Goal: Task Accomplishment & Management: Use online tool/utility

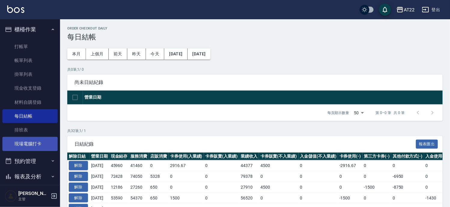
click at [38, 141] on link "現場電腦打卡" at bounding box center [29, 144] width 55 height 14
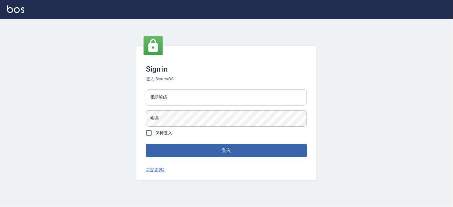
click at [191, 94] on input "電話號碼" at bounding box center [226, 97] width 161 height 16
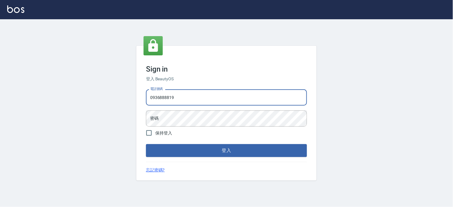
type input "0936888819"
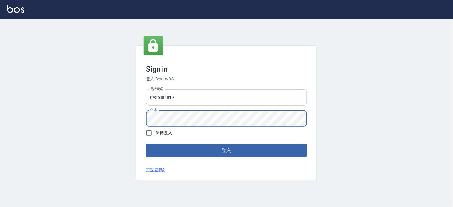
click at [146, 144] on button "登入" at bounding box center [226, 150] width 161 height 13
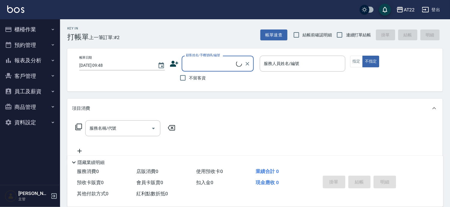
click at [53, 29] on icon "button" at bounding box center [53, 30] width 2 height 2
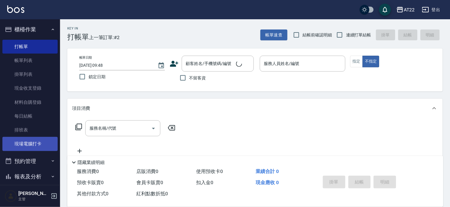
click at [32, 142] on link "現場電腦打卡" at bounding box center [29, 144] width 55 height 14
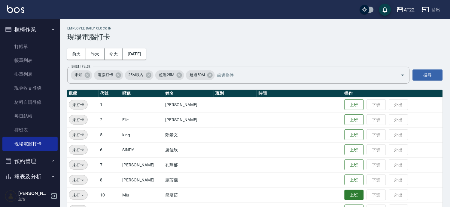
click at [353, 195] on button "上班" at bounding box center [354, 195] width 19 height 11
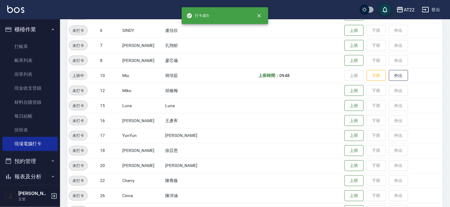
scroll to position [129, 0]
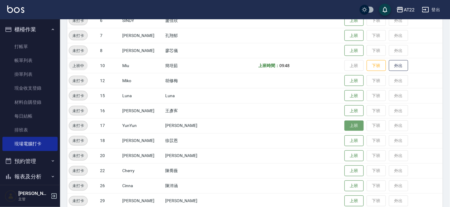
click at [349, 126] on button "上班" at bounding box center [354, 125] width 19 height 11
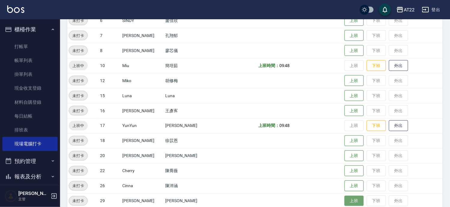
click at [348, 200] on button "上班" at bounding box center [354, 201] width 19 height 11
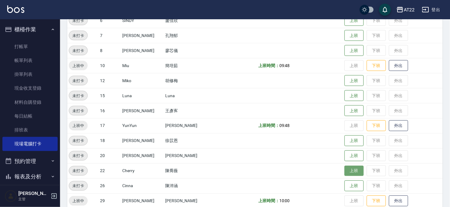
click at [347, 170] on button "上班" at bounding box center [354, 171] width 19 height 11
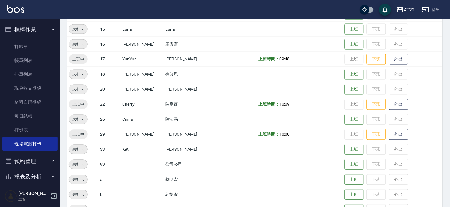
scroll to position [196, 0]
click at [345, 151] on button "上班" at bounding box center [354, 149] width 19 height 11
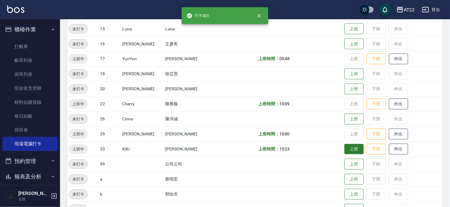
scroll to position [96, 0]
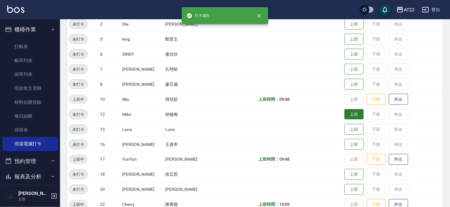
click at [351, 111] on button "上班" at bounding box center [354, 114] width 19 height 11
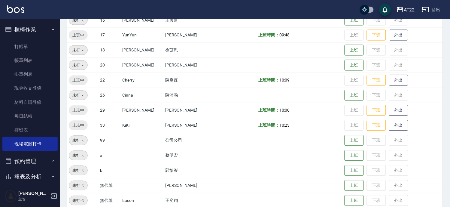
scroll to position [228, 0]
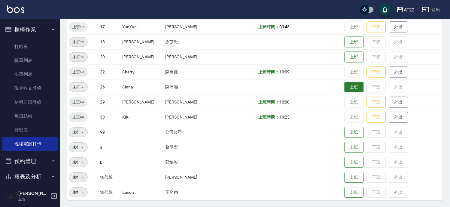
click at [345, 88] on button "上班" at bounding box center [354, 87] width 19 height 11
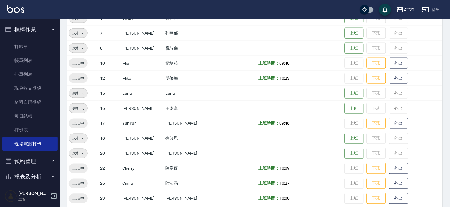
scroll to position [128, 0]
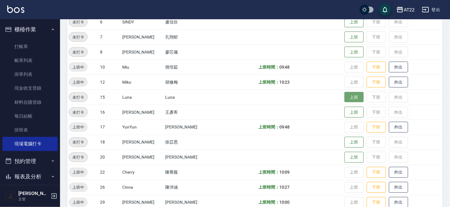
click at [345, 98] on button "上班" at bounding box center [354, 97] width 19 height 11
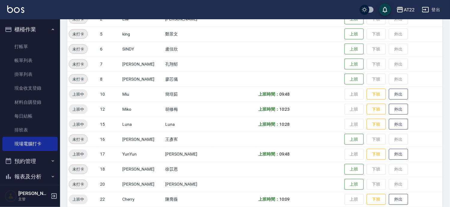
scroll to position [133, 0]
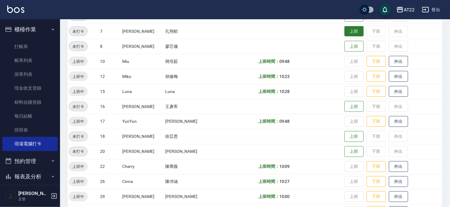
click at [346, 34] on button "上班" at bounding box center [354, 31] width 19 height 11
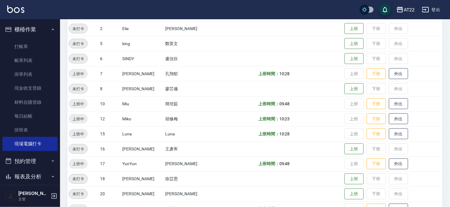
scroll to position [33, 0]
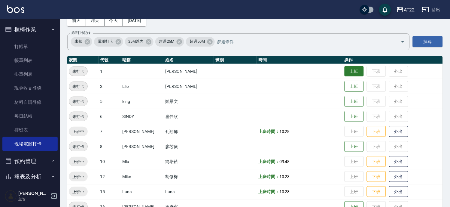
click at [345, 71] on button "上班" at bounding box center [354, 71] width 19 height 11
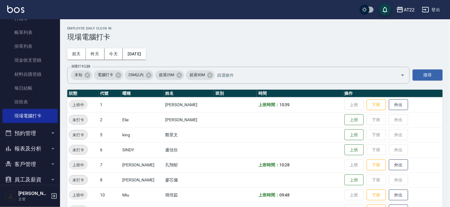
scroll to position [42, 0]
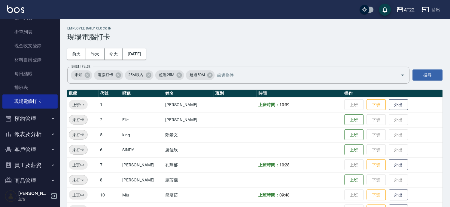
click at [42, 134] on button "報表及分析" at bounding box center [29, 134] width 55 height 16
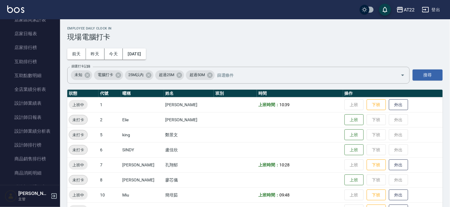
scroll to position [212, 0]
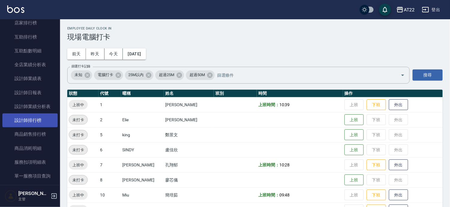
click at [34, 120] on link "設計師排行榜" at bounding box center [29, 120] width 55 height 14
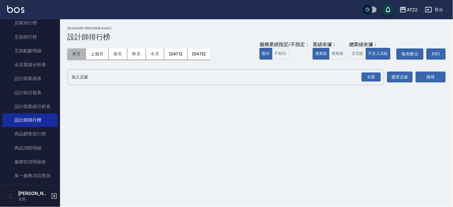
click at [80, 57] on button "本月" at bounding box center [76, 53] width 19 height 11
click at [369, 77] on div "全選" at bounding box center [371, 76] width 19 height 9
click at [439, 74] on button "搜尋" at bounding box center [431, 77] width 30 height 11
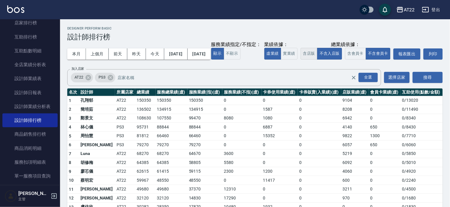
click at [301, 59] on button "含店販" at bounding box center [309, 54] width 17 height 12
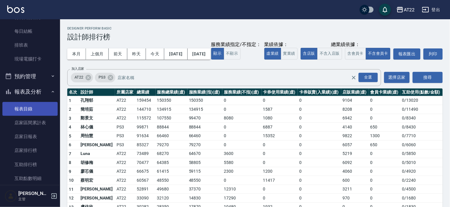
scroll to position [112, 0]
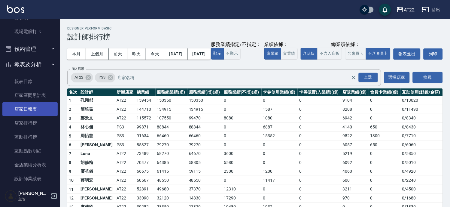
click at [25, 111] on link "店家日報表" at bounding box center [29, 109] width 55 height 14
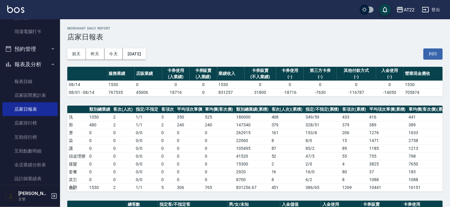
click at [293, 105] on th "客次(人次)(累積)" at bounding box center [287, 109] width 34 height 8
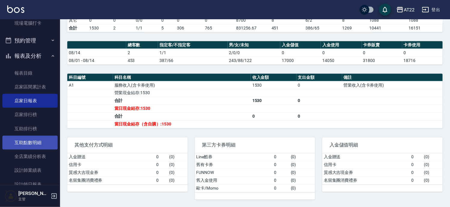
scroll to position [92, 0]
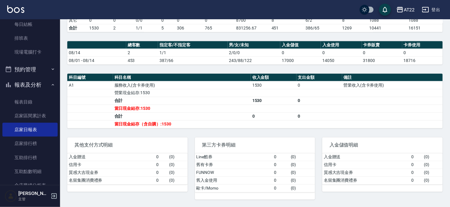
click at [36, 81] on button "報表及分析" at bounding box center [29, 85] width 55 height 16
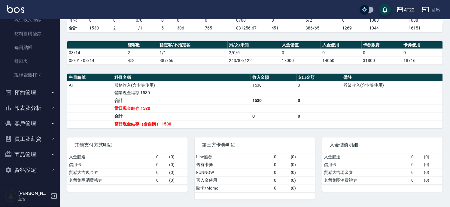
scroll to position [68, 0]
click at [32, 118] on button "客戶管理" at bounding box center [29, 124] width 55 height 16
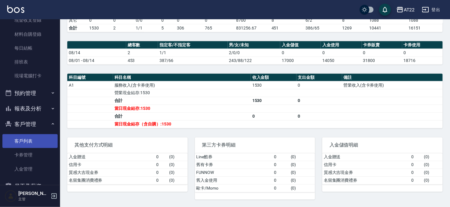
click at [31, 139] on link "客戶列表" at bounding box center [29, 141] width 55 height 14
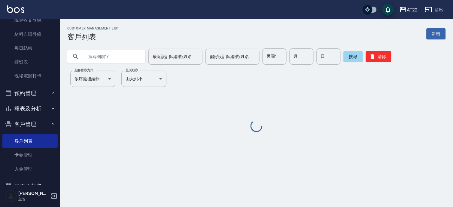
click at [126, 58] on input "text" at bounding box center [112, 56] width 56 height 16
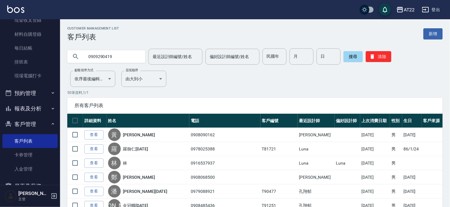
type input "0909290419"
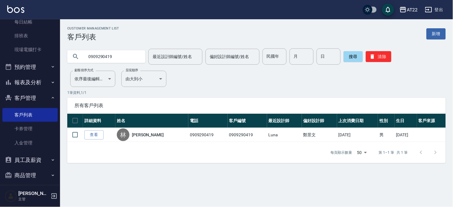
scroll to position [114, 0]
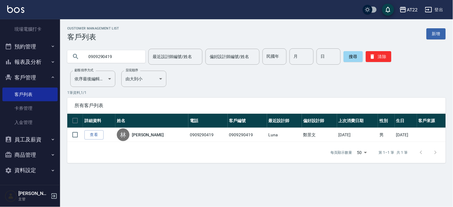
click at [43, 57] on button "報表及分析" at bounding box center [29, 62] width 55 height 16
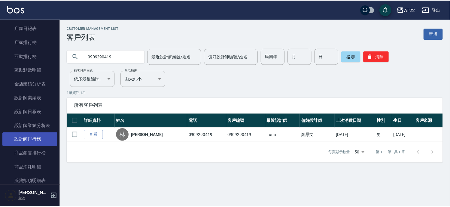
scroll to position [214, 0]
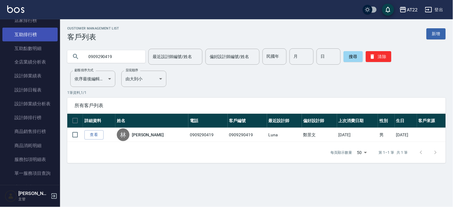
click at [47, 36] on link "互助排行榜" at bounding box center [29, 35] width 55 height 14
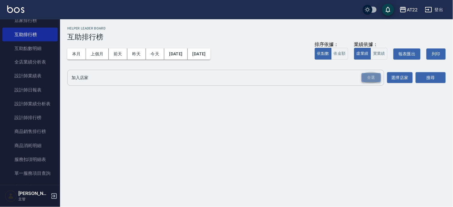
click at [370, 77] on div "全選" at bounding box center [371, 77] width 19 height 9
click at [371, 74] on div "全選" at bounding box center [371, 77] width 19 height 9
click at [438, 74] on button "搜尋" at bounding box center [431, 77] width 30 height 11
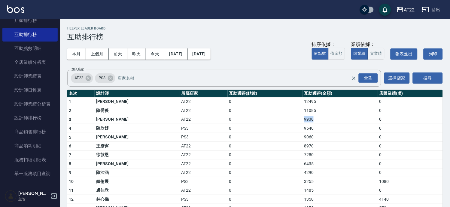
drag, startPoint x: 312, startPoint y: 117, endPoint x: 270, endPoint y: 118, distance: 41.2
click at [270, 118] on tr "3 羅于喬 AT22 0 9930 0" at bounding box center [255, 119] width 376 height 9
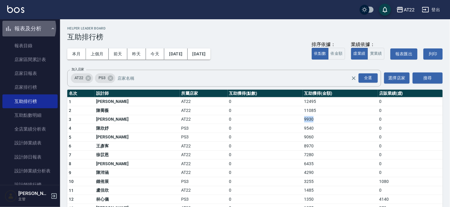
click at [27, 28] on button "報表及分析" at bounding box center [29, 29] width 55 height 16
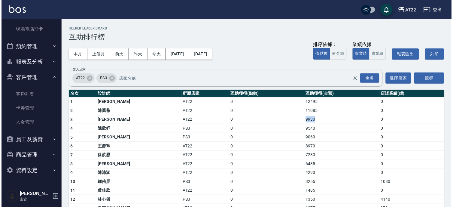
scroll to position [114, 0]
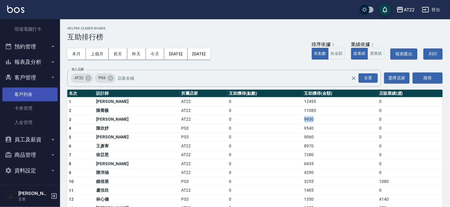
click at [25, 90] on link "客戶列表" at bounding box center [29, 94] width 55 height 14
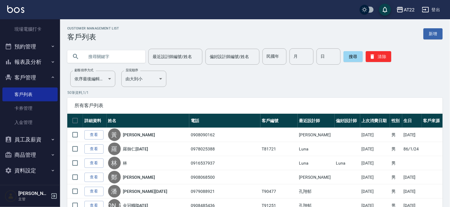
click at [125, 59] on input "text" at bounding box center [112, 56] width 56 height 16
type input "0978323896"
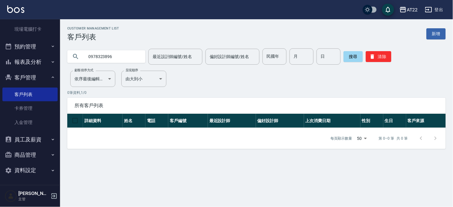
drag, startPoint x: 123, startPoint y: 59, endPoint x: 128, endPoint y: 95, distance: 37.0
click at [97, 81] on div "Customer Management List 客戶列表 新增 0978323896 最近設計師編號/姓名 最近設計師編號/姓名 偏好設計師編號/姓名 偏好…" at bounding box center [256, 87] width 393 height 122
click at [118, 53] on input "0978323896" at bounding box center [112, 56] width 56 height 16
drag, startPoint x: 118, startPoint y: 56, endPoint x: -2, endPoint y: 50, distance: 119.7
click at [0, 50] on html "AT22 登出 櫃檯作業 打帳單 帳單列表 掛單列表 現金收支登錄 材料自購登錄 每日結帳 排班表 現場電腦打卡 預約管理 預約管理 單日預約紀錄 單週預約紀…" at bounding box center [226, 103] width 453 height 207
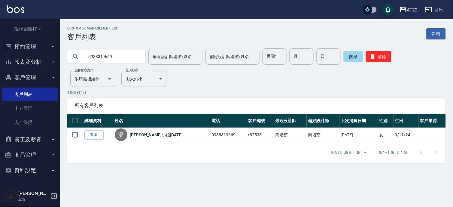
click at [117, 56] on input "0938319669" at bounding box center [112, 56] width 56 height 16
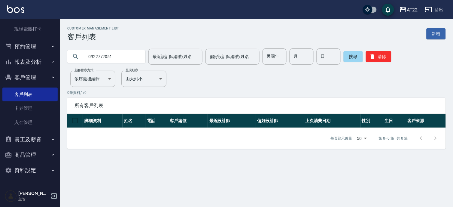
click at [106, 56] on input "0922772051" at bounding box center [112, 56] width 56 height 16
type input "0922776051"
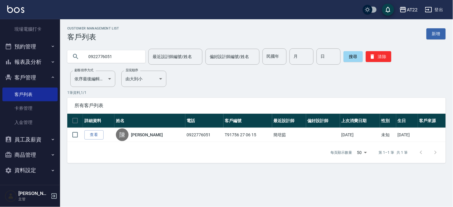
click at [163, 150] on div "每頁顯示數量 50 50 第 1–1 筆 共 1 筆" at bounding box center [256, 152] width 379 height 21
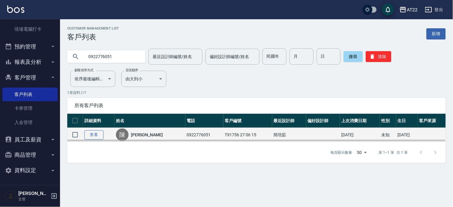
click at [93, 134] on link "查看" at bounding box center [93, 134] width 19 height 9
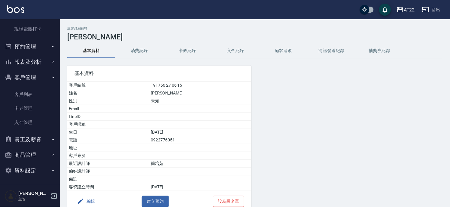
click at [137, 46] on button "消費記錄" at bounding box center [139, 51] width 48 height 14
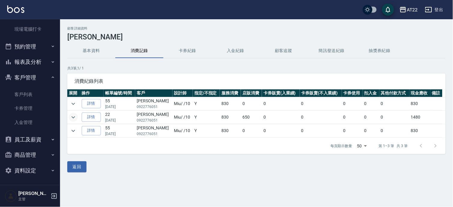
click at [70, 119] on icon "expand row" at bounding box center [73, 117] width 7 height 7
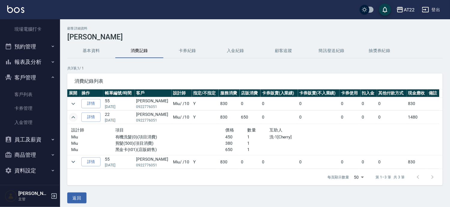
click at [70, 117] on icon "expand row" at bounding box center [73, 117] width 7 height 7
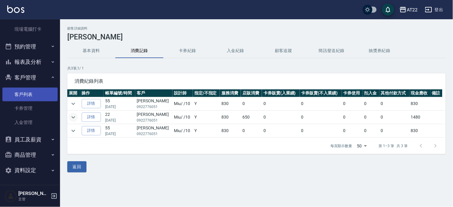
click at [26, 98] on link "客戶列表" at bounding box center [29, 94] width 55 height 14
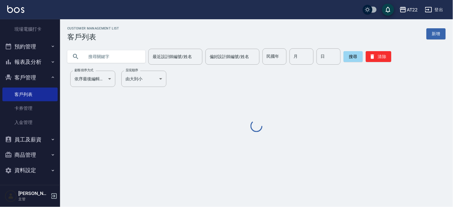
click at [107, 59] on input "text" at bounding box center [112, 56] width 56 height 16
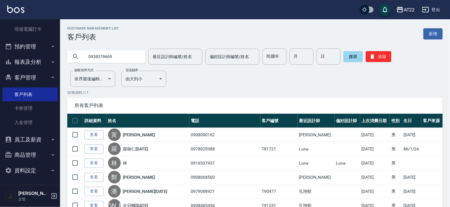
type input "0938319669"
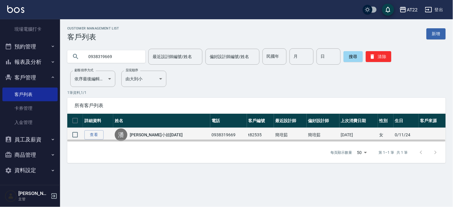
click at [210, 133] on td "0938319669" at bounding box center [228, 135] width 37 height 14
copy td "0938319669"
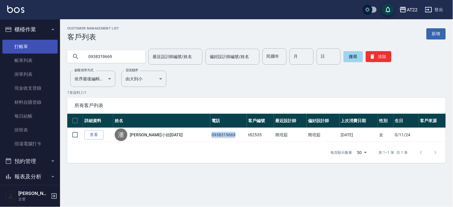
click at [29, 46] on link "打帳單" at bounding box center [29, 47] width 55 height 14
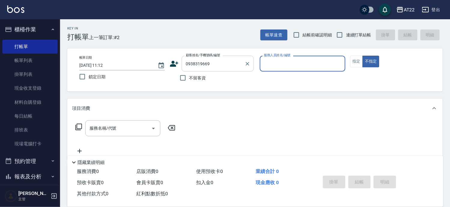
type input "潘小姐25.10.14/0938319669/t82535"
type input "Miu-10"
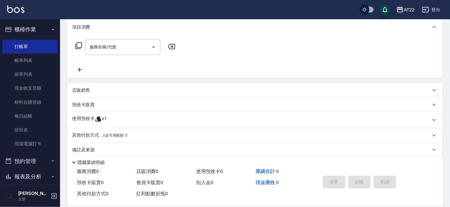
scroll to position [88, 0]
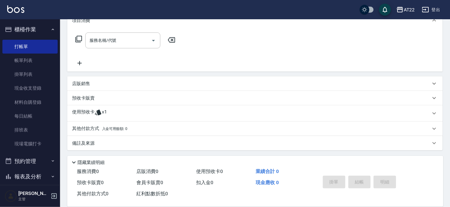
click at [172, 116] on div "使用預收卡 x1" at bounding box center [251, 113] width 359 height 9
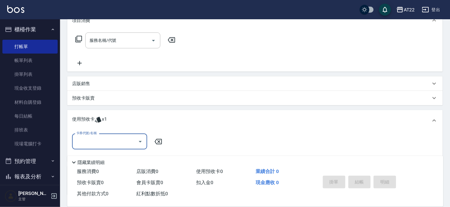
scroll to position [0, 0]
click at [101, 140] on input "卡券代號/名稱" at bounding box center [105, 141] width 61 height 11
click at [105, 154] on div "3段包套中 剩餘1張" at bounding box center [109, 157] width 75 height 10
type input "3段包套中"
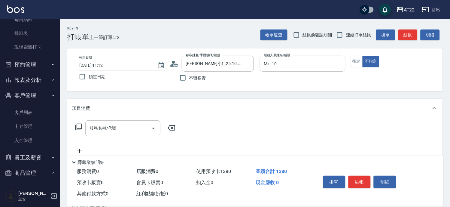
scroll to position [114, 0]
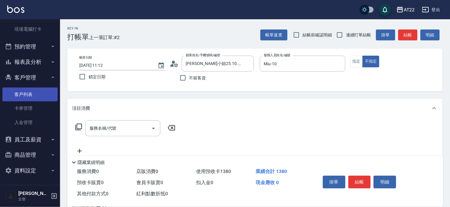
click at [24, 93] on link "客戶列表" at bounding box center [29, 94] width 55 height 14
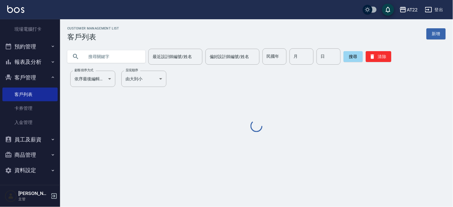
click at [95, 64] on input "text" at bounding box center [112, 56] width 56 height 16
paste input "0938319669"
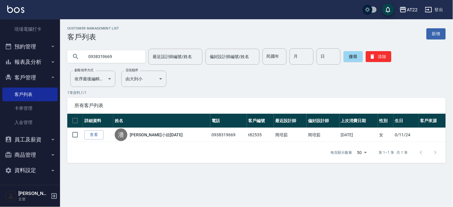
click at [97, 54] on input "0938319669" at bounding box center [112, 56] width 56 height 16
type input "0983555584"
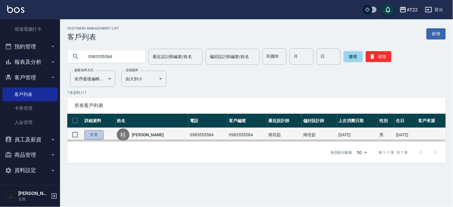
click at [97, 130] on link "查看" at bounding box center [93, 134] width 19 height 9
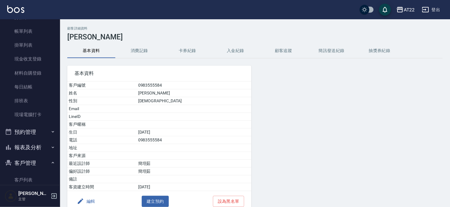
scroll to position [67, 0]
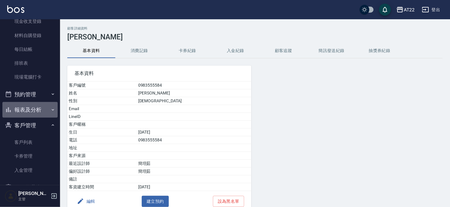
click at [39, 112] on button "報表及分析" at bounding box center [29, 110] width 55 height 16
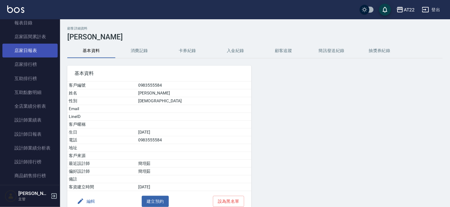
scroll to position [233, 0]
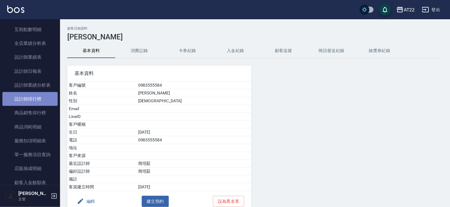
click at [41, 105] on link "設計師排行榜" at bounding box center [29, 99] width 55 height 14
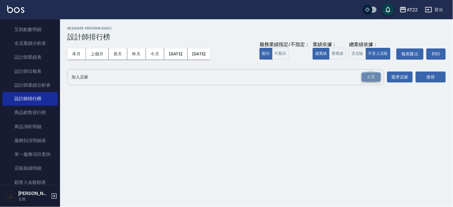
click at [378, 77] on div "全選" at bounding box center [371, 76] width 19 height 9
click at [421, 76] on button "搜尋" at bounding box center [431, 77] width 30 height 11
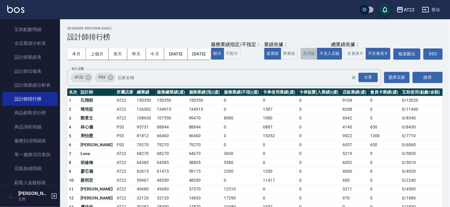
click at [301, 59] on button "含店販" at bounding box center [309, 54] width 17 height 12
click at [317, 59] on button "不含入店販" at bounding box center [329, 54] width 25 height 12
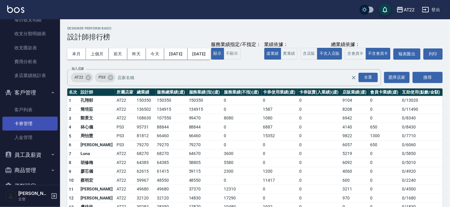
scroll to position [434, 0]
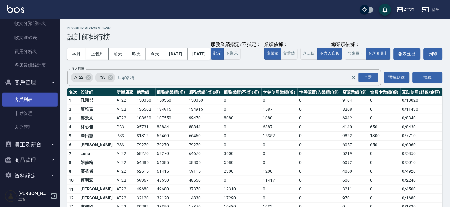
click at [31, 101] on link "客戶列表" at bounding box center [29, 100] width 55 height 14
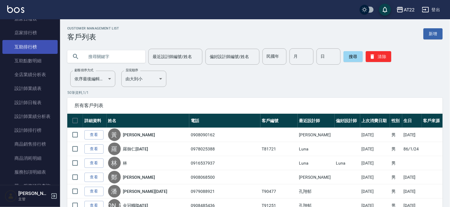
scroll to position [267, 0]
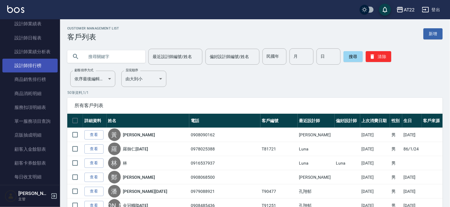
click at [35, 65] on link "設計師排行榜" at bounding box center [29, 66] width 55 height 14
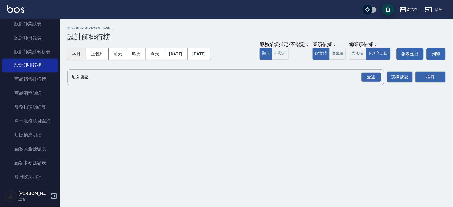
click at [73, 53] on button "本月" at bounding box center [76, 53] width 19 height 11
click at [379, 76] on div "全選" at bounding box center [371, 76] width 19 height 9
click at [439, 77] on button "搜尋" at bounding box center [431, 77] width 30 height 11
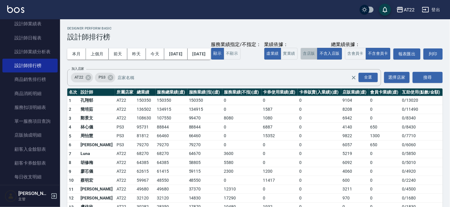
click at [301, 59] on button "含店販" at bounding box center [309, 54] width 17 height 12
click at [317, 59] on button "不含入店販" at bounding box center [329, 54] width 25 height 12
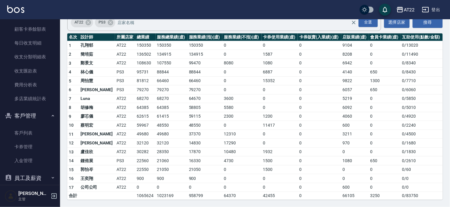
scroll to position [439, 0]
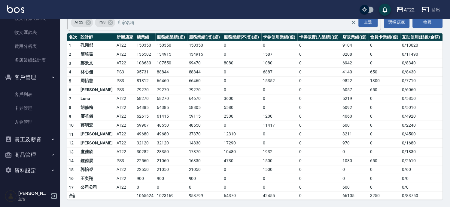
drag, startPoint x: 25, startPoint y: 97, endPoint x: 34, endPoint y: 70, distance: 28.0
click at [25, 97] on link "客戶列表" at bounding box center [29, 94] width 55 height 14
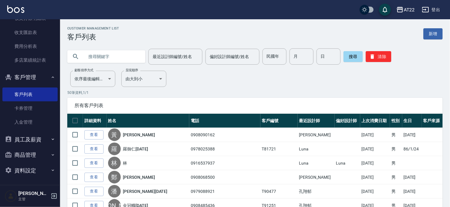
paste input "0953797617"
type input "0953797617"
click at [358, 59] on button "搜尋" at bounding box center [353, 56] width 19 height 11
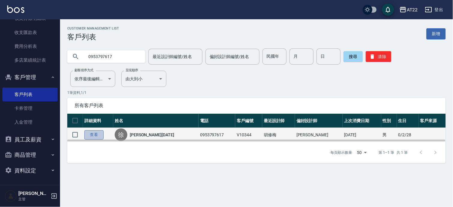
click at [99, 132] on link "查看" at bounding box center [93, 134] width 19 height 9
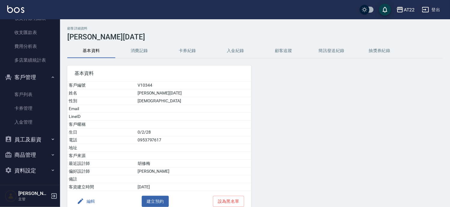
click at [135, 57] on button "消費記錄" at bounding box center [139, 51] width 48 height 14
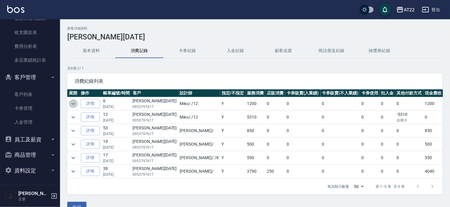
click at [74, 102] on icon "expand row" at bounding box center [73, 103] width 7 height 7
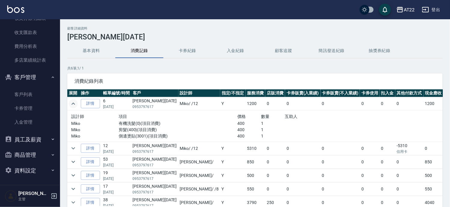
click at [74, 102] on icon "expand row" at bounding box center [73, 103] width 7 height 7
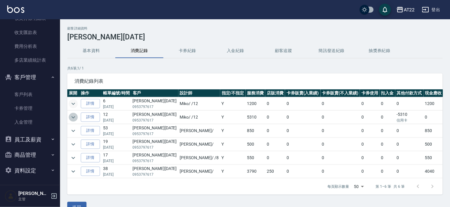
click at [71, 115] on icon "expand row" at bounding box center [73, 117] width 7 height 7
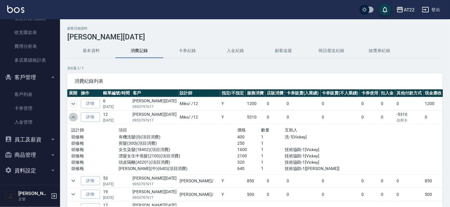
click at [72, 114] on icon "expand row" at bounding box center [73, 117] width 7 height 7
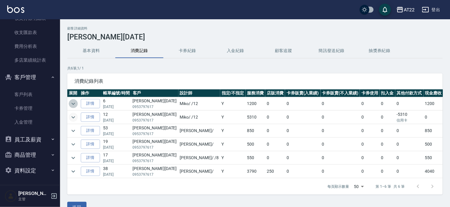
click at [72, 100] on icon "expand row" at bounding box center [73, 103] width 7 height 7
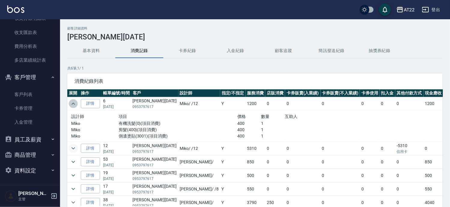
click at [72, 100] on icon "expand row" at bounding box center [73, 103] width 7 height 7
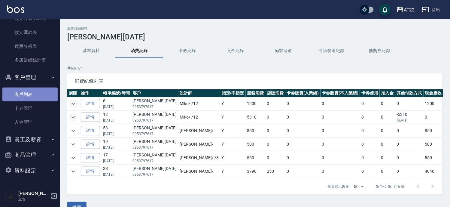
click at [38, 97] on link "客戶列表" at bounding box center [29, 94] width 55 height 14
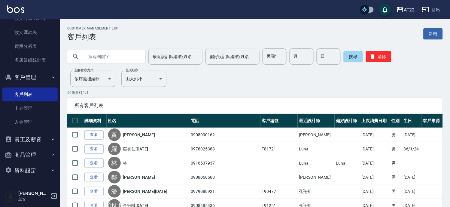
click at [114, 55] on input "text" at bounding box center [112, 56] width 56 height 16
paste input "0987410685"
type input "0987410685"
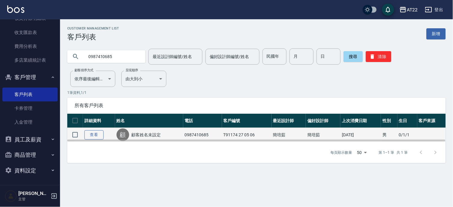
click at [92, 132] on link "查看" at bounding box center [93, 134] width 19 height 9
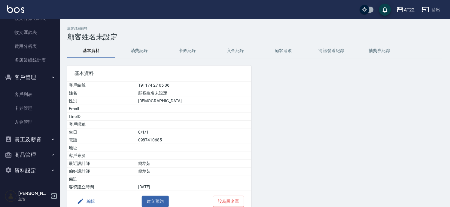
click at [130, 51] on button "消費記錄" at bounding box center [139, 51] width 48 height 14
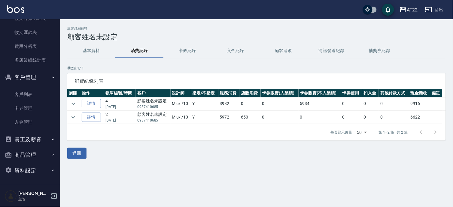
click at [106, 59] on div "顧客詳細資料 顧客姓名未設定 基本資料 消費記錄 卡券紀錄 入金紀錄 顧客追蹤 簡訊發送紀錄 抽獎券紀錄 共 2 筆, 1 / 1 消費紀錄列表 展開 操作 …" at bounding box center [256, 92] width 393 height 132
click at [102, 54] on button "基本資料" at bounding box center [91, 51] width 48 height 14
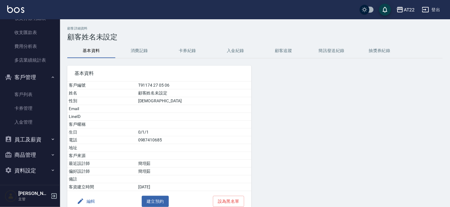
click at [94, 203] on button "編輯" at bounding box center [86, 201] width 23 height 11
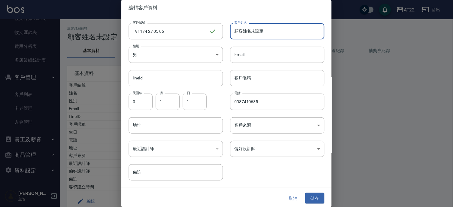
drag, startPoint x: 280, startPoint y: 32, endPoint x: 117, endPoint y: 35, distance: 162.5
click at [117, 35] on div "編輯客戶資料 客戶編號 T91174 27 05 06 ​ 客戶編號 客戶姓名 顧客姓名未設定 客戶姓名 性別 男 MALE 性別 Email Email l…" at bounding box center [226, 103] width 453 height 207
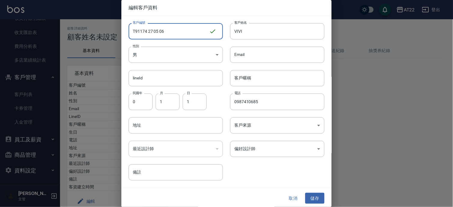
drag, startPoint x: 149, startPoint y: 30, endPoint x: 193, endPoint y: 32, distance: 43.9
click at [193, 32] on input "T91174 27 05 06" at bounding box center [169, 31] width 81 height 16
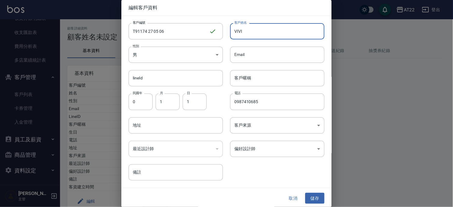
click at [281, 34] on input "VIVI" at bounding box center [277, 31] width 94 height 16
type input "VIVI 27.5.6"
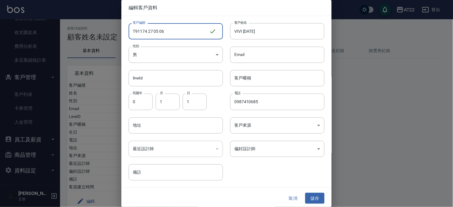
drag, startPoint x: 148, startPoint y: 29, endPoint x: 196, endPoint y: 29, distance: 48.7
click at [196, 29] on input "T91174 27 05 06" at bounding box center [169, 31] width 81 height 16
type input "T91174"
click at [315, 199] on button "儲存" at bounding box center [314, 198] width 19 height 11
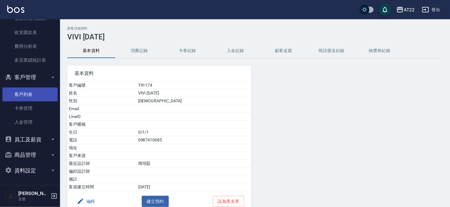
click at [29, 92] on link "客戶列表" at bounding box center [29, 94] width 55 height 14
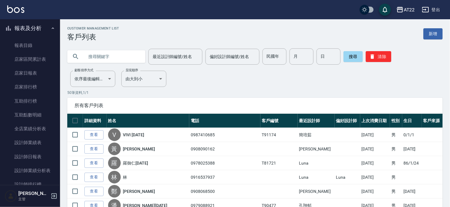
scroll to position [105, 0]
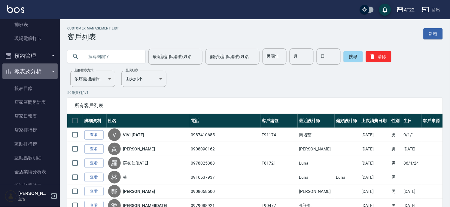
click at [32, 73] on button "報表及分析" at bounding box center [29, 71] width 55 height 16
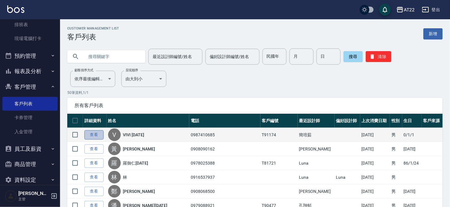
click at [102, 131] on link "查看" at bounding box center [93, 134] width 19 height 9
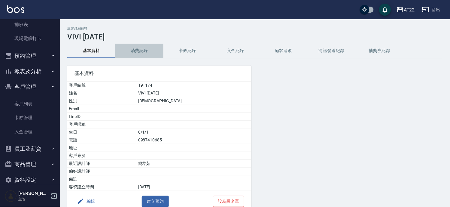
click at [155, 49] on button "消費記錄" at bounding box center [139, 51] width 48 height 14
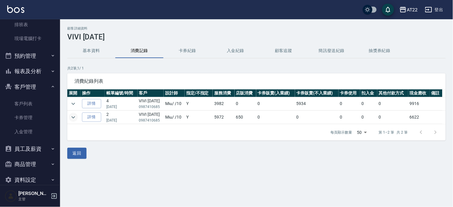
click at [70, 117] on icon "expand row" at bounding box center [73, 117] width 7 height 7
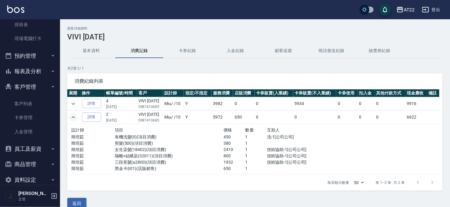
click at [70, 117] on icon "expand row" at bounding box center [73, 117] width 7 height 7
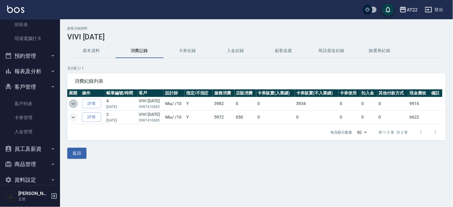
click at [74, 104] on icon "expand row" at bounding box center [73, 103] width 4 height 2
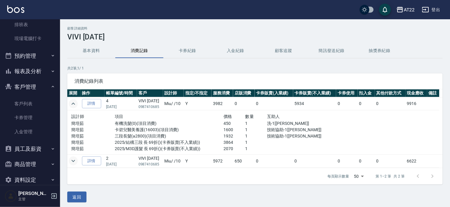
click at [74, 104] on icon "expand row" at bounding box center [73, 103] width 7 height 7
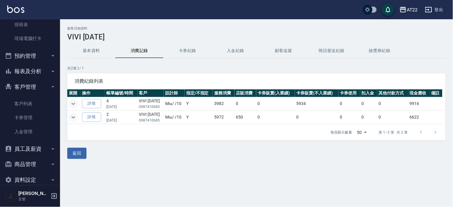
click at [108, 50] on button "基本資料" at bounding box center [91, 51] width 48 height 14
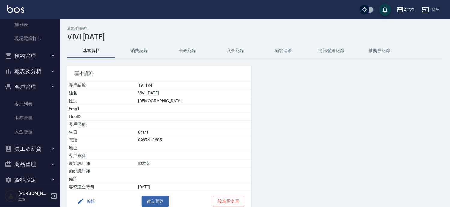
drag, startPoint x: 39, startPoint y: 102, endPoint x: 60, endPoint y: 81, distance: 29.7
click at [39, 102] on link "客戶列表" at bounding box center [29, 104] width 55 height 14
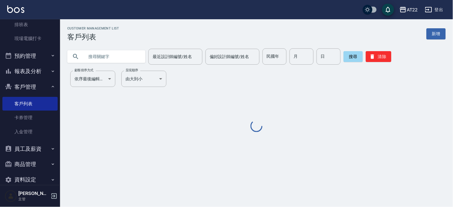
click at [102, 56] on input "text" at bounding box center [112, 56] width 56 height 16
paste input "0934287007"
type input "0934287007"
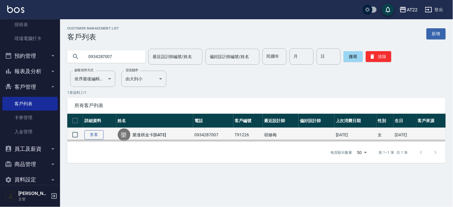
click at [97, 136] on link "查看" at bounding box center [93, 134] width 19 height 9
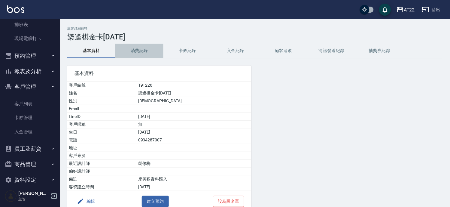
click at [143, 53] on button "消費記錄" at bounding box center [139, 51] width 48 height 14
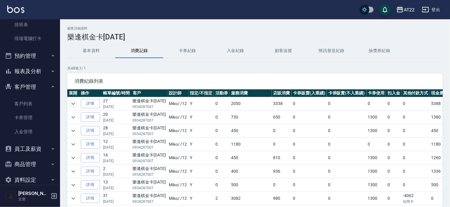
click at [74, 105] on icon "expand row" at bounding box center [73, 103] width 7 height 7
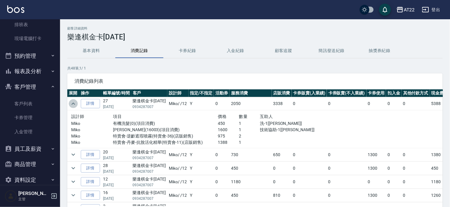
click at [74, 105] on icon "expand row" at bounding box center [73, 103] width 7 height 7
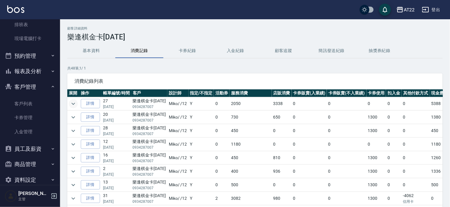
click at [71, 102] on icon "expand row" at bounding box center [73, 103] width 7 height 7
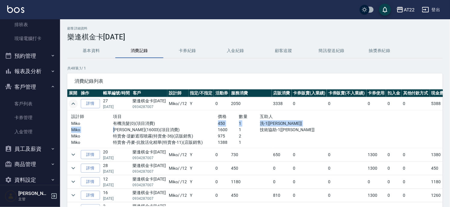
drag, startPoint x: 119, startPoint y: 128, endPoint x: 223, endPoint y: 125, distance: 104.0
click at [200, 123] on div "設計師 項目 價格 數量 互助人 Miko 有機洗髮(0)(項目消費) 450 1 洗-1[Joyce] Miko 卡碧兒(16003)(項目消費) 1600…" at bounding box center [197, 129] width 252 height 33
click at [248, 124] on p "1" at bounding box center [249, 123] width 21 height 6
click at [73, 103] on icon "expand row" at bounding box center [73, 103] width 4 height 2
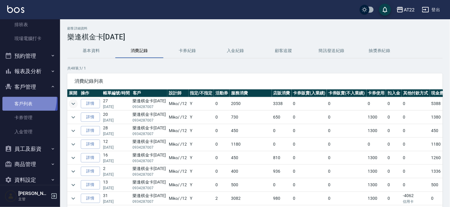
click at [15, 99] on link "客戶列表" at bounding box center [29, 104] width 55 height 14
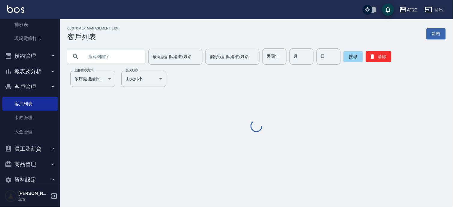
click at [86, 57] on input "text" at bounding box center [112, 56] width 56 height 16
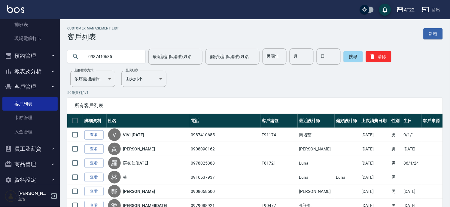
type input "0987410685"
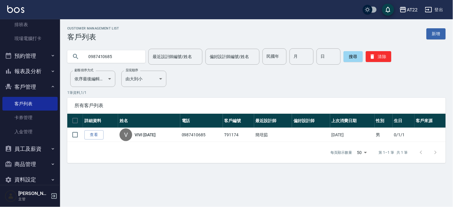
click at [39, 84] on button "客戶管理" at bounding box center [29, 87] width 55 height 16
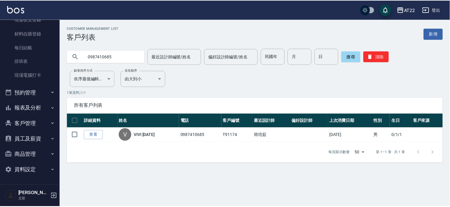
scroll to position [68, 0]
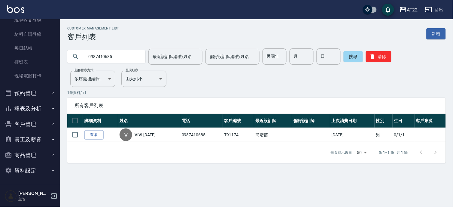
click at [37, 75] on link "現場電腦打卡" at bounding box center [29, 76] width 55 height 14
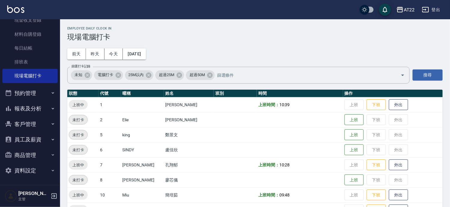
click at [29, 104] on button "報表及分析" at bounding box center [29, 109] width 55 height 16
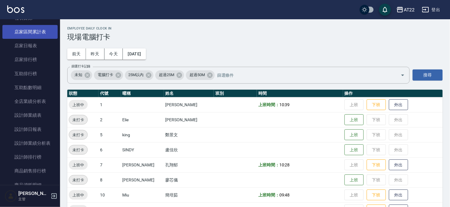
scroll to position [202, 0]
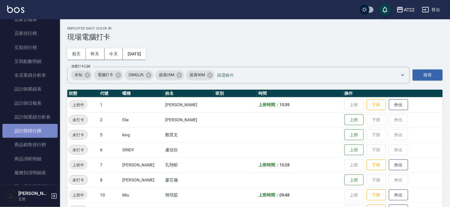
click at [34, 130] on link "設計師排行榜" at bounding box center [29, 131] width 55 height 14
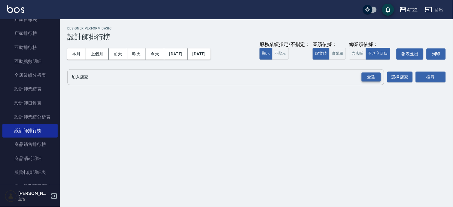
click at [366, 78] on div "全選" at bounding box center [371, 76] width 19 height 9
click at [109, 79] on icon at bounding box center [110, 77] width 5 height 5
click at [427, 78] on button "搜尋" at bounding box center [431, 77] width 30 height 11
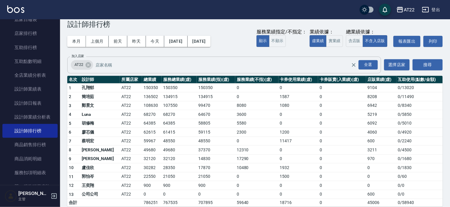
scroll to position [20, 0]
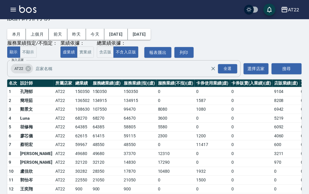
click at [272, 112] on td "6942" at bounding box center [285, 109] width 27 height 9
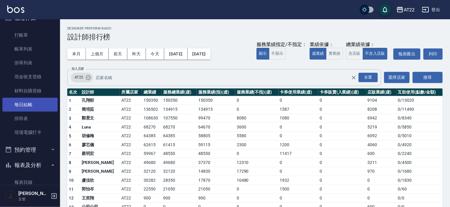
scroll to position [0, 0]
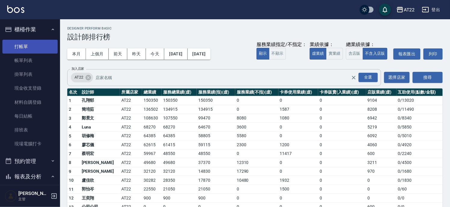
click at [26, 44] on link "打帳單" at bounding box center [29, 47] width 55 height 14
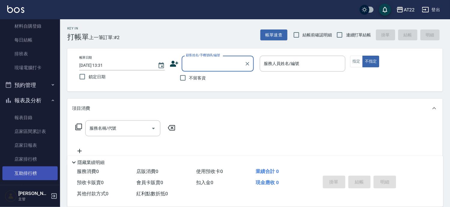
scroll to position [33, 0]
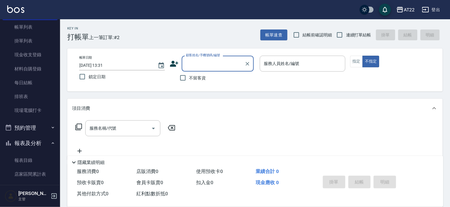
click at [37, 142] on button "報表及分析" at bounding box center [29, 143] width 55 height 16
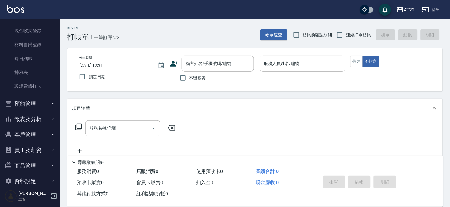
scroll to position [68, 0]
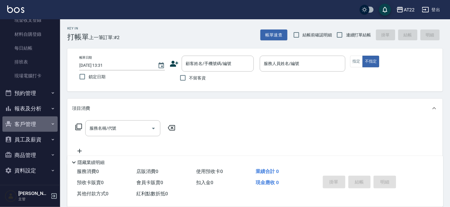
click at [31, 127] on button "客戶管理" at bounding box center [29, 124] width 55 height 16
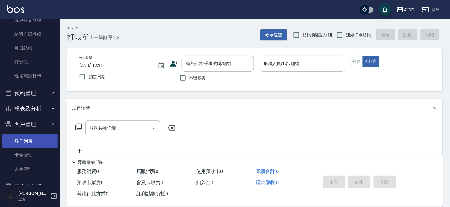
click at [26, 142] on link "客戶列表" at bounding box center [29, 141] width 55 height 14
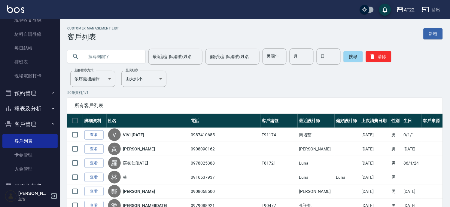
click at [104, 60] on input "text" at bounding box center [112, 56] width 56 height 16
type input "0953797617"
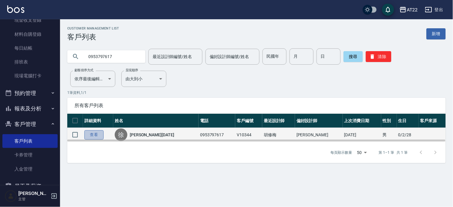
click at [103, 133] on link "查看" at bounding box center [93, 134] width 19 height 9
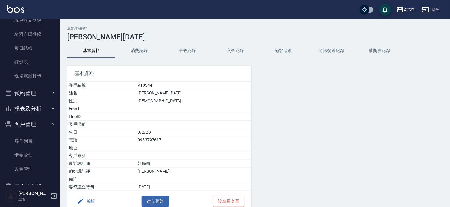
click at [143, 48] on button "消費記錄" at bounding box center [139, 51] width 48 height 14
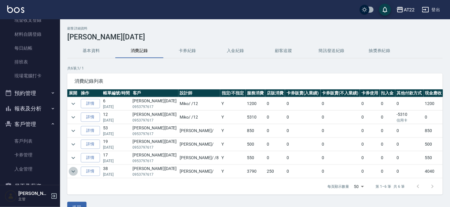
click at [71, 169] on icon "expand row" at bounding box center [73, 171] width 7 height 7
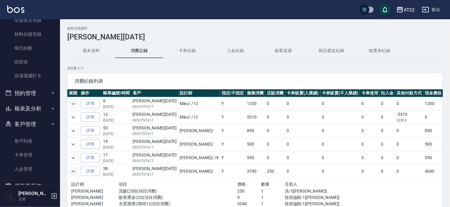
click at [71, 105] on icon "expand row" at bounding box center [73, 103] width 7 height 7
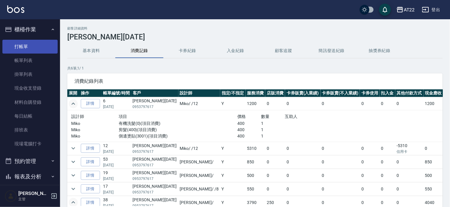
click at [34, 42] on link "打帳單" at bounding box center [29, 47] width 55 height 14
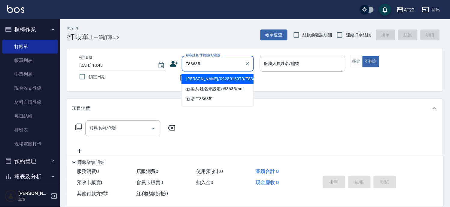
click at [200, 79] on li "林昱禎/0928016970/T83635" at bounding box center [217, 79] width 72 height 10
type input "林昱禎/0928016970/T83635"
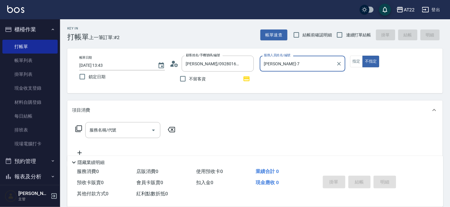
type input "Allen-7"
click at [359, 58] on button "指定" at bounding box center [356, 62] width 13 height 12
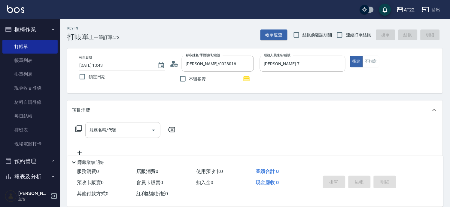
click at [133, 136] on div "服務名稱/代號" at bounding box center [122, 130] width 75 height 16
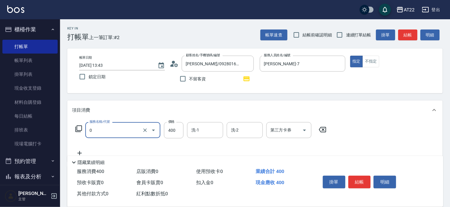
type input "有機洗髮(0)"
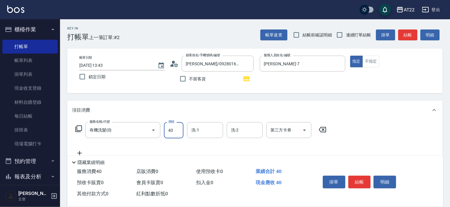
type input "400"
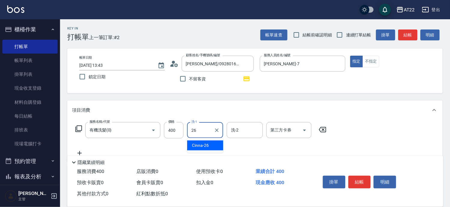
type input "Cinna-26"
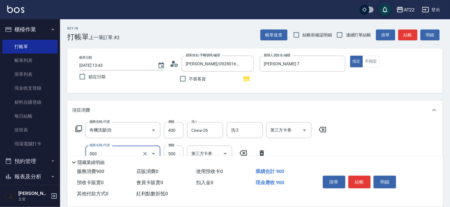
type input "剪髮(500)"
type input "630"
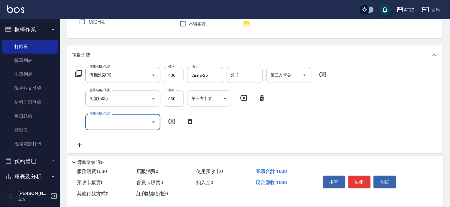
scroll to position [100, 0]
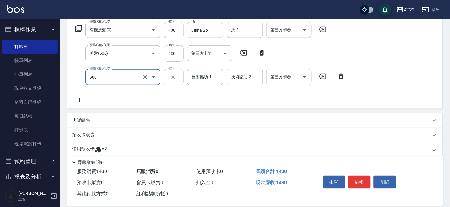
type input "側邊燙貼(3001)"
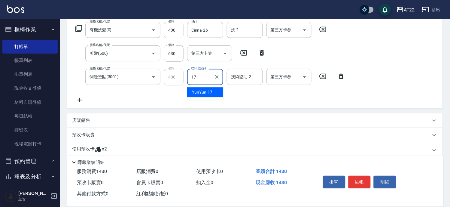
type input "YunYun-17"
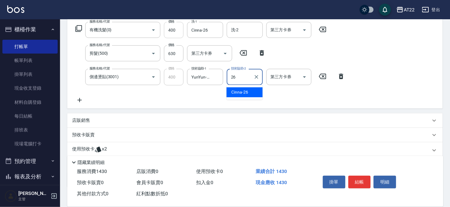
type input "Cinna-26"
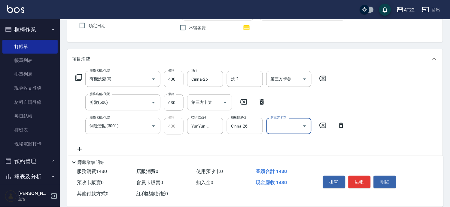
scroll to position [0, 0]
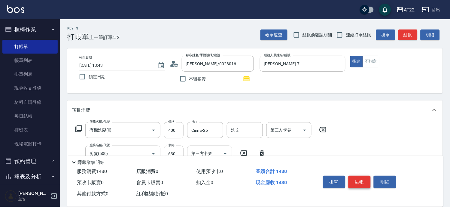
click at [365, 179] on button "結帳" at bounding box center [359, 181] width 23 height 13
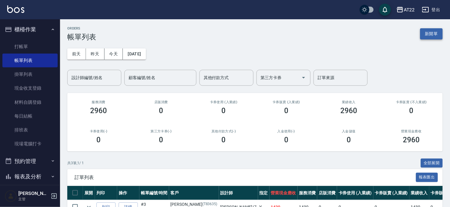
click at [426, 36] on button "新開單" at bounding box center [431, 33] width 23 height 11
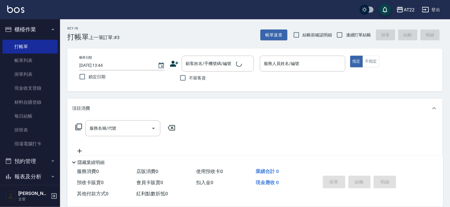
click at [360, 29] on label "連續打單結帳" at bounding box center [352, 35] width 38 height 13
click at [346, 29] on input "連續打單結帳" at bounding box center [339, 35] width 13 height 13
checkbox input "true"
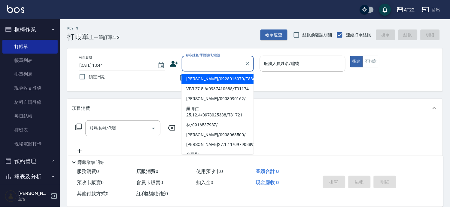
click at [191, 62] on input "顧客姓名/手機號碼/編號" at bounding box center [213, 63] width 58 height 11
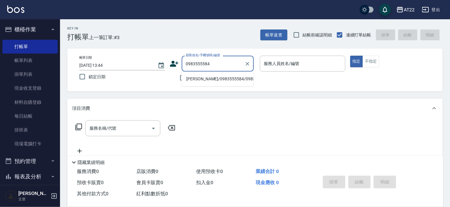
click at [199, 78] on li "桂建霆/0983555584/0983555584" at bounding box center [217, 79] width 72 height 10
type input "桂建霆/0983555584/0983555584"
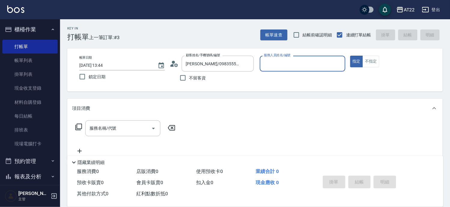
type input "Miu-10"
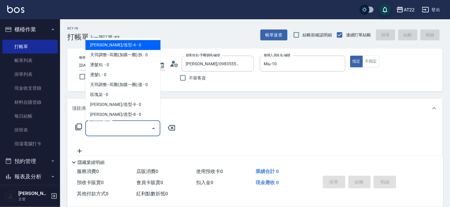
click at [134, 127] on input "服務名稱/代號" at bounding box center [118, 128] width 61 height 11
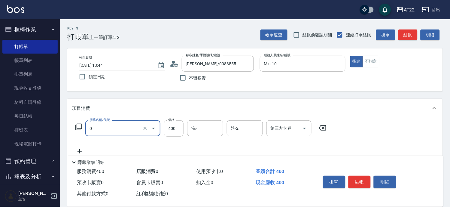
type input "有機洗髮(0)"
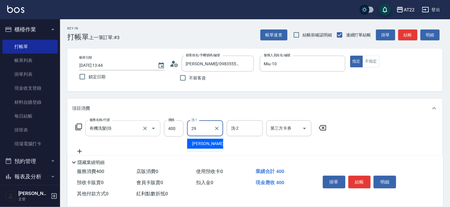
type input "Joyce-29"
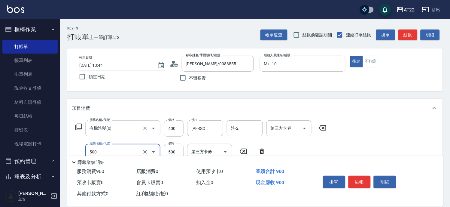
type input "剪髮(500)"
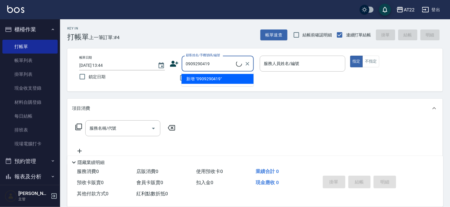
click at [210, 77] on li "新增 "0909290419"" at bounding box center [217, 79] width 72 height 10
type input "0909290419"
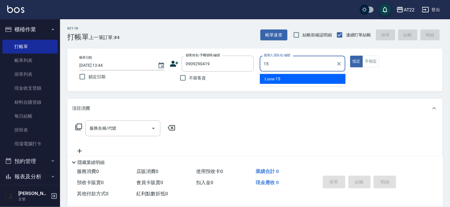
type input "Luna-15"
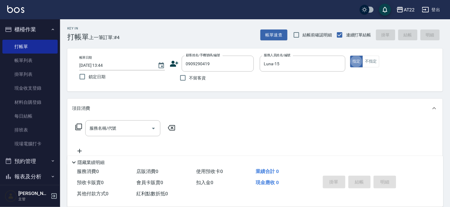
type button "true"
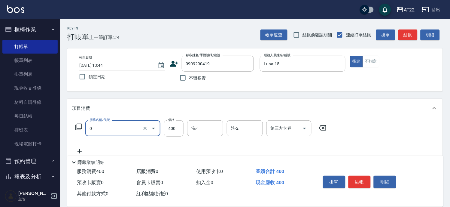
type input "有機洗髮(0)"
click at [323, 126] on icon at bounding box center [322, 127] width 15 height 7
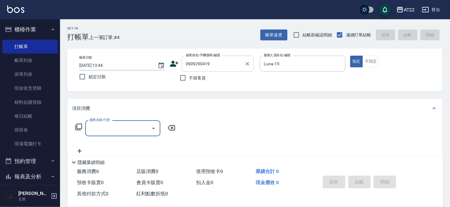
click at [235, 66] on input "0909290419" at bounding box center [213, 63] width 58 height 11
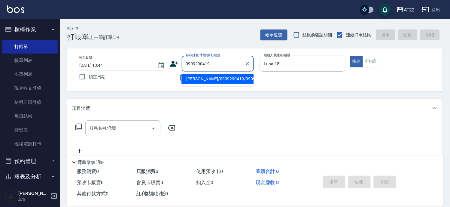
click at [224, 81] on li "林東毅/0909290419/0909290419" at bounding box center [217, 79] width 72 height 10
type input "林東毅/0909290419/0909290419"
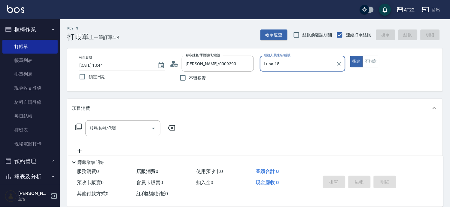
type input "king-5"
click at [130, 133] on input "服務名稱/代號" at bounding box center [118, 128] width 61 height 11
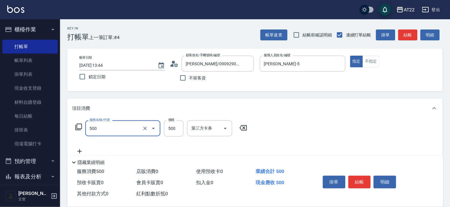
type input "剪髮(500)"
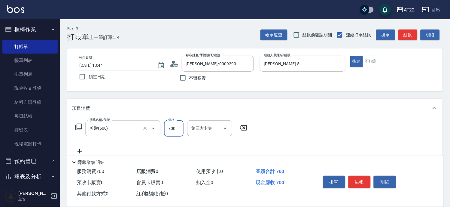
type input "700"
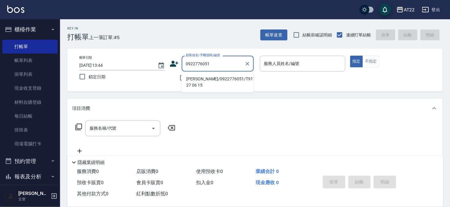
click at [202, 83] on li "陳威文/0922776051/T91756 27 06 15" at bounding box center [217, 82] width 72 height 16
type input "陳威文/0922776051/T91756 27 06 15"
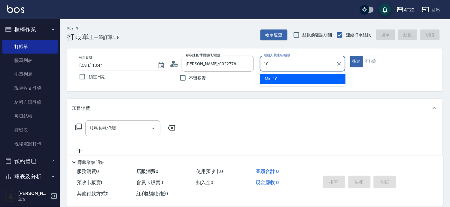
type input "Miu-10"
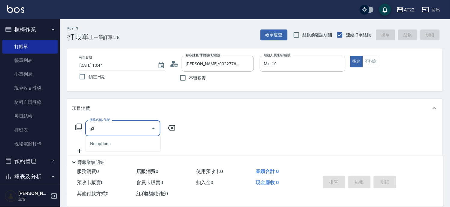
type input "g"
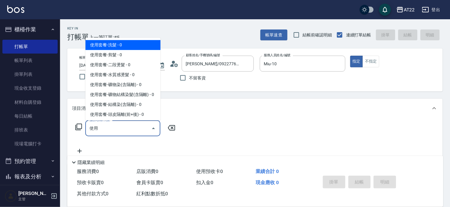
click at [135, 127] on input "使用" at bounding box center [118, 128] width 61 height 11
click at [118, 43] on span "使用套餐-洗髮 - 0" at bounding box center [122, 45] width 75 height 10
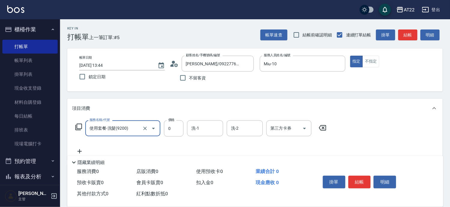
type input "使用套餐-洗髮(9200)"
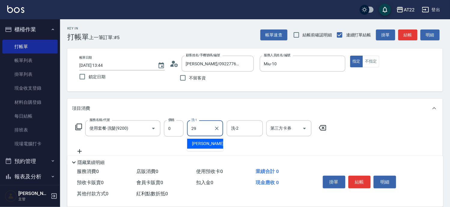
type input "Joyce-29"
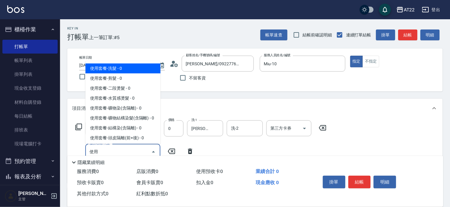
click at [111, 81] on span "使用套餐-剪髮 - 0" at bounding box center [122, 78] width 75 height 10
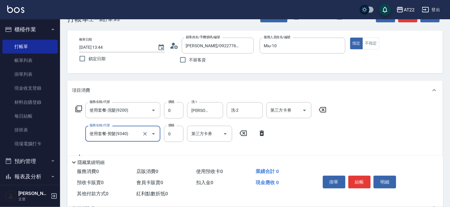
scroll to position [33, 0]
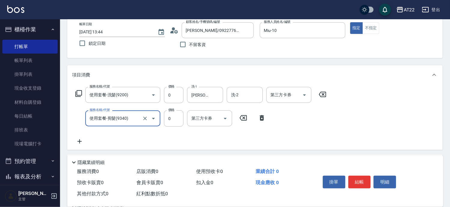
type input "使用套餐-剪髮(9340)"
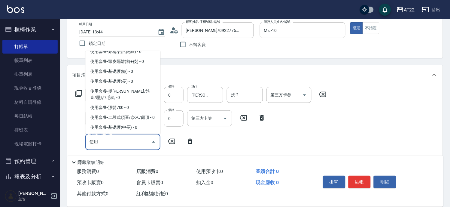
scroll to position [67, 0]
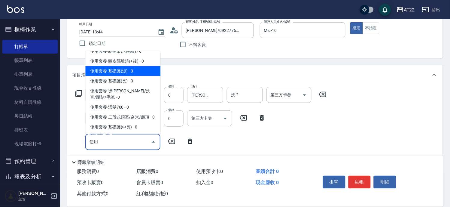
click at [130, 76] on span "使用套餐-基礎護(短) - 0" at bounding box center [122, 71] width 75 height 10
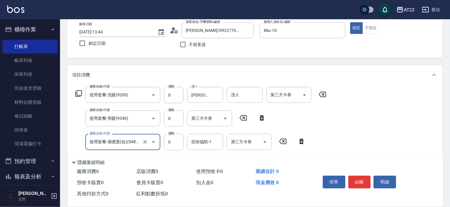
type input "使用套餐-基礎護(短)(94803)"
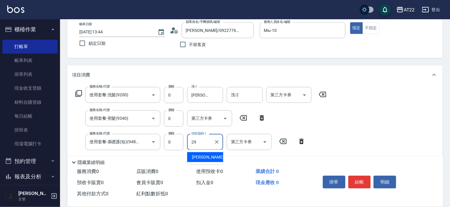
type input "Joyce-29"
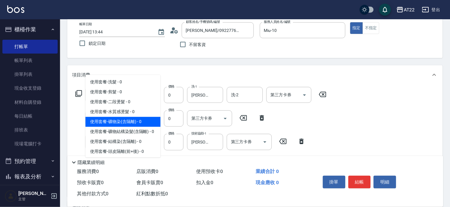
scroll to position [133, 0]
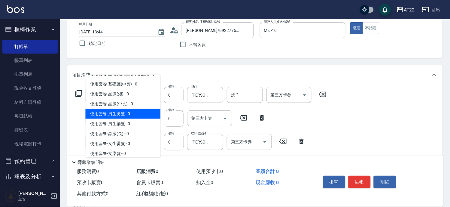
click at [122, 118] on span "使用套餐-男生燙髮 - 0" at bounding box center [122, 113] width 75 height 10
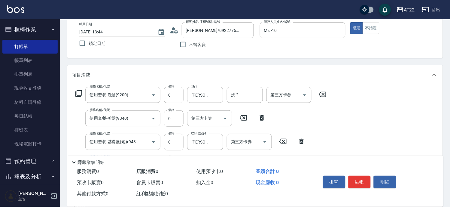
type input "使用套餐-男生燙髮(911001)"
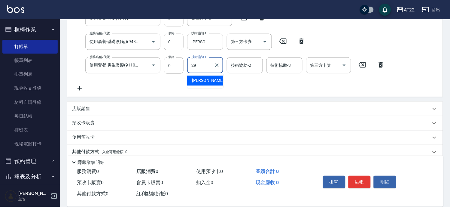
type input "Joyce-29"
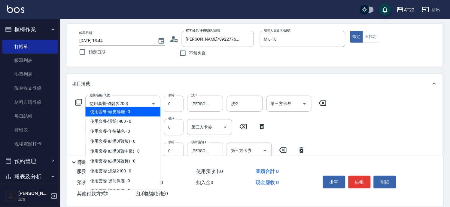
scroll to position [278, 0]
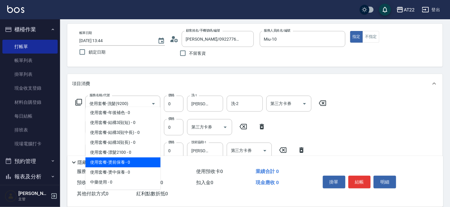
click at [126, 160] on span "使用套餐-燙前保養 - 0" at bounding box center [122, 162] width 75 height 10
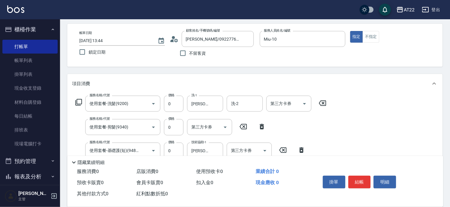
scroll to position [125, 0]
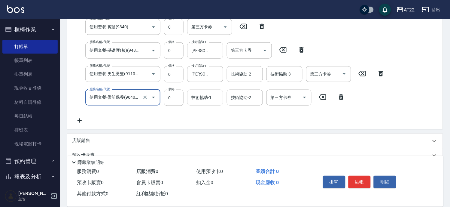
type input "使用套餐-燙前保養(9640001)"
click at [196, 93] on div "技術協助-1 技術協助-1" at bounding box center [205, 98] width 36 height 16
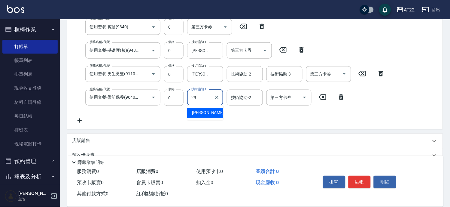
type input "Joyce-29"
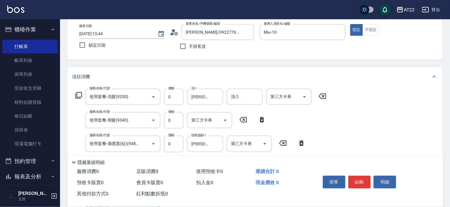
scroll to position [0, 0]
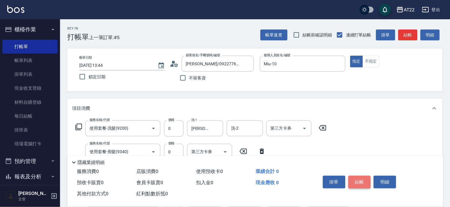
click at [366, 181] on button "結帳" at bounding box center [359, 181] width 23 height 13
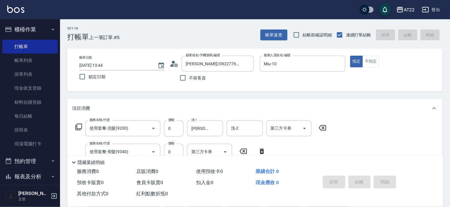
type input "2025/08/14 13:46"
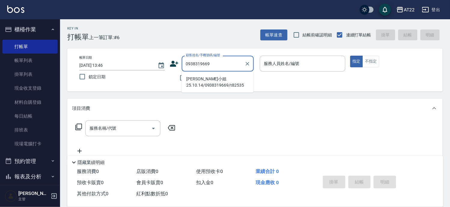
click at [211, 80] on li "潘小姐25.10.14/0938319669/t82535" at bounding box center [217, 82] width 72 height 16
type input "潘小姐25.10.14/0938319669/t82535"
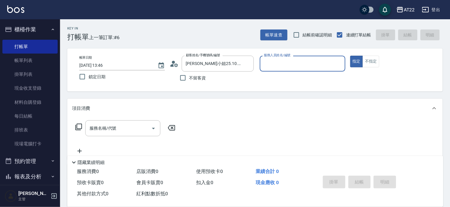
type input "Miu-10"
click at [138, 124] on input "服務名稱/代號" at bounding box center [118, 128] width 61 height 11
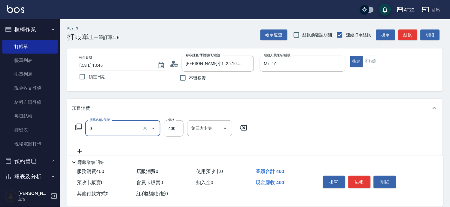
type input "有機洗髮(0)"
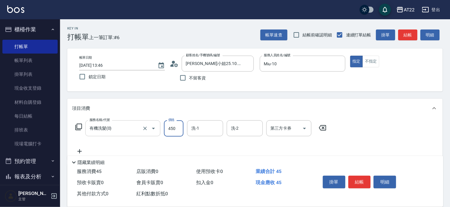
type input "450"
type input "Cherry-22"
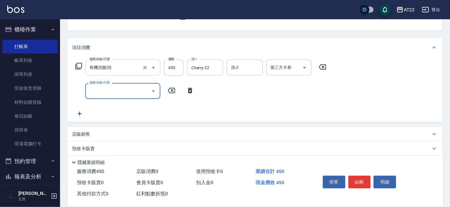
scroll to position [111, 0]
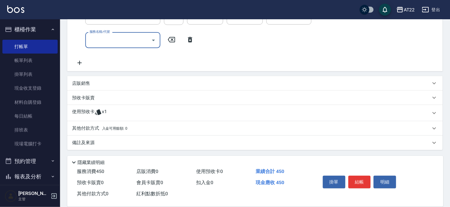
click at [109, 114] on div "使用預收卡 x1" at bounding box center [251, 112] width 359 height 9
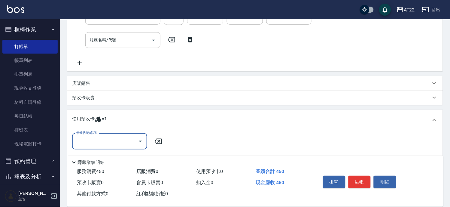
scroll to position [0, 0]
click at [95, 141] on input "卡券代號/名稱" at bounding box center [105, 141] width 61 height 11
click at [95, 153] on div "3段包套中 剩餘1張" at bounding box center [109, 156] width 75 height 10
type input "3段包套中"
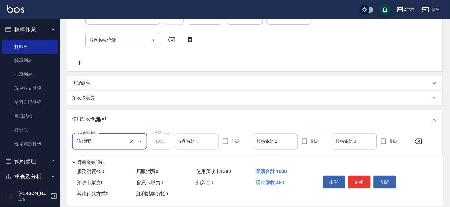
click at [184, 136] on div "技術協助-1 技術協助-1" at bounding box center [196, 141] width 45 height 16
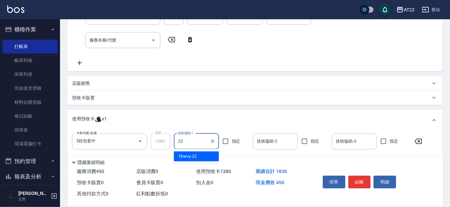
type input "Cherry-22"
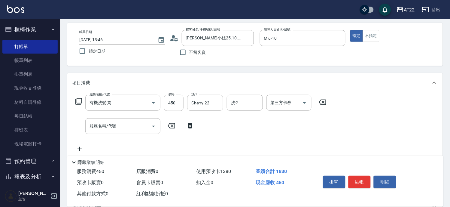
scroll to position [11, 0]
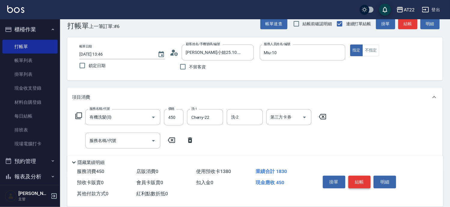
click at [362, 177] on button "結帳" at bounding box center [359, 181] width 23 height 13
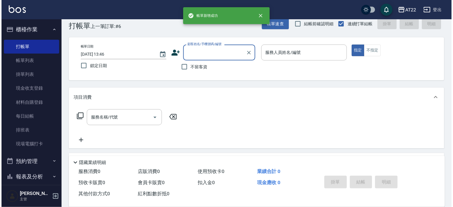
scroll to position [0, 0]
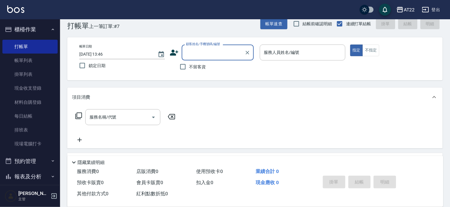
click at [279, 17] on div "AT22 登出" at bounding box center [225, 9] width 450 height 19
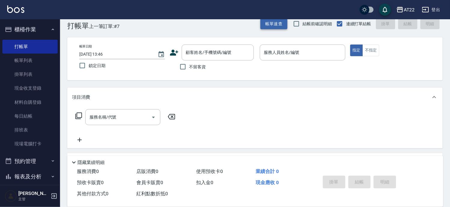
click at [277, 23] on button "帳單速查" at bounding box center [273, 23] width 27 height 11
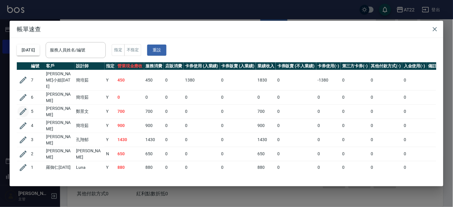
click at [22, 108] on icon "button" at bounding box center [23, 111] width 7 height 7
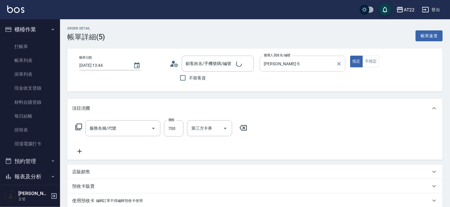
type input "2025/08/14 13:44"
type input "king-5"
type input "剪髮(500)"
type input "林東毅/0909290419/0909290419"
click at [276, 67] on input "king-5" at bounding box center [298, 63] width 71 height 11
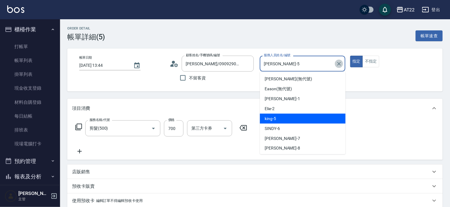
click at [337, 62] on icon "Clear" at bounding box center [339, 64] width 6 height 6
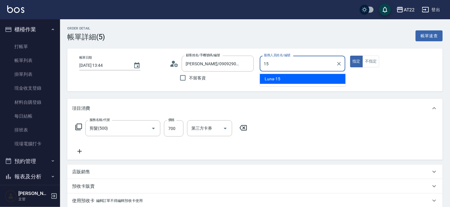
type input "Luna-15"
type button "true"
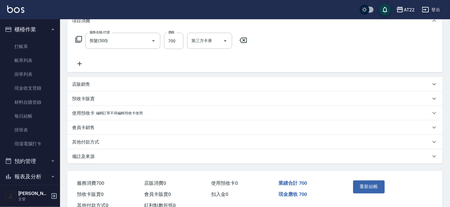
scroll to position [108, 0]
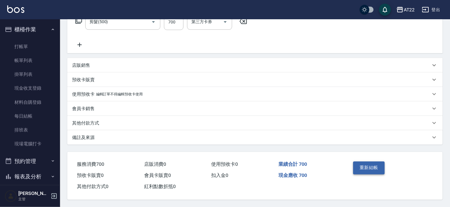
click at [379, 170] on button "重新結帳" at bounding box center [369, 167] width 32 height 13
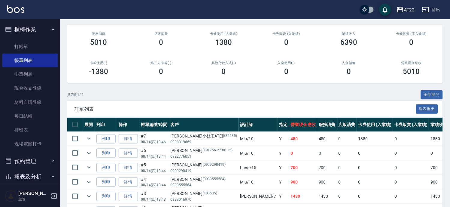
scroll to position [123, 0]
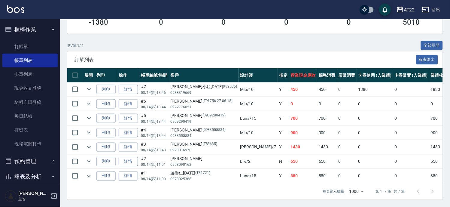
drag, startPoint x: 25, startPoint y: 28, endPoint x: 25, endPoint y: 32, distance: 3.3
click at [25, 28] on button "櫃檯作業" at bounding box center [29, 30] width 55 height 16
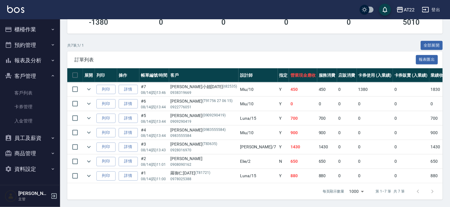
click at [29, 75] on button "客戶管理" at bounding box center [29, 76] width 55 height 16
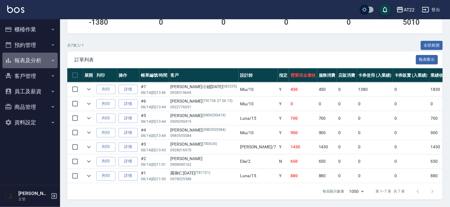
click at [33, 59] on button "報表及分析" at bounding box center [29, 61] width 55 height 16
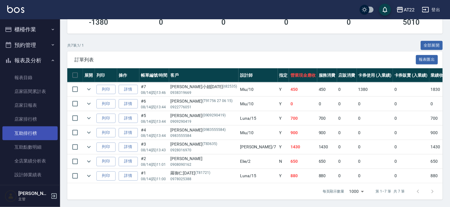
click at [34, 128] on link "互助排行榜" at bounding box center [29, 133] width 55 height 14
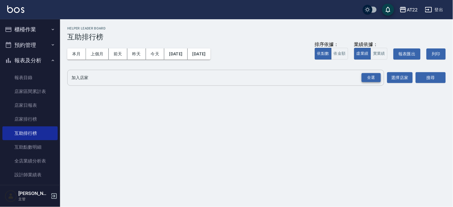
click at [376, 78] on div "全選" at bounding box center [371, 77] width 19 height 9
click at [424, 79] on button "搜尋" at bounding box center [431, 77] width 30 height 11
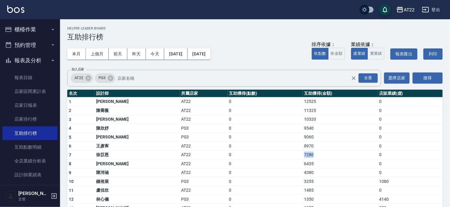
drag, startPoint x: 284, startPoint y: 154, endPoint x: 318, endPoint y: 154, distance: 34.2
click at [318, 154] on tr "7 徐苡恩 AT22 0 7280 0" at bounding box center [255, 154] width 376 height 9
drag, startPoint x: 286, startPoint y: 129, endPoint x: 298, endPoint y: 130, distance: 12.3
click at [298, 130] on tr "4 陳欣妤 PS3 0 9540 0" at bounding box center [255, 128] width 376 height 9
drag, startPoint x: 303, startPoint y: 146, endPoint x: 290, endPoint y: 144, distance: 13.2
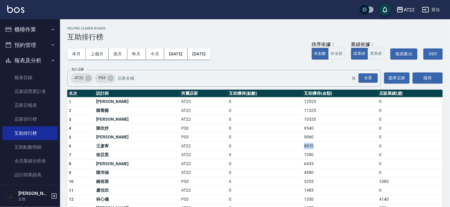
click at [303, 144] on td "8970" at bounding box center [340, 145] width 75 height 9
drag, startPoint x: 292, startPoint y: 173, endPoint x: 310, endPoint y: 172, distance: 18.6
click at [308, 172] on td "4380" at bounding box center [340, 172] width 75 height 9
click at [310, 172] on td "4380" at bounding box center [340, 172] width 75 height 9
click at [23, 119] on link "店家排行榜" at bounding box center [29, 119] width 55 height 14
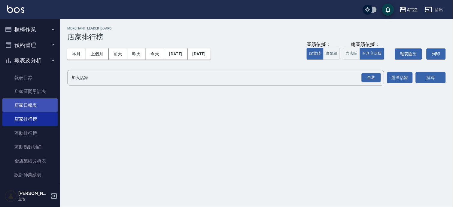
click at [29, 106] on link "店家日報表" at bounding box center [29, 105] width 55 height 14
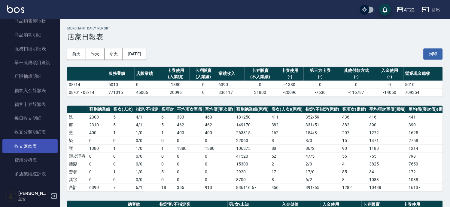
scroll to position [276, 0]
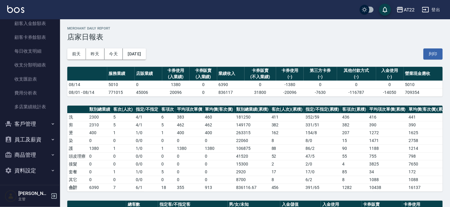
click at [32, 124] on button "客戶管理" at bounding box center [29, 124] width 55 height 16
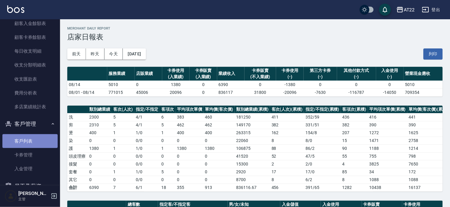
click at [42, 137] on link "客戶列表" at bounding box center [29, 141] width 55 height 14
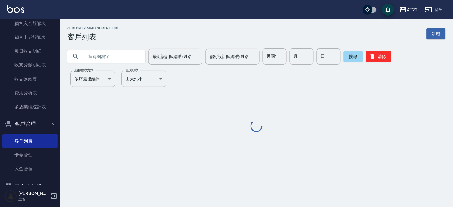
click at [110, 58] on input "text" at bounding box center [112, 56] width 56 height 16
paste input "0935132711"
type input "0935132711"
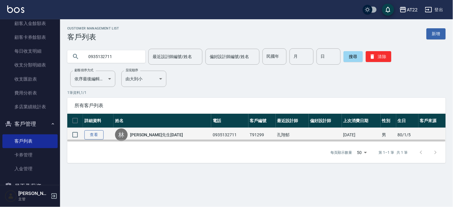
click at [100, 135] on link "查看" at bounding box center [93, 134] width 19 height 9
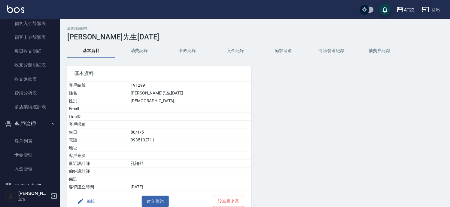
click at [136, 55] on button "消費記錄" at bounding box center [139, 51] width 48 height 14
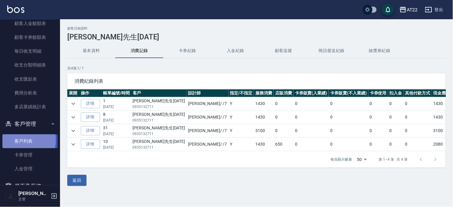
click at [12, 140] on link "客戶列表" at bounding box center [29, 141] width 55 height 14
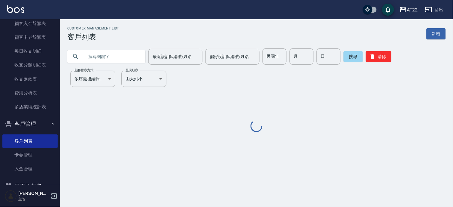
click at [126, 53] on input "text" at bounding box center [112, 56] width 56 height 16
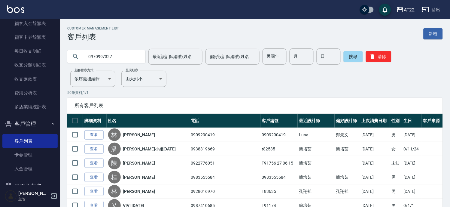
type input "0970997327"
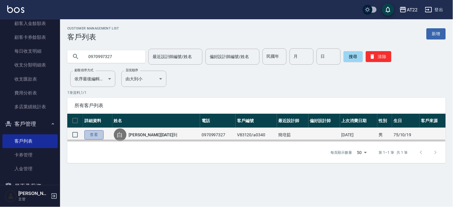
click at [85, 136] on link "查看" at bounding box center [93, 134] width 19 height 9
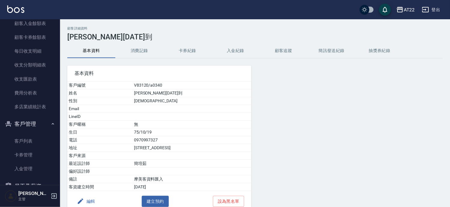
click at [138, 50] on button "消費記錄" at bounding box center [139, 51] width 48 height 14
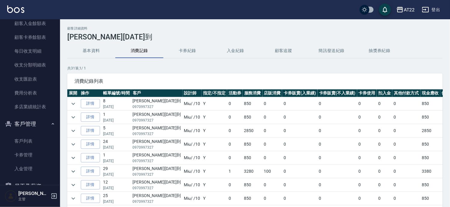
click at [66, 130] on div "顧客詳細資料 白卡陳博恩25.9.12到 基本資料 消費記錄 卡券紀錄 入金紀錄 顧客追蹤 簡訊發送紀錄 抽獎券紀錄 共 31 筆, 1 / 1 消費紀錄列表…" at bounding box center [255, 133] width 390 height 214
click at [74, 132] on icon "expand row" at bounding box center [73, 130] width 7 height 7
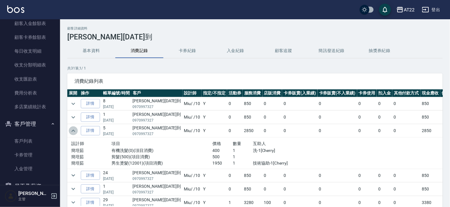
click at [74, 132] on icon "expand row" at bounding box center [73, 130] width 7 height 7
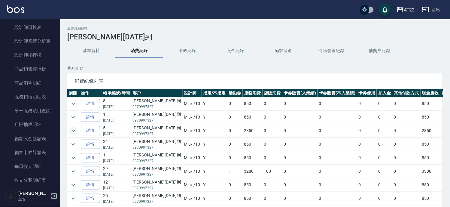
scroll to position [76, 0]
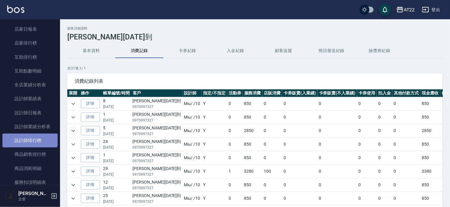
click at [29, 136] on link "設計師排行榜" at bounding box center [29, 140] width 55 height 14
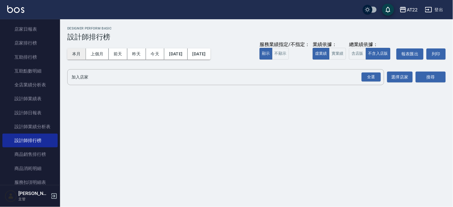
click at [76, 55] on button "本月" at bounding box center [76, 53] width 19 height 11
click at [374, 78] on div "全選" at bounding box center [371, 76] width 19 height 9
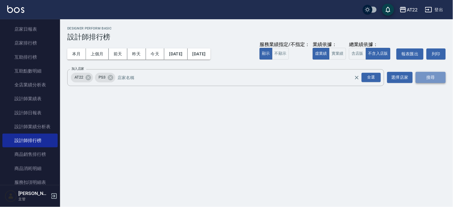
click at [422, 76] on button "搜尋" at bounding box center [431, 77] width 30 height 11
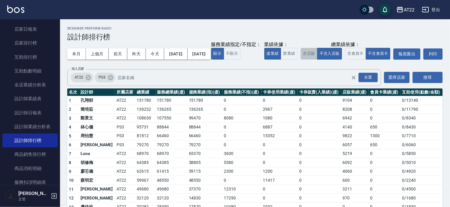
click at [301, 59] on button "含店販" at bounding box center [309, 54] width 17 height 12
click at [317, 59] on button "不含入店販" at bounding box center [329, 54] width 25 height 12
click at [301, 59] on button "含店販" at bounding box center [309, 54] width 17 height 12
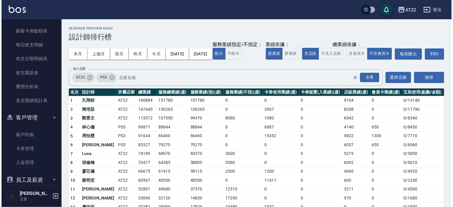
scroll to position [323, 0]
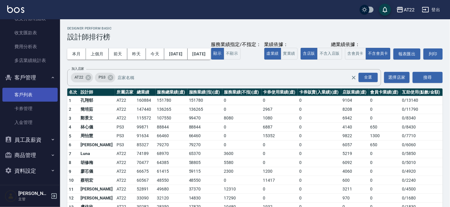
click at [26, 95] on link "客戶列表" at bounding box center [29, 95] width 55 height 14
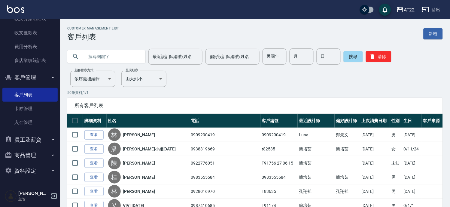
click at [114, 59] on input "text" at bounding box center [112, 56] width 56 height 16
paste input "0939199292"
type input "0939199292"
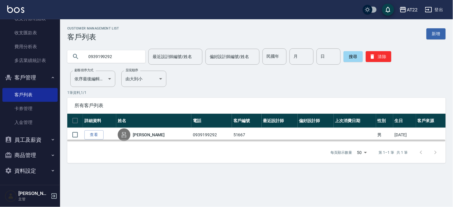
click at [91, 126] on th "詳細資料" at bounding box center [99, 121] width 33 height 14
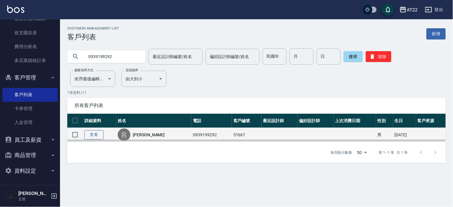
click at [91, 131] on link "查看" at bounding box center [93, 134] width 19 height 9
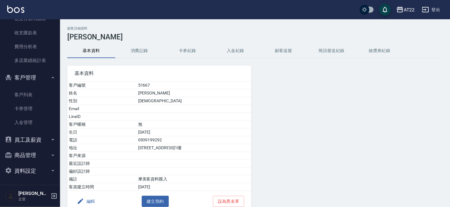
click at [137, 60] on div "基本資料 客戶編號 51667 姓名 呂政韋 性別 MALE Email LineID 客戶暱稱 無 生日 84/4/6 電話 0939199292 地址 臺…" at bounding box center [155, 134] width 191 height 153
click at [138, 59] on div "基本資料 客戶編號 51667 姓名 呂政韋 性別 MALE Email LineID 客戶暱稱 無 生日 84/4/6 電話 0939199292 地址 臺…" at bounding box center [155, 134] width 191 height 153
click at [142, 53] on button "消費記錄" at bounding box center [139, 51] width 48 height 14
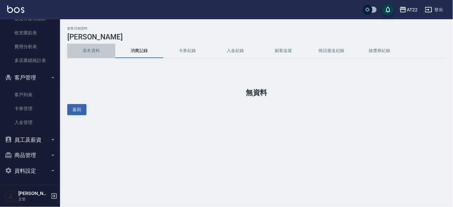
click at [87, 49] on button "基本資料" at bounding box center [91, 51] width 48 height 14
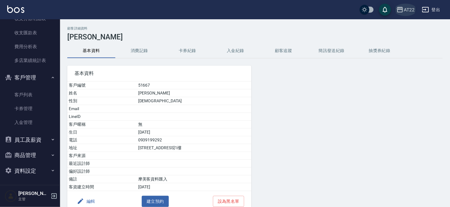
click at [409, 7] on div "AT22" at bounding box center [409, 10] width 11 height 8
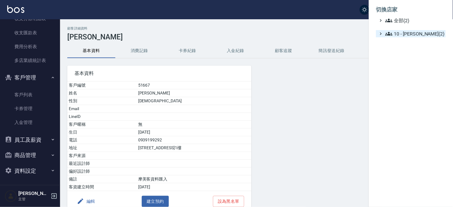
click at [402, 35] on span "10 - 楊家昕(2)" at bounding box center [414, 33] width 58 height 7
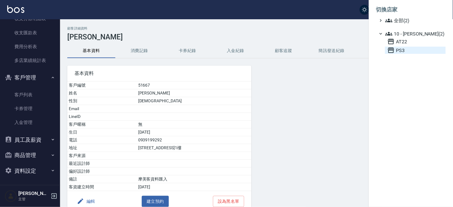
click at [399, 52] on span "PS3" at bounding box center [416, 50] width 56 height 7
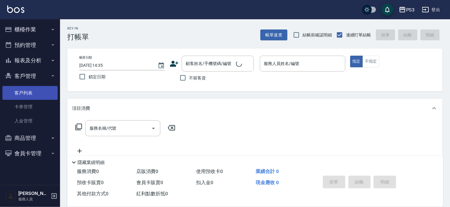
click at [39, 95] on link "客戶列表" at bounding box center [29, 93] width 55 height 14
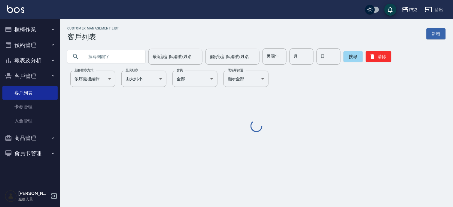
click at [116, 63] on input "text" at bounding box center [112, 56] width 56 height 16
paste input "0939199292"
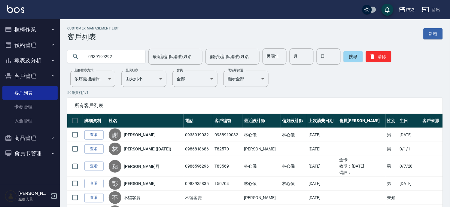
type input "0939199292"
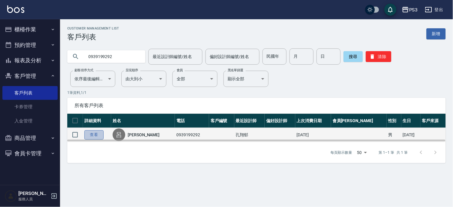
click at [92, 133] on link "查看" at bounding box center [93, 134] width 19 height 9
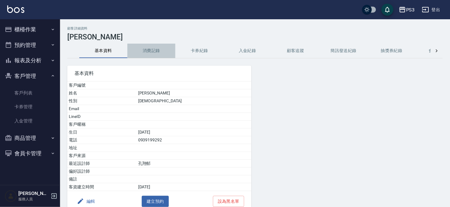
click at [139, 55] on button "消費記錄" at bounding box center [151, 51] width 48 height 14
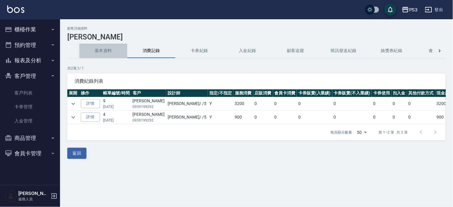
click at [105, 51] on button "基本資料" at bounding box center [103, 51] width 48 height 14
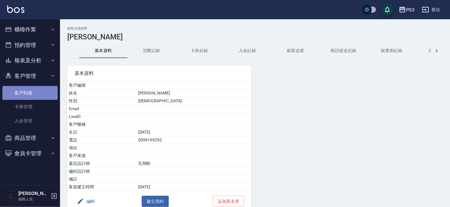
click at [29, 90] on link "客戶列表" at bounding box center [29, 93] width 55 height 14
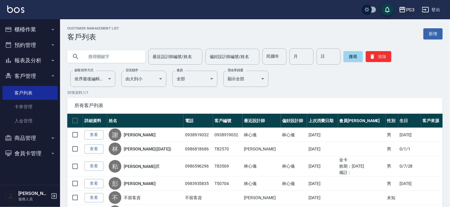
click at [410, 11] on div "PS3" at bounding box center [410, 10] width 9 height 8
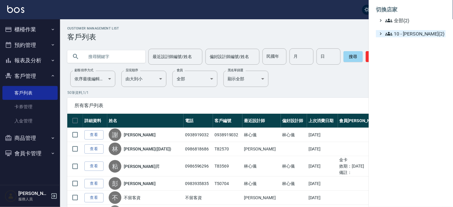
click at [405, 35] on span "10 - 楊家昕(2)" at bounding box center [414, 33] width 58 height 7
click at [403, 43] on span "AT22" at bounding box center [416, 41] width 56 height 7
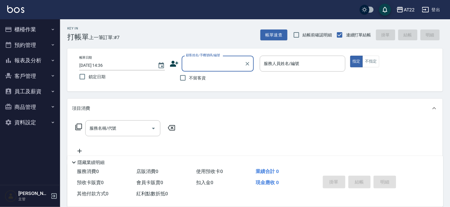
click at [23, 73] on button "客戶管理" at bounding box center [29, 76] width 55 height 16
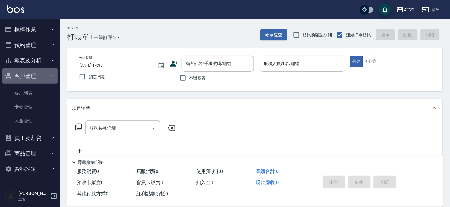
click at [23, 73] on button "客戶管理" at bounding box center [29, 76] width 55 height 16
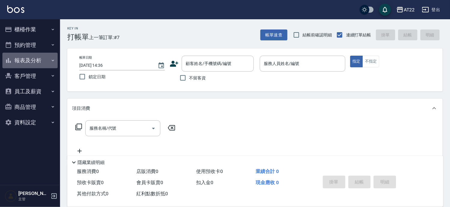
click at [30, 53] on button "報表及分析" at bounding box center [29, 61] width 55 height 16
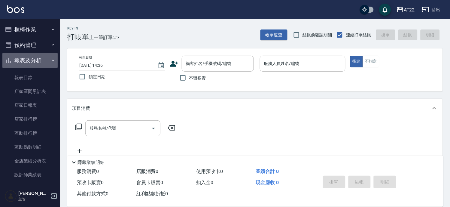
click at [31, 59] on button "報表及分析" at bounding box center [29, 61] width 55 height 16
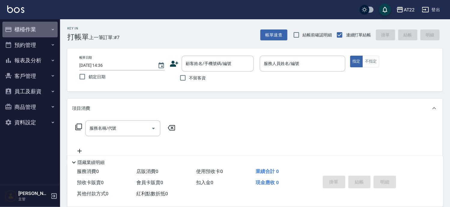
click at [35, 25] on button "櫃檯作業" at bounding box center [29, 30] width 55 height 16
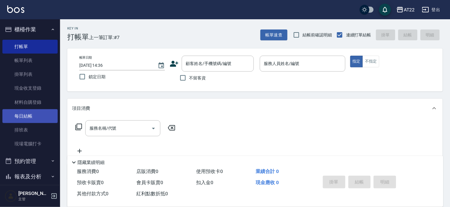
click at [22, 112] on link "每日結帳" at bounding box center [29, 116] width 55 height 14
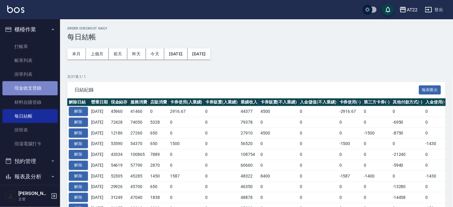
click at [40, 89] on link "現金收支登錄" at bounding box center [29, 88] width 55 height 14
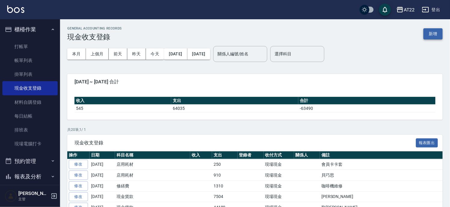
click at [437, 29] on button "新增" at bounding box center [433, 33] width 19 height 11
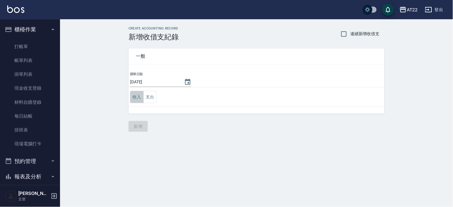
click at [136, 99] on button "收入" at bounding box center [137, 97] width 14 height 12
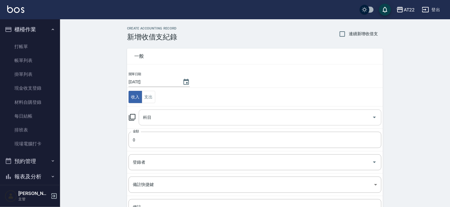
click at [160, 117] on input "科目" at bounding box center [255, 117] width 228 height 11
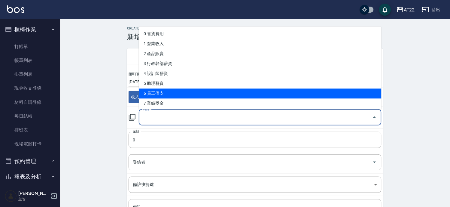
scroll to position [67, 0]
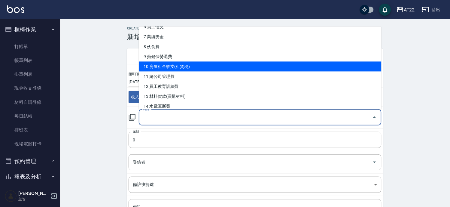
click at [172, 67] on li "10 房屋租金收支(租賃稅)" at bounding box center [260, 66] width 243 height 10
type input "10 房屋租金收支(租賃稅)"
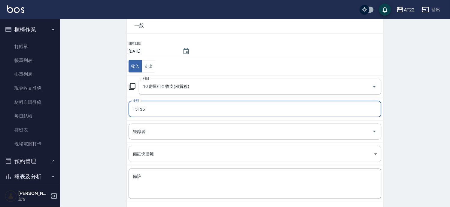
scroll to position [58, 0]
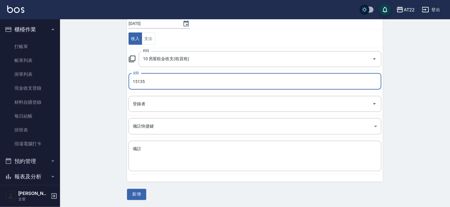
type input "15135"
click at [153, 138] on td "備註 x 備註" at bounding box center [255, 156] width 256 height 37
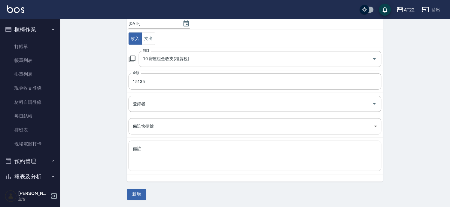
click at [146, 155] on textarea "備註" at bounding box center [255, 156] width 245 height 20
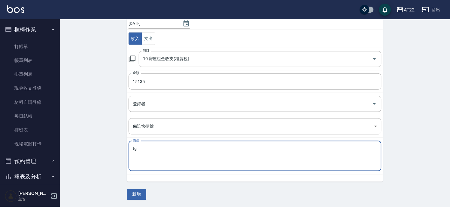
type textarea "t"
type textarea "美甲"
click at [134, 190] on button "新增" at bounding box center [136, 194] width 19 height 11
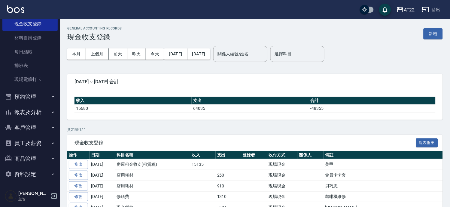
scroll to position [67, 0]
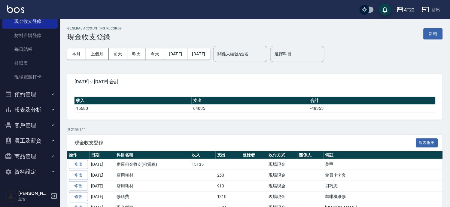
click at [20, 127] on button "客戶管理" at bounding box center [29, 125] width 55 height 16
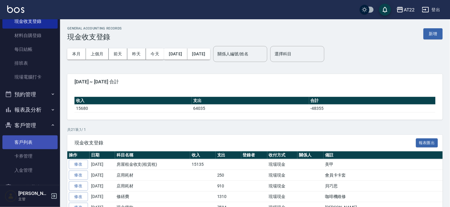
click at [18, 142] on link "客戶列表" at bounding box center [29, 142] width 55 height 14
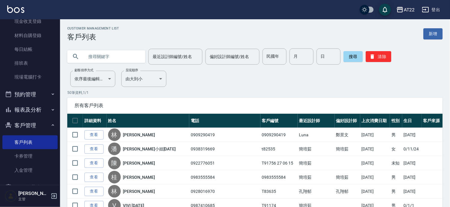
scroll to position [67, 0]
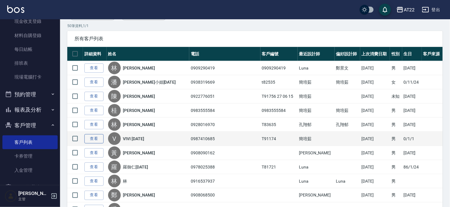
click at [99, 139] on link "查看" at bounding box center [93, 138] width 19 height 9
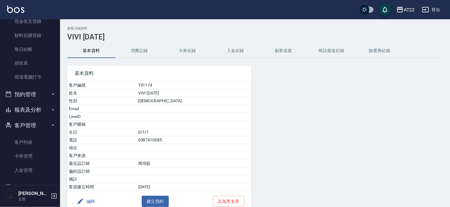
click at [144, 53] on button "消費記錄" at bounding box center [139, 51] width 48 height 14
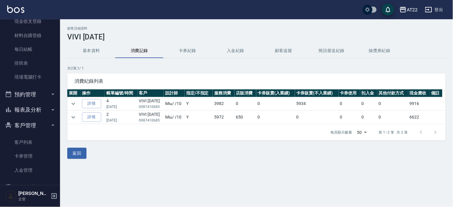
click at [102, 57] on button "基本資料" at bounding box center [91, 51] width 48 height 14
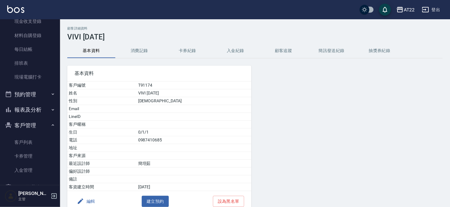
click at [156, 49] on button "消費記錄" at bounding box center [139, 51] width 48 height 14
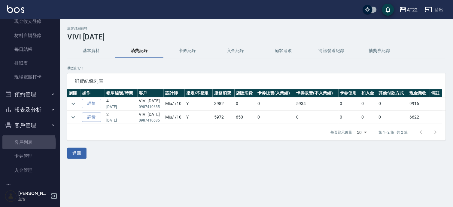
drag, startPoint x: 13, startPoint y: 143, endPoint x: 57, endPoint y: 128, distance: 46.5
click at [14, 143] on link "客戶列表" at bounding box center [29, 142] width 55 height 14
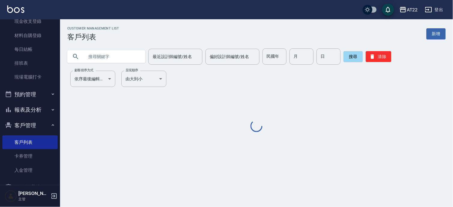
click at [109, 61] on input "text" at bounding box center [112, 56] width 56 height 16
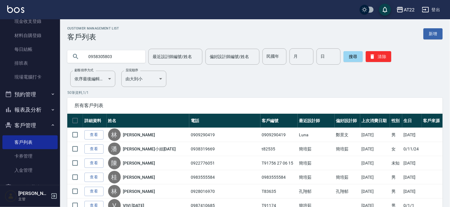
type input "0958305803"
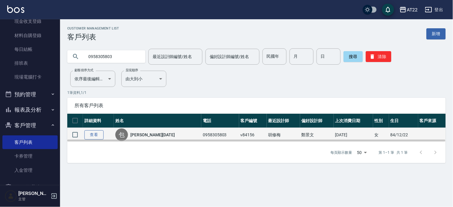
click at [94, 136] on link "查看" at bounding box center [93, 134] width 19 height 9
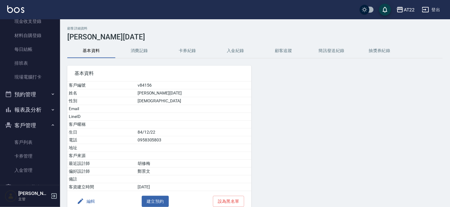
click at [140, 56] on button "消費記錄" at bounding box center [139, 51] width 48 height 14
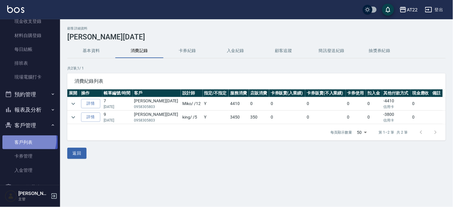
click at [24, 140] on link "客戶列表" at bounding box center [29, 142] width 55 height 14
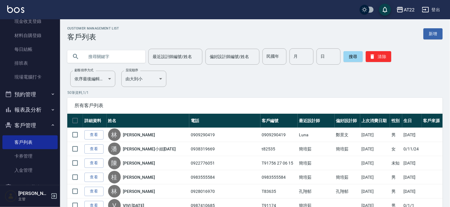
click at [108, 61] on input "text" at bounding box center [112, 56] width 56 height 16
type input "0921089560"
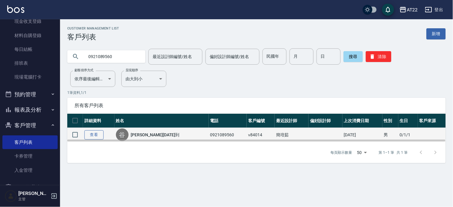
click at [99, 134] on link "查看" at bounding box center [93, 134] width 19 height 9
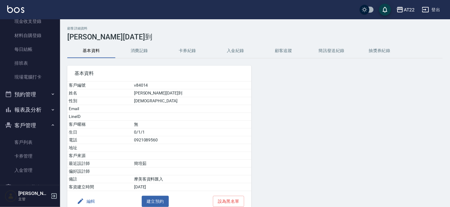
click at [135, 44] on button "消費記錄" at bounding box center [139, 51] width 48 height 14
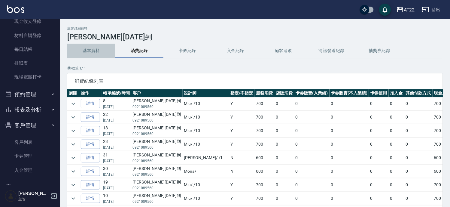
click at [99, 45] on button "基本資料" at bounding box center [91, 51] width 48 height 14
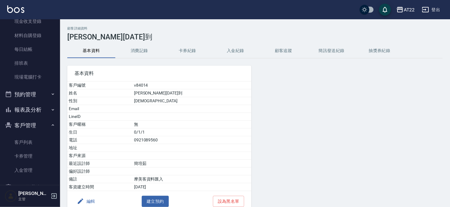
click at [135, 53] on button "消費記錄" at bounding box center [139, 51] width 48 height 14
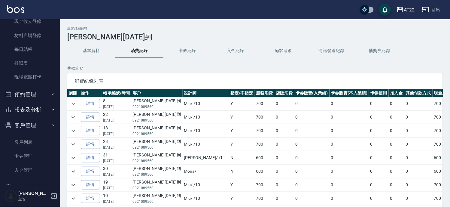
click at [19, 123] on button "客戶管理" at bounding box center [29, 125] width 55 height 16
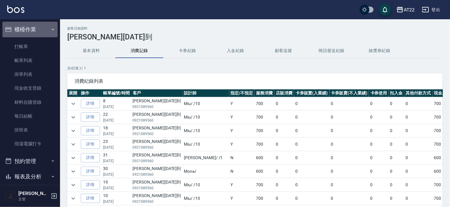
click at [36, 30] on button "櫃檯作業" at bounding box center [29, 30] width 55 height 16
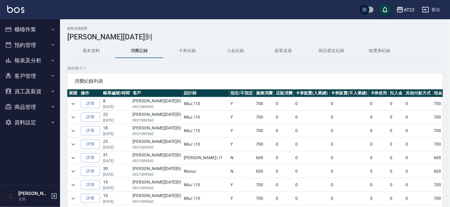
click at [40, 91] on button "員工及薪資" at bounding box center [29, 92] width 55 height 16
click at [52, 76] on icon "button" at bounding box center [52, 75] width 5 height 5
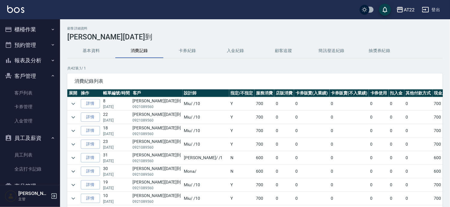
drag, startPoint x: 40, startPoint y: 94, endPoint x: 56, endPoint y: 77, distance: 24.0
click at [40, 94] on link "客戶列表" at bounding box center [29, 93] width 55 height 14
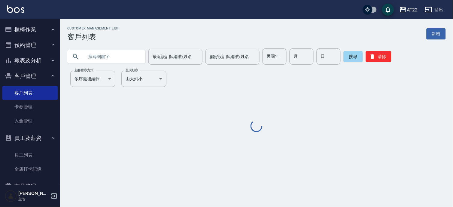
click at [137, 55] on input "text" at bounding box center [112, 56] width 56 height 16
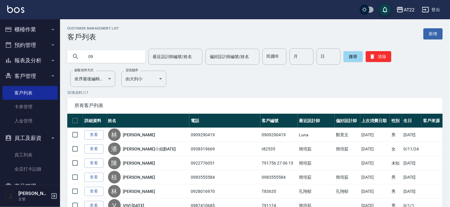
type input "09"
click at [30, 137] on button "員工及薪資" at bounding box center [29, 138] width 55 height 16
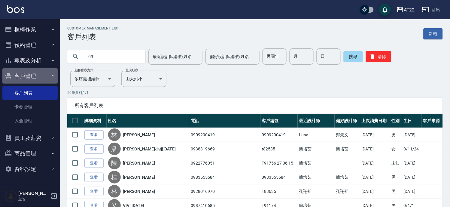
click at [38, 78] on button "客戶管理" at bounding box center [29, 76] width 55 height 16
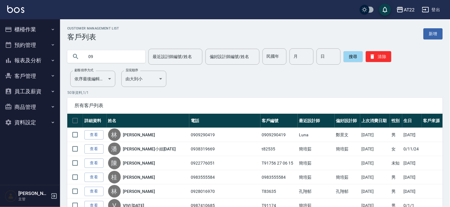
click at [33, 62] on button "報表及分析" at bounding box center [29, 61] width 55 height 16
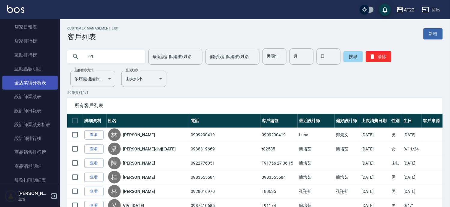
scroll to position [133, 0]
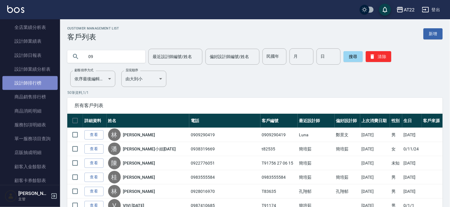
click at [32, 85] on link "設計師排行榜" at bounding box center [29, 83] width 55 height 14
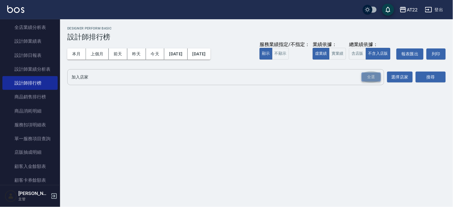
click at [372, 72] on div "全選" at bounding box center [371, 76] width 19 height 9
click at [110, 77] on icon at bounding box center [110, 77] width 5 height 5
click at [376, 77] on div "全選" at bounding box center [371, 77] width 19 height 9
click at [426, 77] on button "搜尋" at bounding box center [431, 77] width 30 height 11
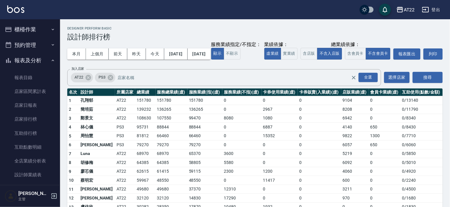
click at [22, 62] on button "報表及分析" at bounding box center [29, 61] width 55 height 16
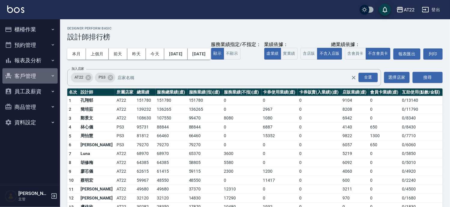
click at [27, 78] on button "客戶管理" at bounding box center [29, 76] width 55 height 16
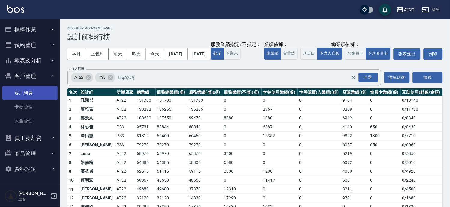
click at [29, 93] on link "客戶列表" at bounding box center [29, 93] width 55 height 14
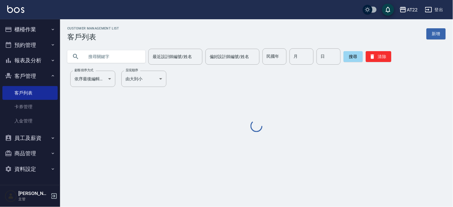
click at [101, 54] on input "text" at bounding box center [112, 56] width 56 height 16
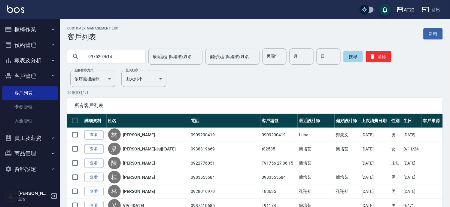
type input "0975209614"
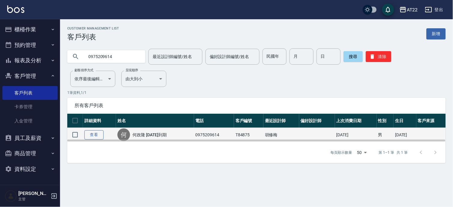
click at [97, 134] on link "查看" at bounding box center [93, 134] width 19 height 9
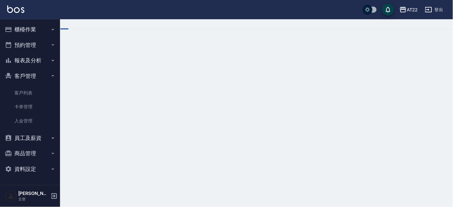
click at [138, 51] on div at bounding box center [226, 103] width 453 height 207
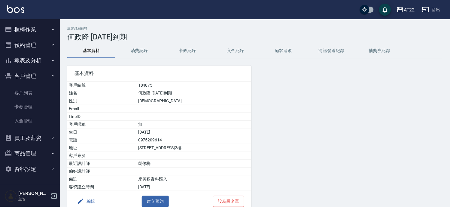
click at [139, 54] on button "消費記錄" at bounding box center [139, 51] width 48 height 14
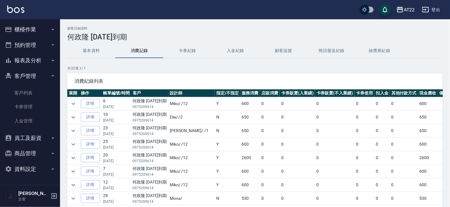
click at [35, 77] on button "客戶管理" at bounding box center [29, 76] width 55 height 16
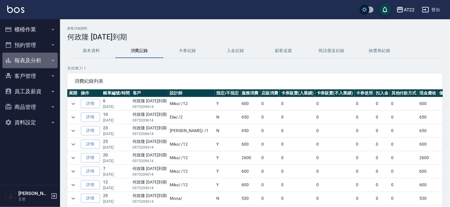
click at [34, 57] on button "報表及分析" at bounding box center [29, 61] width 55 height 16
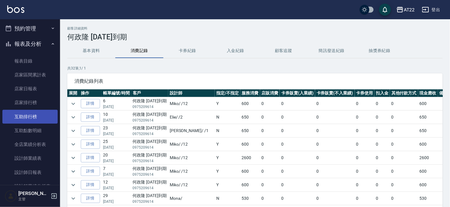
scroll to position [100, 0]
click at [40, 115] on link "設計師排行榜" at bounding box center [29, 116] width 55 height 14
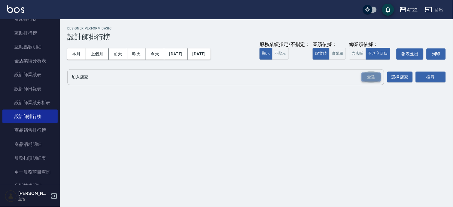
click at [373, 74] on div "全選" at bounding box center [371, 76] width 19 height 9
click at [423, 78] on button "搜尋" at bounding box center [431, 77] width 30 height 11
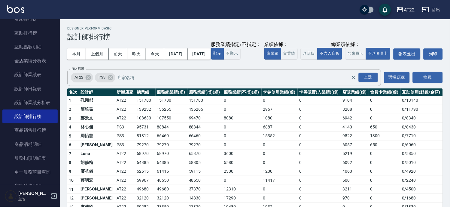
click at [186, 38] on h3 "設計師排行榜" at bounding box center [255, 37] width 376 height 8
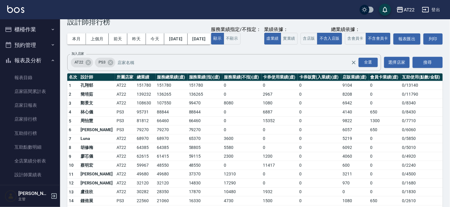
drag, startPoint x: 35, startPoint y: 62, endPoint x: 34, endPoint y: 66, distance: 4.7
click at [35, 62] on button "報表及分析" at bounding box center [29, 61] width 55 height 16
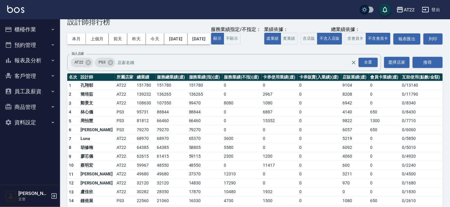
click at [29, 74] on button "客戶管理" at bounding box center [29, 76] width 55 height 16
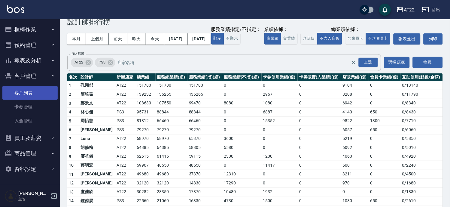
click at [26, 93] on link "客戶列表" at bounding box center [29, 93] width 55 height 14
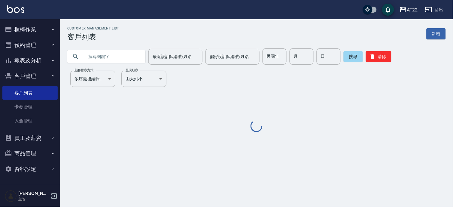
click at [93, 52] on input "text" at bounding box center [112, 56] width 56 height 16
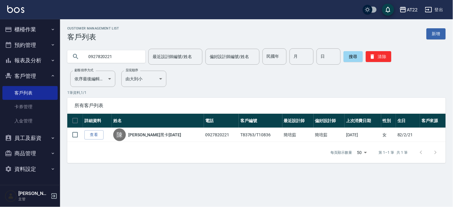
click at [118, 56] on input "0927820221" at bounding box center [112, 56] width 56 height 16
click at [159, 89] on div "Customer Management List 客戶列表 新增 0927820221 最近設計師編號/姓名 最近設計師編號/姓名 偏好設計師編號/姓名 偏好…" at bounding box center [256, 94] width 393 height 136
click at [122, 65] on div "Customer Management List 客戶列表 新增 0927820221 最近設計師編號/姓名 最近設計師編號/姓名 偏好設計師編號/姓名 偏好…" at bounding box center [256, 94] width 393 height 136
click at [122, 61] on input "0927820221" at bounding box center [112, 56] width 56 height 16
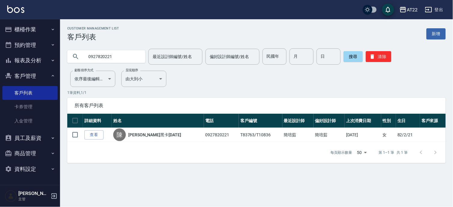
click at [122, 61] on input "0927820221" at bounding box center [112, 56] width 56 height 16
click at [112, 61] on input "0927820221" at bounding box center [112, 56] width 56 height 16
click at [109, 56] on input "0927820221" at bounding box center [112, 56] width 56 height 16
click at [112, 53] on input "0927820221" at bounding box center [112, 56] width 56 height 16
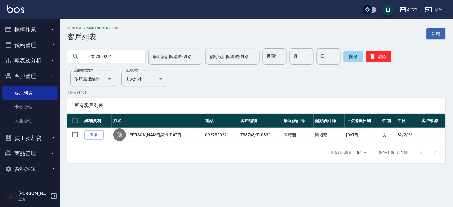
click at [112, 53] on input "0927820221" at bounding box center [112, 56] width 56 height 16
paste input "53797617"
type input "0953797617"
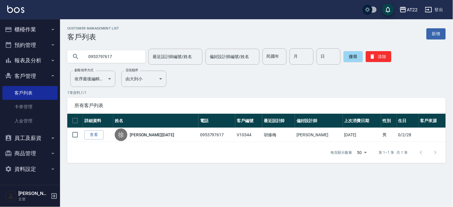
click at [33, 28] on button "櫃檯作業" at bounding box center [29, 30] width 55 height 16
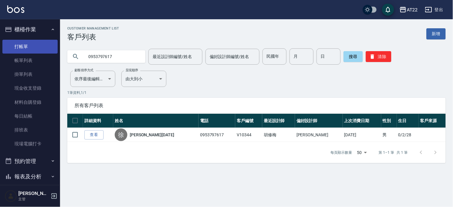
click at [28, 44] on link "打帳單" at bounding box center [29, 47] width 55 height 14
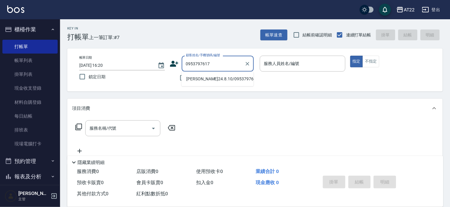
click at [214, 77] on li "徐季琳24.8.10/0953797617/V10344" at bounding box center [217, 79] width 72 height 10
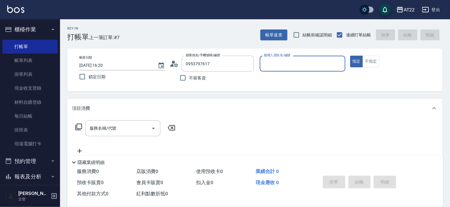
type input "徐季琳24.8.10/0953797617/V10344"
type input "尤信翰(無代號)"
click at [175, 62] on icon at bounding box center [174, 63] width 9 height 9
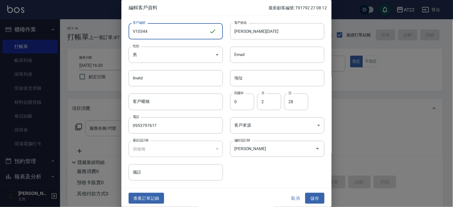
drag, startPoint x: 179, startPoint y: 35, endPoint x: 135, endPoint y: 33, distance: 44.8
click at [135, 33] on input "V10344" at bounding box center [169, 31] width 81 height 16
type input "V86509"
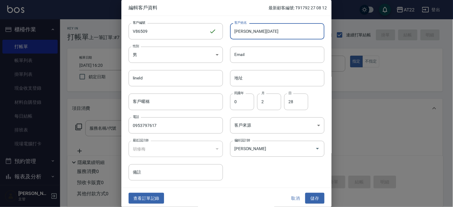
drag, startPoint x: 247, startPoint y: 32, endPoint x: 301, endPoint y: 31, distance: 53.5
click at [301, 31] on input "徐季琳24.8.10" at bounding box center [277, 31] width 94 height 16
type input "徐季琳27.8.14"
click at [308, 199] on button "儲存" at bounding box center [314, 198] width 19 height 11
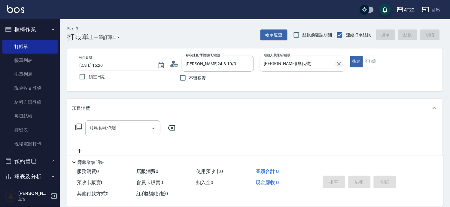
click at [343, 63] on button "Clear" at bounding box center [339, 63] width 8 height 8
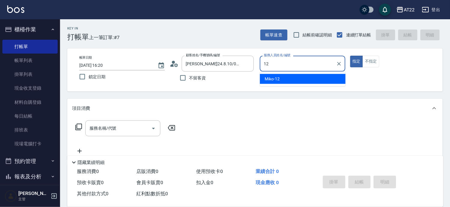
type input "Miko-12"
type button "true"
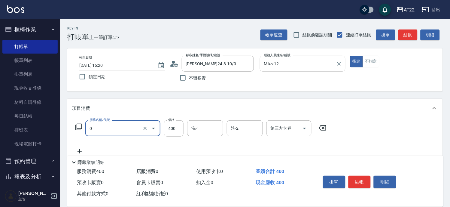
type input "有機洗髮(0)"
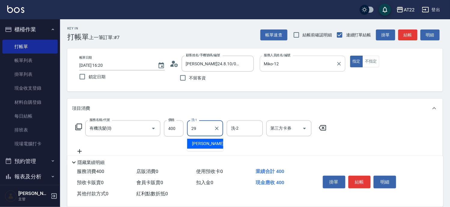
type input "Joyce-29"
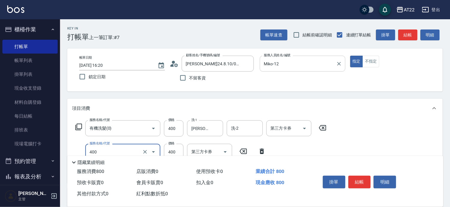
type input "剪髮(400)"
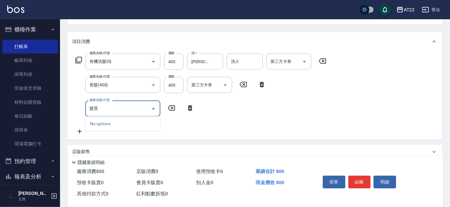
type input "髮"
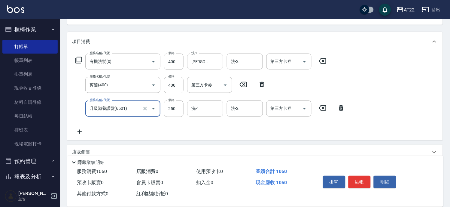
type input "升級滋養護髮(6501)"
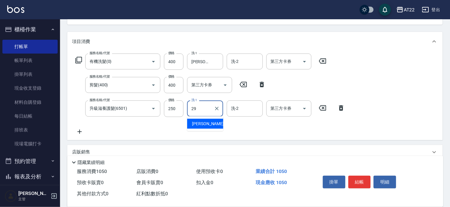
type input "Joyce-29"
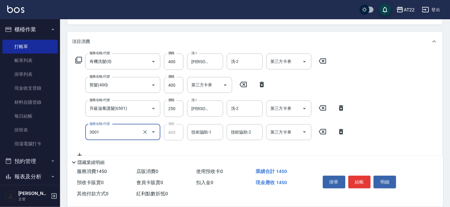
type input "側邊燙貼(3001)"
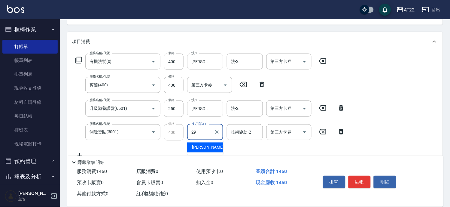
type input "Joyce-29"
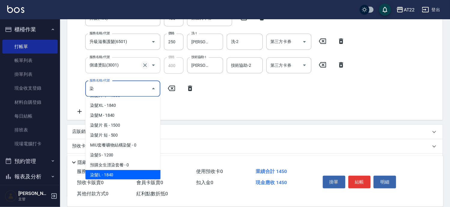
scroll to position [48, 0]
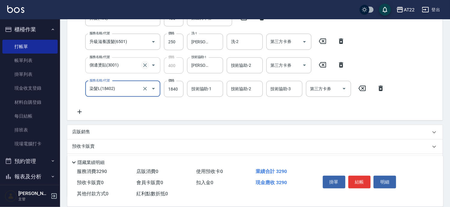
type input "染髮L(18402)"
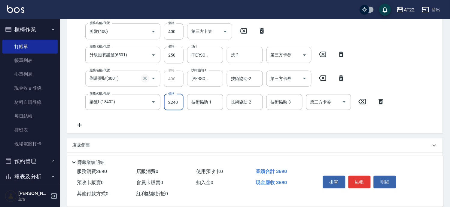
type input "2240"
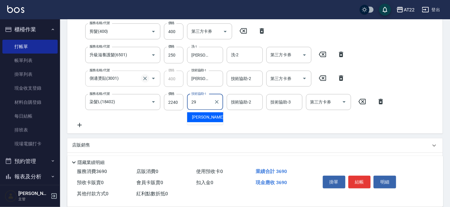
type input "Joyce-29"
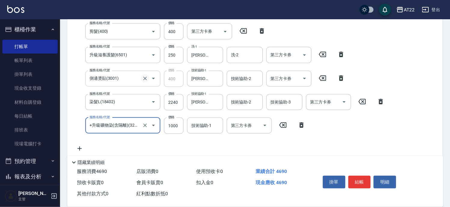
type input "+升級礦物染(含隔離)(32012)"
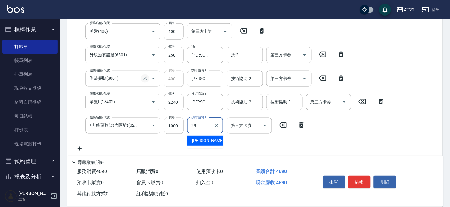
type input "Joyce-29"
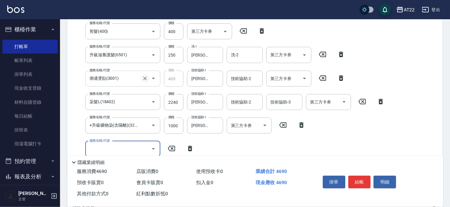
scroll to position [227, 0]
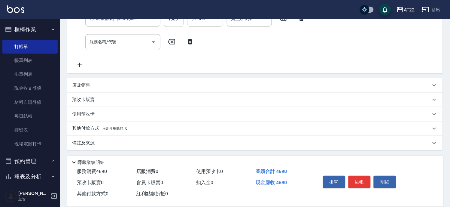
click at [98, 83] on div "店販銷售" at bounding box center [251, 85] width 359 height 6
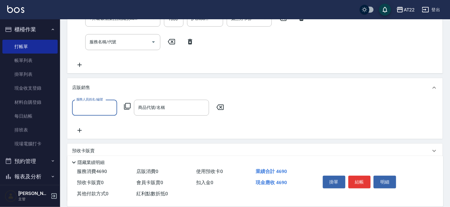
scroll to position [0, 0]
type input "Miko-12"
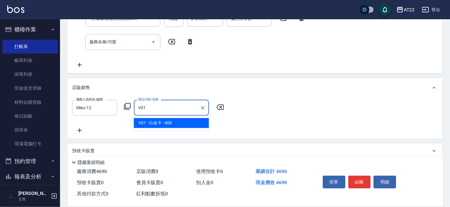
type input "白金卡"
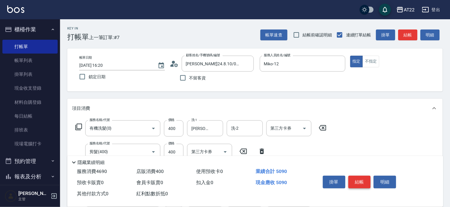
click at [352, 178] on button "結帳" at bounding box center [359, 181] width 23 height 13
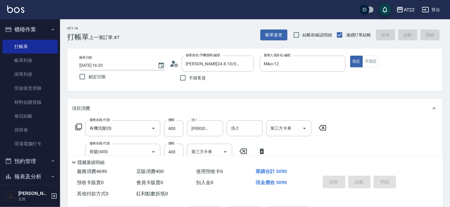
type input "2025/08/14 16:23"
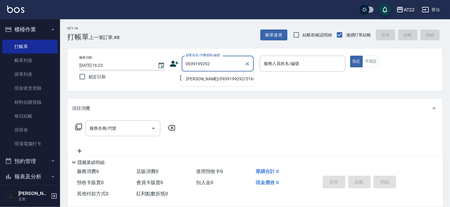
click at [208, 79] on li "呂政韋/0939199292/51667" at bounding box center [217, 79] width 72 height 10
type input "呂政韋/0939199292/51667"
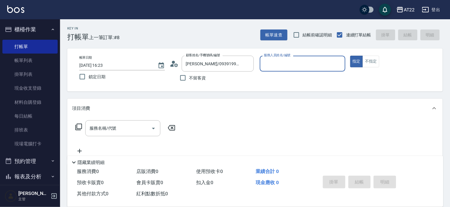
click at [173, 65] on icon at bounding box center [172, 65] width 4 height 3
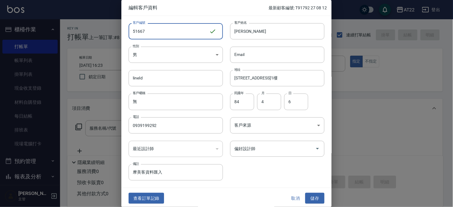
drag, startPoint x: 184, startPoint y: 32, endPoint x: -2, endPoint y: 23, distance: 185.2
click at [0, 23] on html "AT22 登出 櫃檯作業 打帳單 帳單列表 掛單列表 現金收支登錄 材料自購登錄 每日結帳 排班表 現場電腦打卡 預約管理 預約管理 單日預約紀錄 單週預約紀…" at bounding box center [226, 146] width 453 height 293
type input "T91795"
click at [276, 29] on input "呂政韋" at bounding box center [277, 31] width 94 height 16
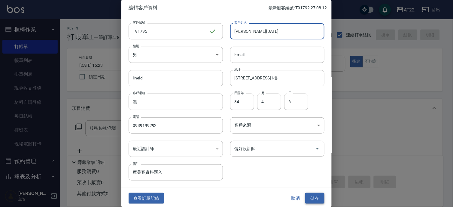
type input "呂政韋27.8.14"
click at [308, 196] on button "儲存" at bounding box center [314, 198] width 19 height 11
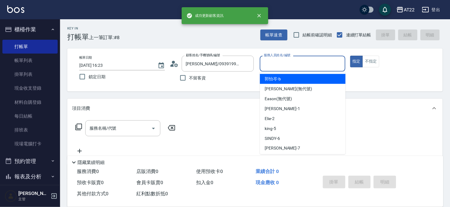
click at [304, 65] on input "服務人員姓名/編號" at bounding box center [303, 63] width 80 height 11
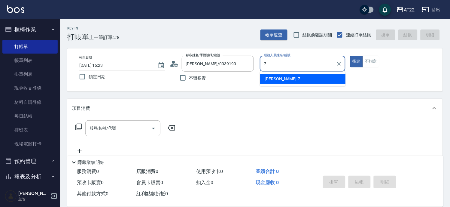
type input "Allen-7"
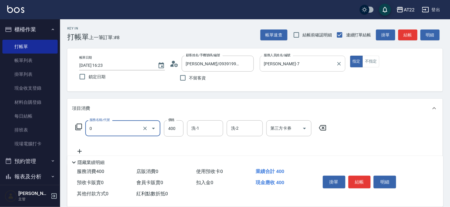
type input "有機洗髮(0)"
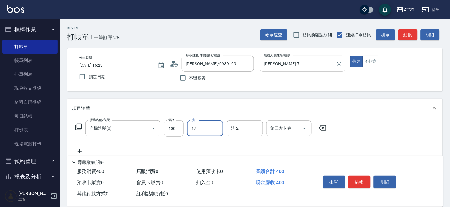
type input "YunYun-17"
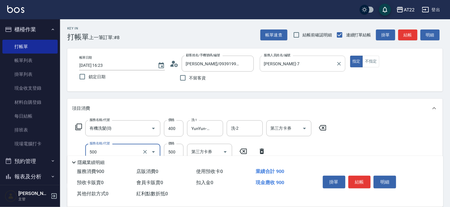
type input "剪髮(500)"
type input "630"
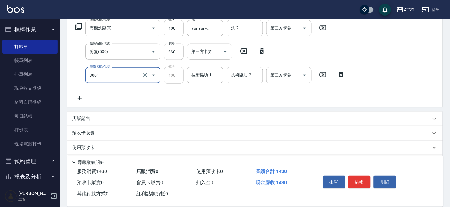
type input "側邊燙貼(3001)"
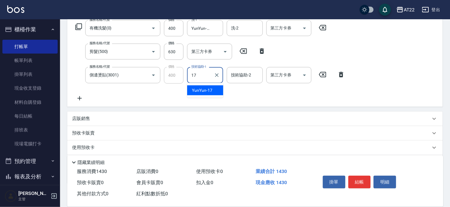
type input "YunYun-17"
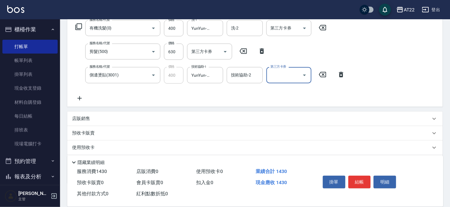
click at [175, 118] on div "店販銷售" at bounding box center [251, 118] width 359 height 6
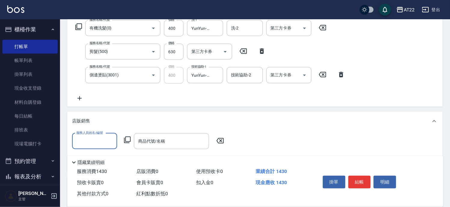
scroll to position [0, 0]
type input "Allen-7"
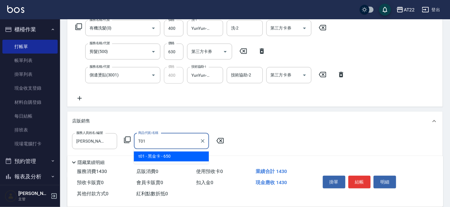
type input "黑金卡"
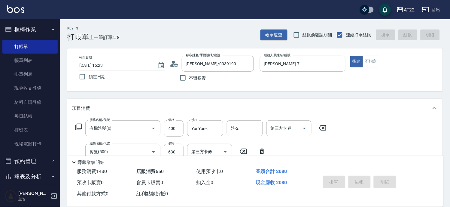
type input "2025/08/14 16:24"
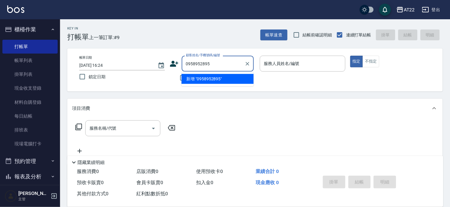
click at [196, 79] on li "新增 "0958952895"" at bounding box center [217, 79] width 72 height 10
type input "0958952895"
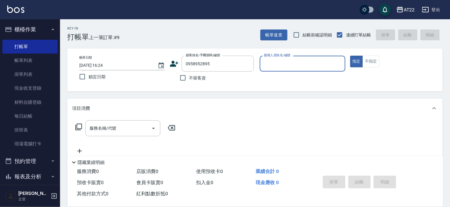
click at [178, 64] on icon at bounding box center [174, 63] width 9 height 9
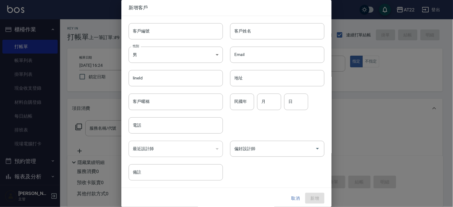
type input "0958952895"
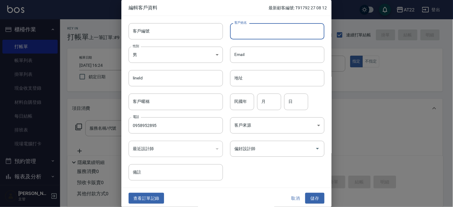
click at [259, 32] on input "客戶姓名" at bounding box center [277, 31] width 94 height 16
type input "謝念恩"
click at [239, 97] on input "民國年" at bounding box center [242, 101] width 24 height 16
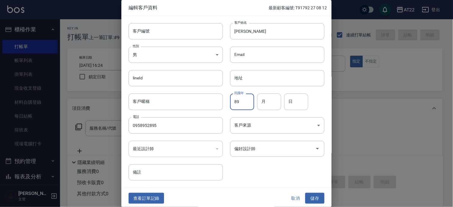
type input "89"
type input "11"
type input "16"
click at [313, 197] on button "儲存" at bounding box center [314, 198] width 19 height 11
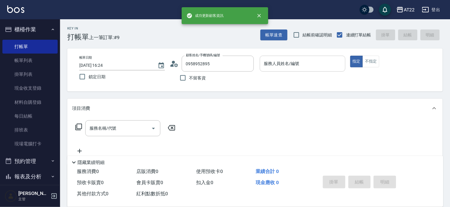
click at [291, 64] on input "服務人員姓名/編號" at bounding box center [303, 63] width 80 height 11
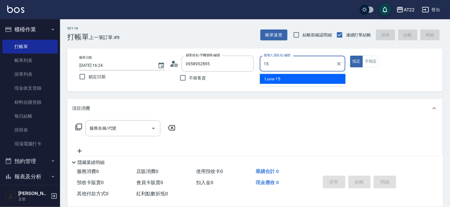
type input "Luna-15"
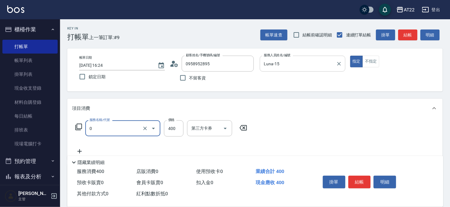
type input "有機洗髮(0)"
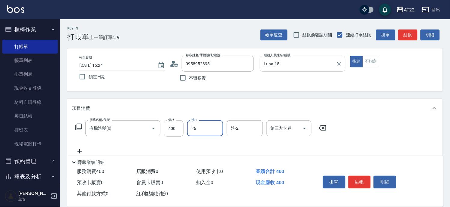
type input "Cinna-26"
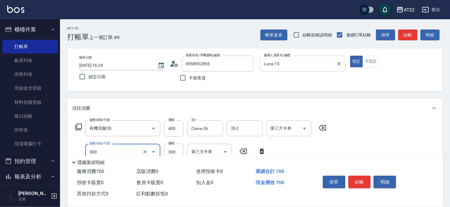
type input "剪髮(300)"
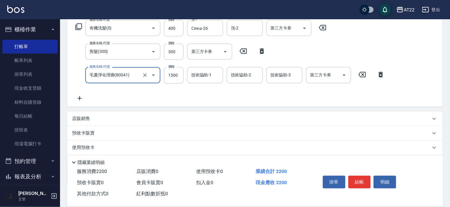
type input "毛囊淨化理療(80041)"
type input "1200"
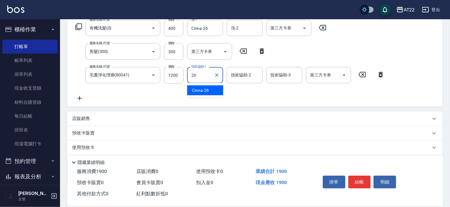
type input "Cinna-26"
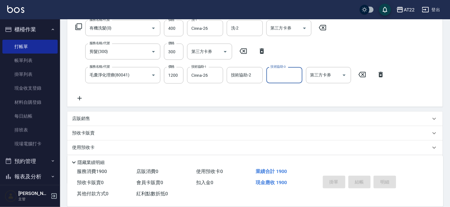
type input "2025/08/14 16:25"
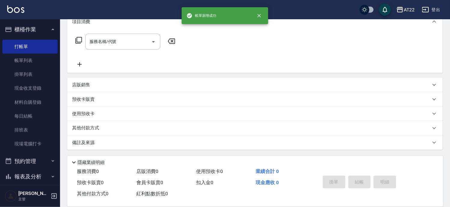
scroll to position [0, 0]
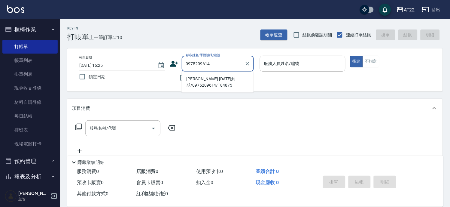
click at [197, 82] on li "何政隆 2024.12.14到期/0975209614/T84875" at bounding box center [217, 82] width 72 height 16
type input "何政隆 2024.12.14到期/0975209614/T84875"
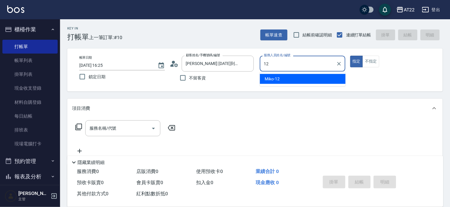
type input "Miko-12"
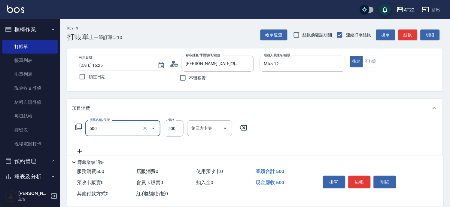
type input "剪髮(500)"
type input "600"
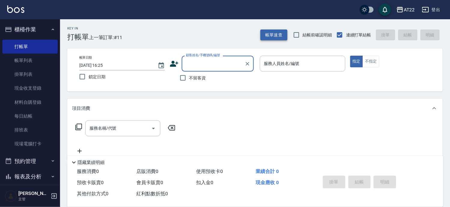
click at [280, 35] on button "帳單速查" at bounding box center [273, 34] width 27 height 11
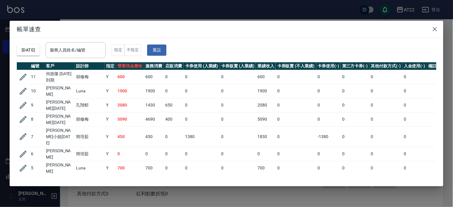
click at [247, 15] on div "帳單速查 2025/08/14 服務人員姓名/編號 服務人員姓名/編號 指定 不指定 重設 編號 客戶 設計師 指定 營業現金應收 服務消費 店販消費 卡券使…" at bounding box center [226, 103] width 453 height 207
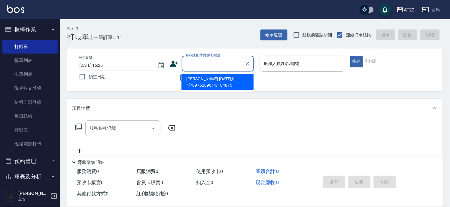
click at [203, 65] on input "顧客姓名/手機號碼/編號" at bounding box center [213, 63] width 58 height 11
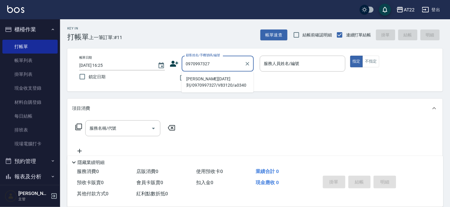
click at [205, 84] on li "白卡陳博恩25.9.12到/0970997327/V83120/a0340" at bounding box center [217, 82] width 72 height 16
type input "白卡陳博恩25.9.12到/0970997327/V83120/a0340"
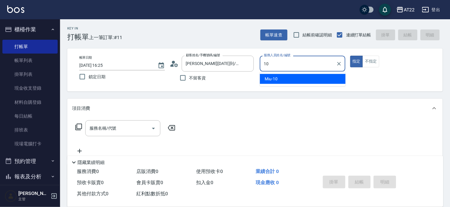
type input "Miu-10"
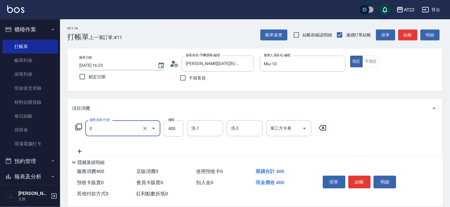
type input "有機洗髮(0)"
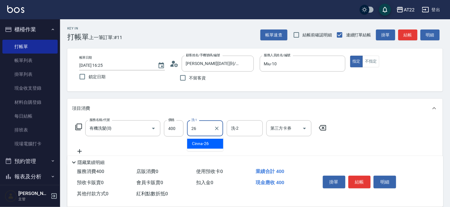
type input "Cinna-26"
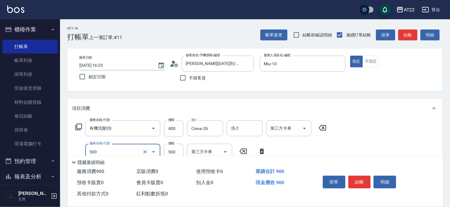
type input "剪髮(500)"
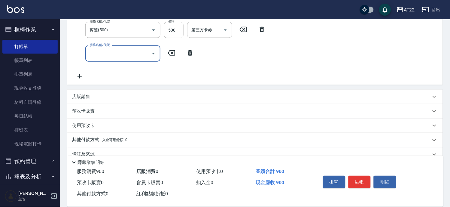
scroll to position [133, 0]
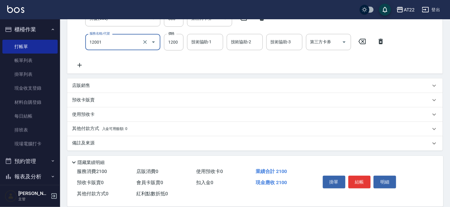
type input "燙髮S(12001)"
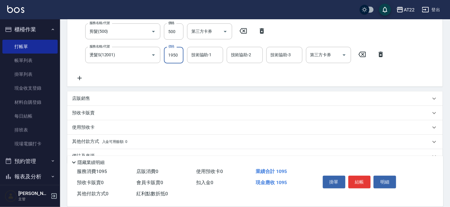
type input "1950"
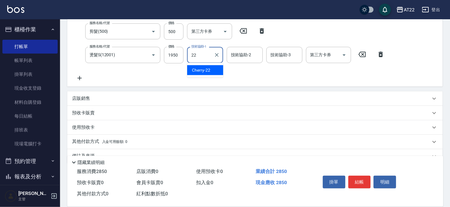
type input "Cherry-22"
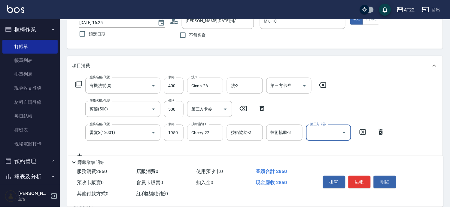
scroll to position [0, 0]
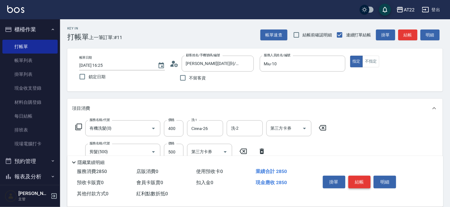
click at [361, 178] on button "結帳" at bounding box center [359, 181] width 23 height 13
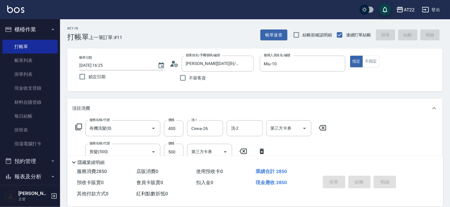
type input "2025/08/14 16:26"
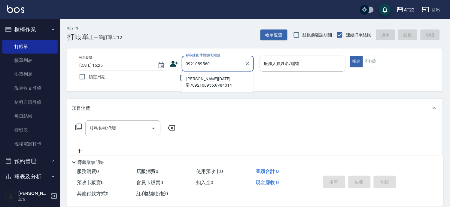
click at [210, 82] on li "谷孝德25.1.14到/0921089560/v84014" at bounding box center [217, 82] width 72 height 16
type input "谷孝德25.1.14到/0921089560/v84014"
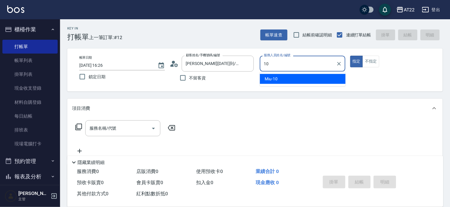
type input "Miu-10"
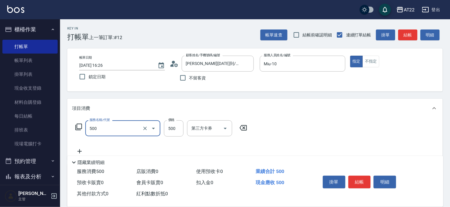
type input "剪髮(500)"
type input "700"
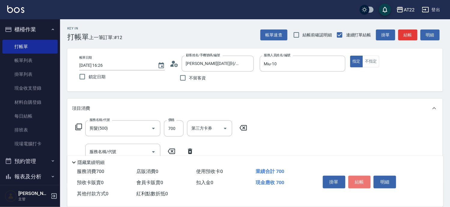
click at [356, 179] on button "結帳" at bounding box center [359, 181] width 23 height 13
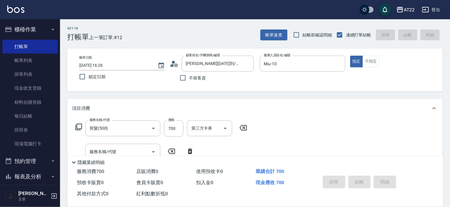
type input "2025/08/14 16:27"
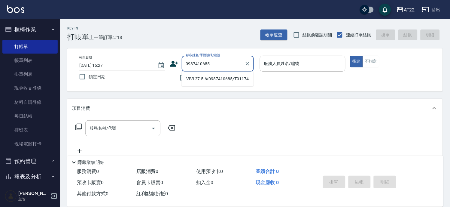
click at [211, 78] on li "VIVI 27.5.6/0987410685/T91174" at bounding box center [217, 79] width 72 height 10
type input "VIVI 27.5.6/0987410685/T91174"
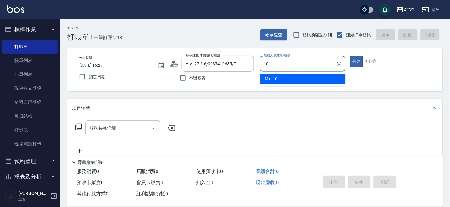
type input "Miu-10"
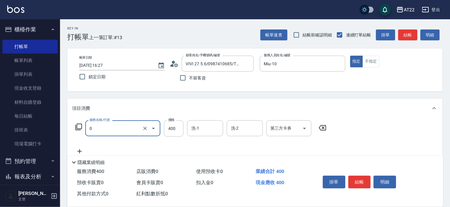
type input "有機洗髮(0)"
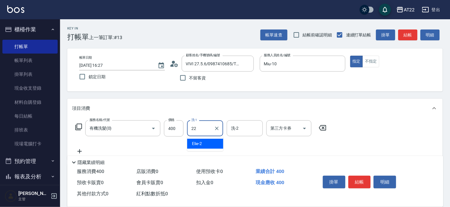
type input "Cherry-22"
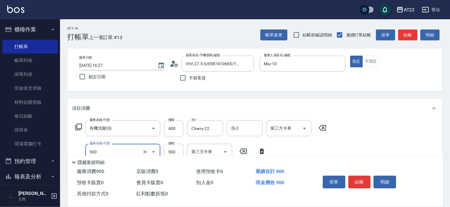
type input "剪髮(500)"
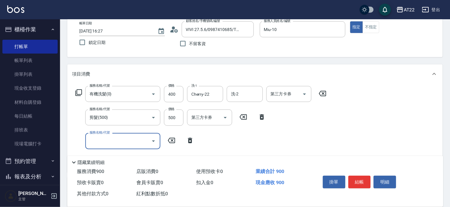
scroll to position [67, 0]
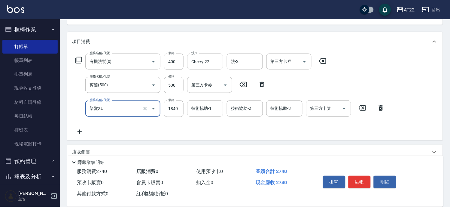
type input "染髮XL"
type input "2340"
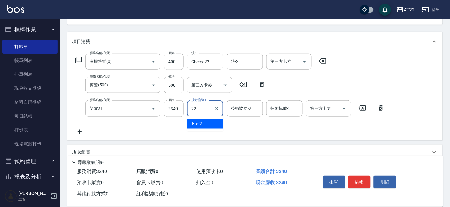
type input "Cherry-22"
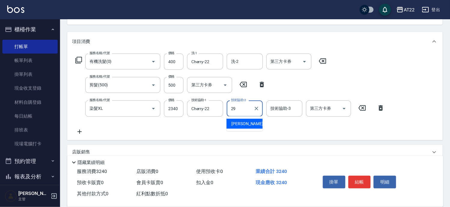
type input "Joyce-29"
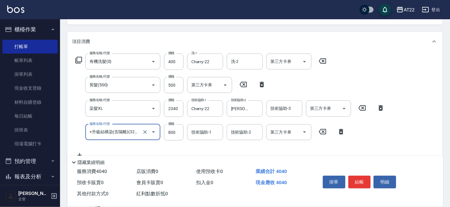
type input "+升級結構染(含隔離)(32011)"
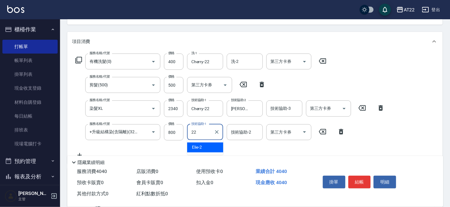
type input "Cherry-22"
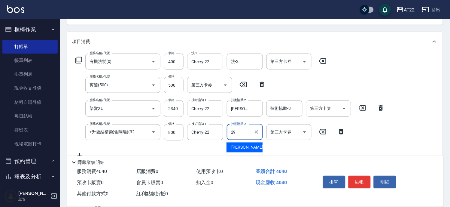
type input "Joyce-29"
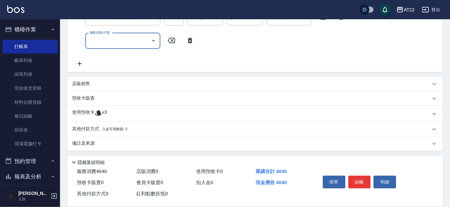
scroll to position [181, 0]
click at [105, 117] on span "x3" at bounding box center [104, 113] width 5 height 9
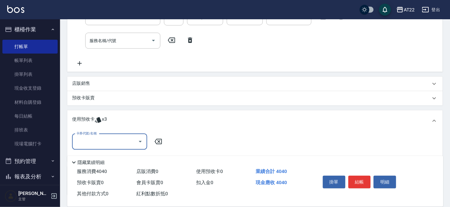
scroll to position [0, 0]
click at [102, 140] on input "卡券代號/名稱" at bounding box center [105, 141] width 61 height 11
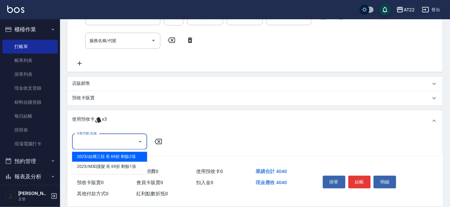
click at [115, 156] on div "2025/結構三段 長 69折 剩餘2張" at bounding box center [109, 157] width 75 height 10
type input "2025/結構三段 長 69折"
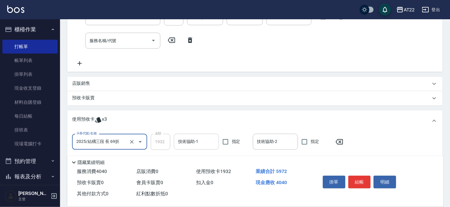
click at [200, 143] on input "技術協助-1" at bounding box center [197, 141] width 40 height 11
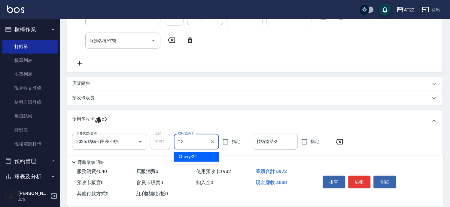
type input "Cherry-22"
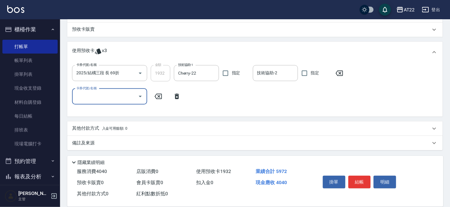
scroll to position [150, 0]
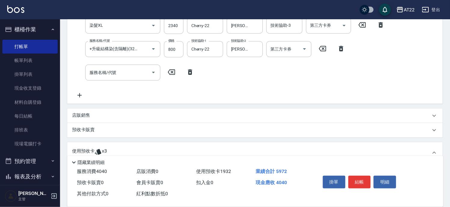
click at [94, 113] on div "店販銷售" at bounding box center [251, 115] width 359 height 6
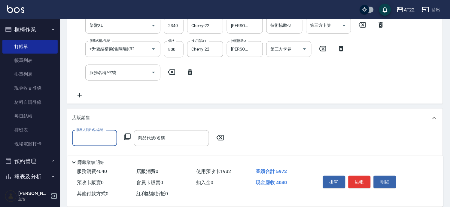
scroll to position [0, 0]
type input "Miu-10"
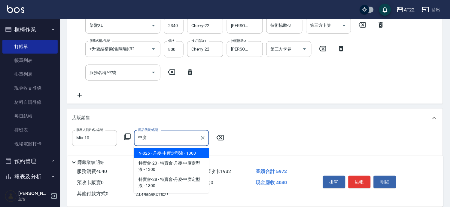
type input "丹麥-中度定型液"
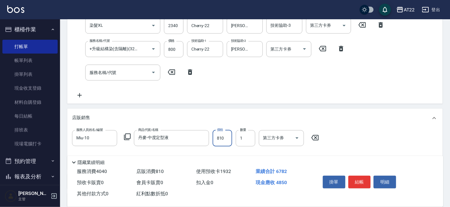
type input "810"
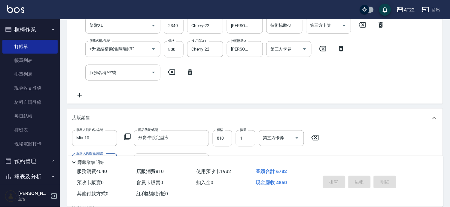
type input "2025/08/14 16:28"
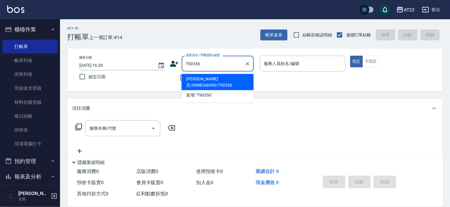
click at [188, 79] on li "陸譔至/0988266993/T90356" at bounding box center [217, 82] width 72 height 16
type input "陸譔至/0988266993/T90356"
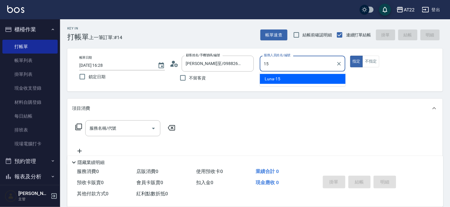
type input "Luna-15"
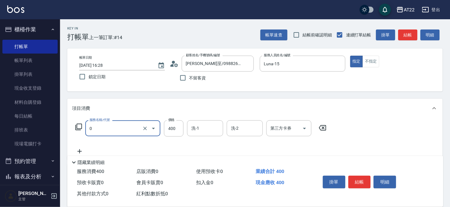
type input "有機洗髮(0)"
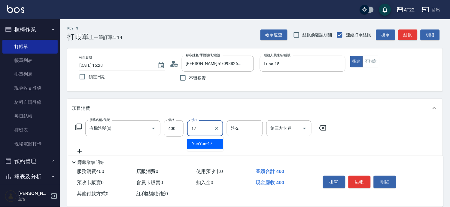
type input "YunYun-17"
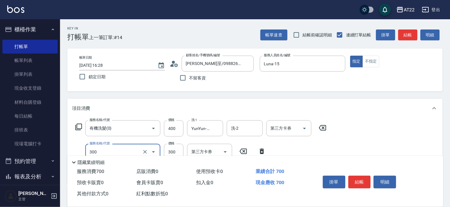
type input "剪髮(300)"
type input "230"
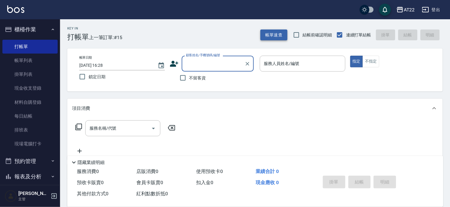
click at [269, 32] on button "帳單速查" at bounding box center [273, 34] width 27 height 11
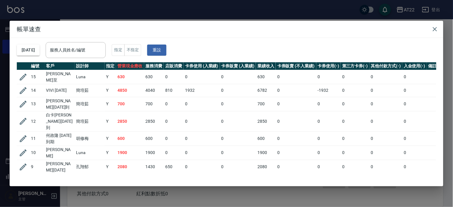
click at [118, 5] on div "帳單速查 2025/08/14 服務人員姓名/編號 服務人員姓名/編號 指定 不指定 重設 編號 客戶 設計師 指定 營業現金應收 服務消費 店販消費 卡券使…" at bounding box center [226, 103] width 453 height 207
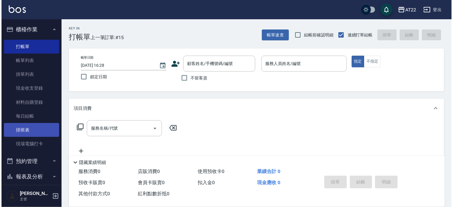
scroll to position [114, 0]
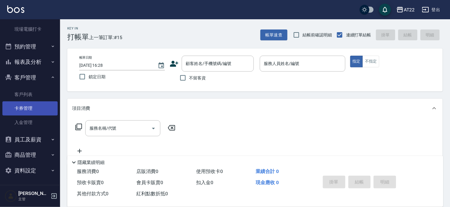
click at [29, 101] on link "卡券管理" at bounding box center [29, 108] width 55 height 14
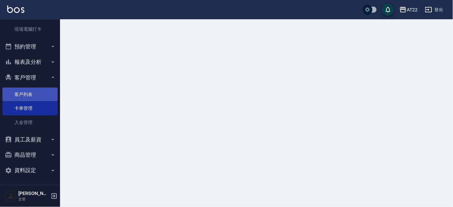
click at [32, 96] on link "客戶列表" at bounding box center [29, 94] width 55 height 14
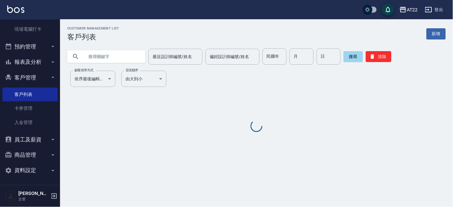
click at [94, 60] on input "text" at bounding box center [112, 56] width 56 height 16
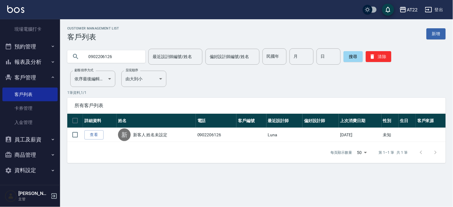
click at [94, 60] on input "0902206126" at bounding box center [112, 56] width 56 height 16
type input "0927221096"
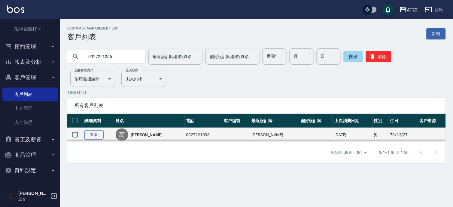
click at [98, 135] on link "查看" at bounding box center [93, 134] width 19 height 9
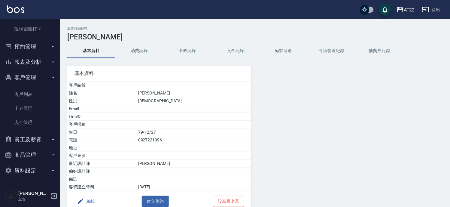
click at [138, 55] on button "消費記錄" at bounding box center [139, 51] width 48 height 14
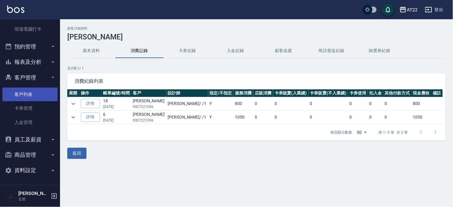
click at [28, 90] on link "客戶列表" at bounding box center [29, 94] width 55 height 14
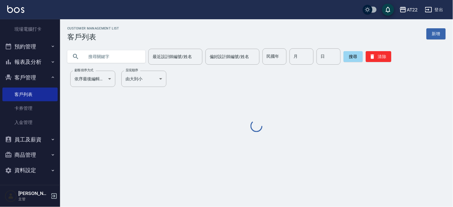
click at [107, 64] on input "text" at bounding box center [112, 56] width 56 height 16
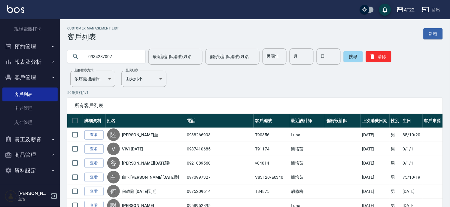
type input "0934287007"
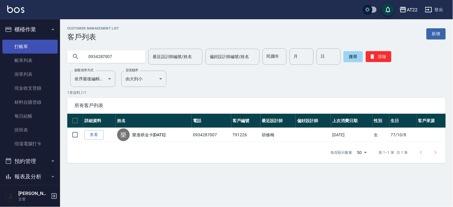
click at [26, 43] on link "打帳單" at bounding box center [29, 47] width 55 height 14
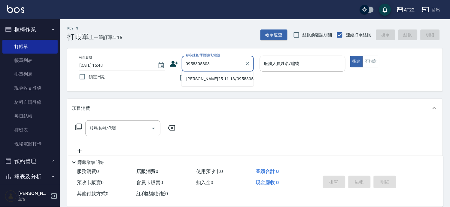
click at [212, 80] on li "包嘉煦25.11.13/0958305803/v84156" at bounding box center [217, 79] width 72 height 10
type input "包嘉煦25.11.13/0958305803/v84156"
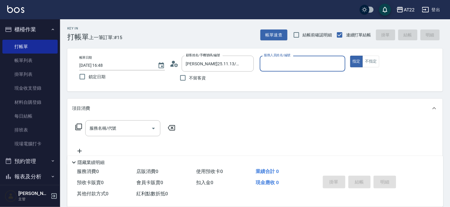
type input "king-5"
click at [338, 62] on icon "Clear" at bounding box center [339, 64] width 4 height 4
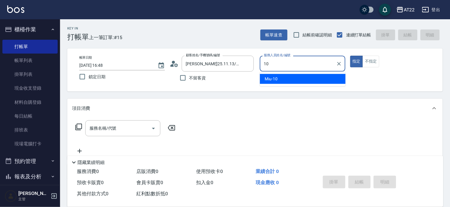
type input "Miu-10"
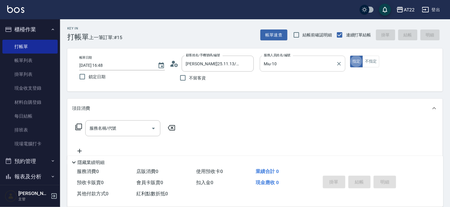
type button "true"
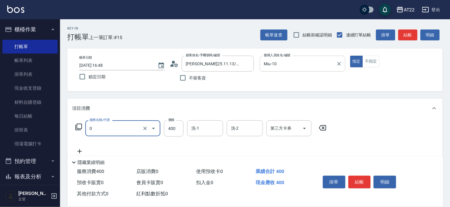
type input "有機洗髮(0)"
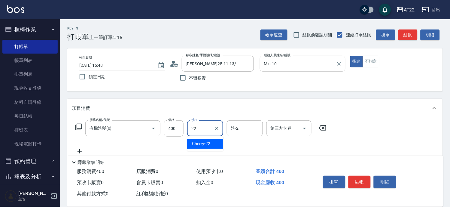
type input "Cherry-22"
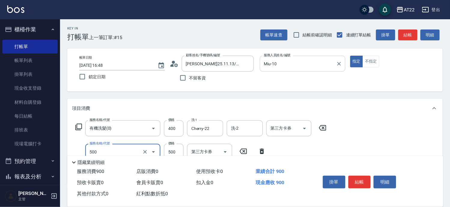
type input "剪髮(500)"
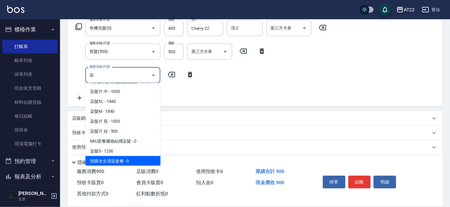
scroll to position [38, 0]
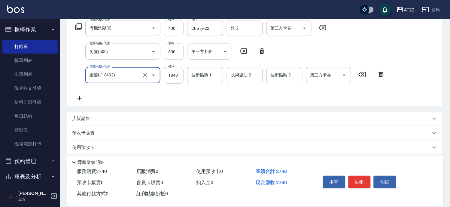
type input "染髮L(18402)"
type input "2235"
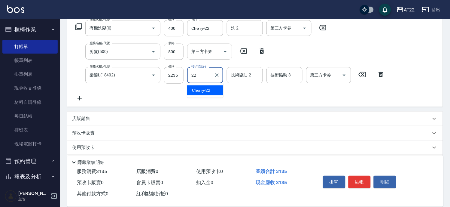
type input "Cherry-22"
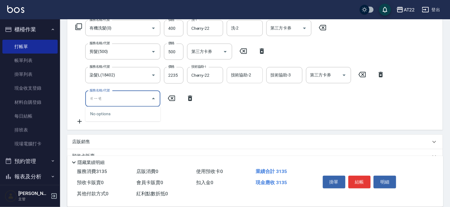
type input "節"
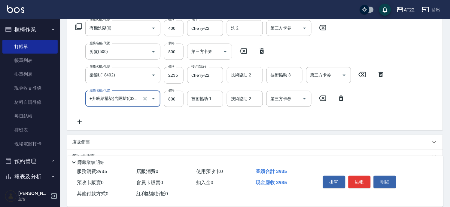
type input "+升級結構染(含隔離)(32011)"
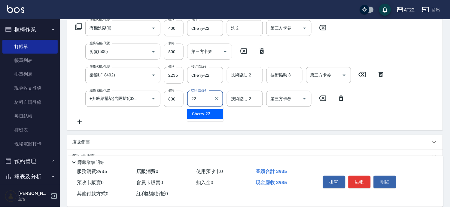
type input "Cherry-22"
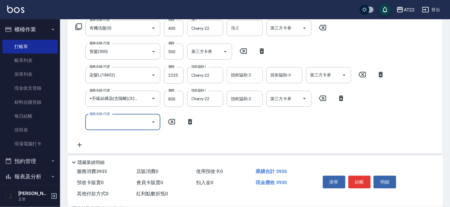
scroll to position [0, 0]
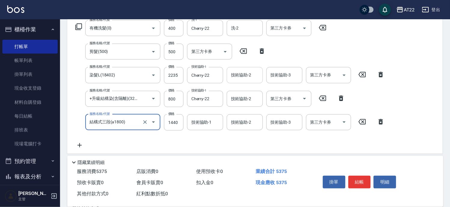
type input "結構式三段(a1800)"
type input "1840"
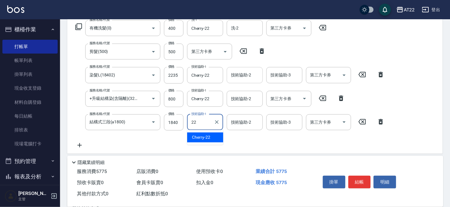
type input "Cherry-22"
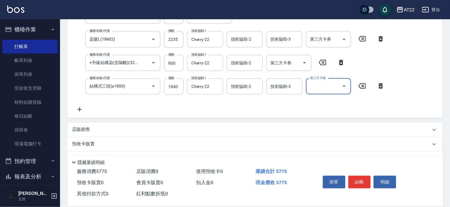
scroll to position [180, 0]
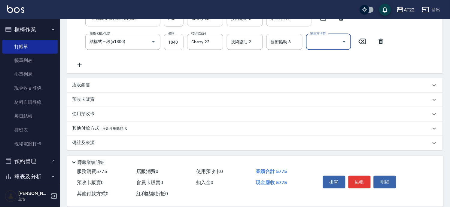
click at [107, 81] on div "店販銷售" at bounding box center [255, 85] width 376 height 14
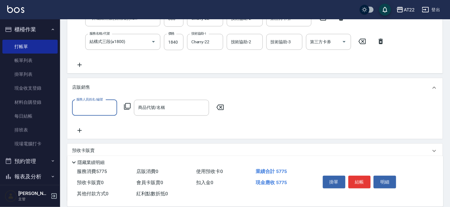
scroll to position [0, 0]
click at [99, 80] on div "店販銷售" at bounding box center [255, 87] width 376 height 19
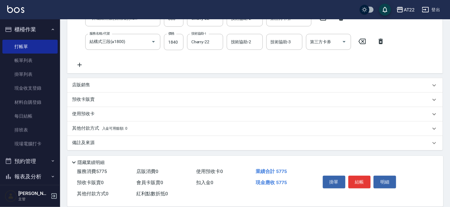
click at [99, 127] on p "其他付款方式 入金可用餘額: 0" at bounding box center [99, 128] width 55 height 7
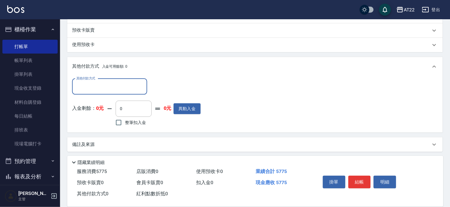
scroll to position [251, 0]
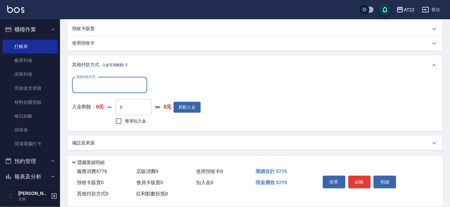
click at [138, 109] on input "0" at bounding box center [134, 107] width 36 height 16
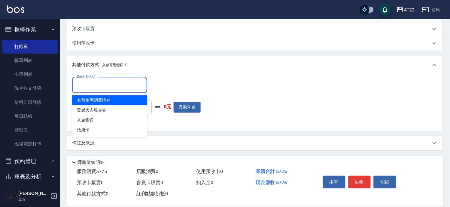
click at [122, 84] on input "其他付款方式" at bounding box center [110, 85] width 70 height 11
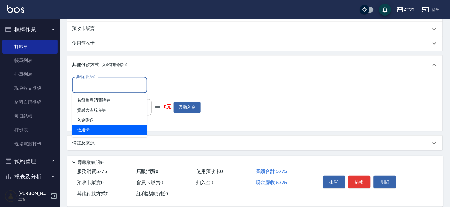
click at [107, 129] on span "信用卡" at bounding box center [109, 130] width 75 height 10
type input "信用卡"
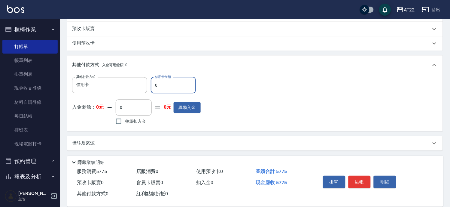
drag, startPoint x: 161, startPoint y: 83, endPoint x: 149, endPoint y: 87, distance: 12.6
click at [149, 87] on div "其他付款方式 信用卡 其他付款方式 信用卡金額 0 信用卡金額" at bounding box center [136, 85] width 129 height 16
type input "5775"
click at [356, 179] on button "結帳" at bounding box center [359, 181] width 23 height 13
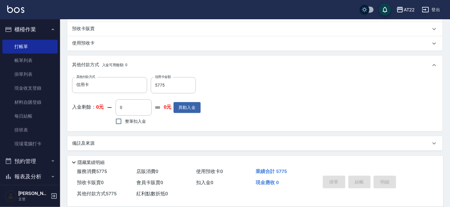
type input "2025/08/14 16:49"
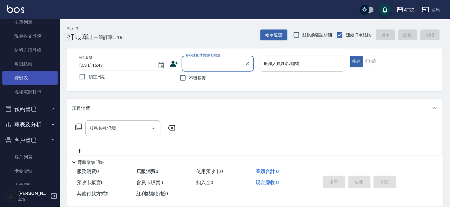
scroll to position [114, 0]
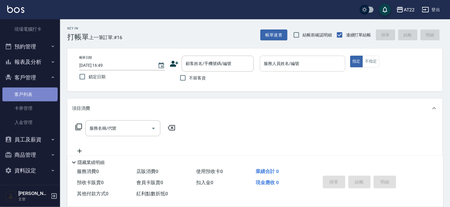
click at [29, 90] on link "客戶列表" at bounding box center [29, 94] width 55 height 14
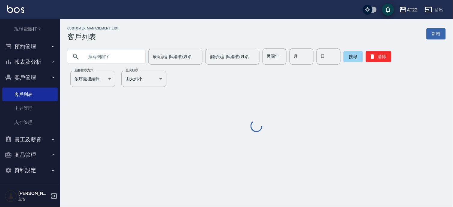
click at [126, 53] on input "text" at bounding box center [112, 56] width 56 height 16
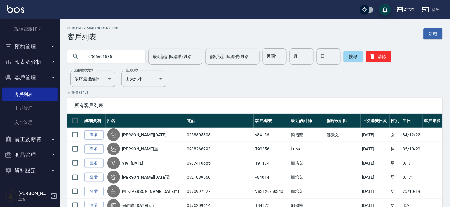
type input "0966691535"
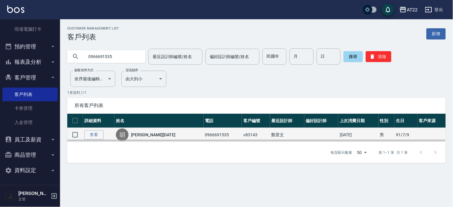
click at [91, 129] on td "查看" at bounding box center [99, 135] width 32 height 14
click at [92, 130] on link "查看" at bounding box center [93, 134] width 19 height 9
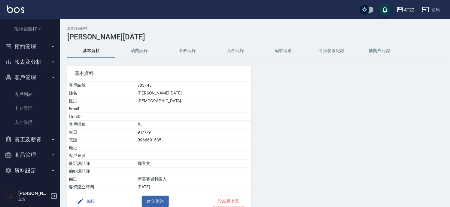
click at [137, 48] on button "消費記錄" at bounding box center [139, 51] width 48 height 14
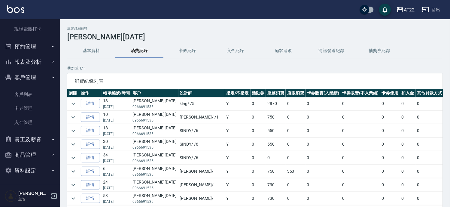
click at [30, 75] on button "客戶管理" at bounding box center [29, 78] width 55 height 16
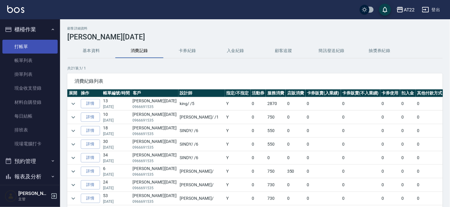
click at [33, 47] on link "打帳單" at bounding box center [29, 47] width 55 height 14
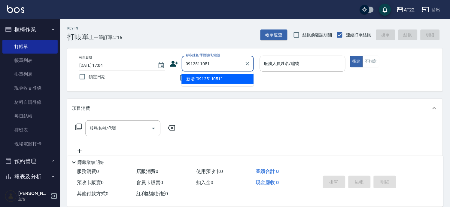
click at [200, 78] on li "新增 "0912511051"" at bounding box center [217, 79] width 72 height 10
type input "0912511051"
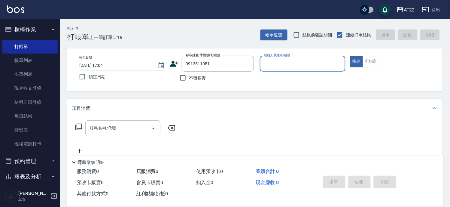
click at [175, 65] on icon at bounding box center [174, 64] width 8 height 6
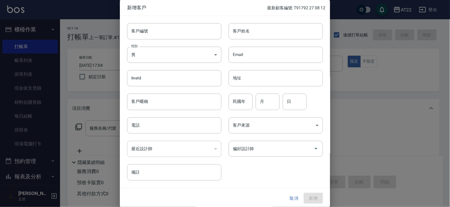
type input "0912511051"
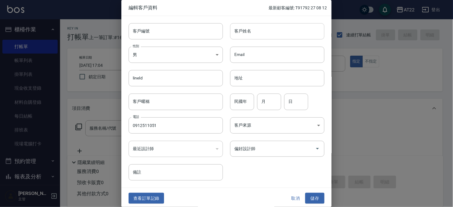
click at [263, 35] on input "客戶姓名" at bounding box center [277, 31] width 94 height 16
type input "d"
type input "x"
type input "盧韻如"
click at [247, 100] on input "民國年" at bounding box center [242, 101] width 24 height 16
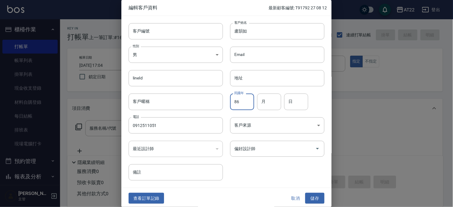
type input "86"
type input "8"
type input "17"
click at [314, 197] on button "儲存" at bounding box center [314, 198] width 19 height 11
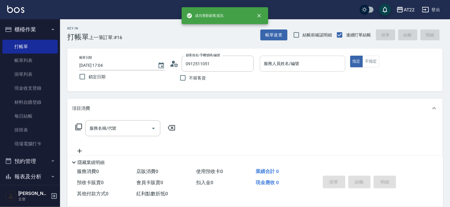
click at [278, 67] on input "服務人員姓名/編號" at bounding box center [303, 63] width 80 height 11
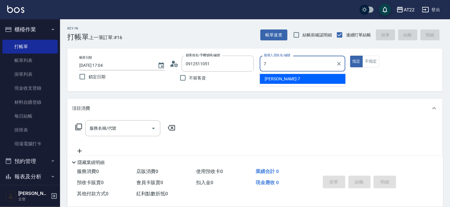
type input "Allen-7"
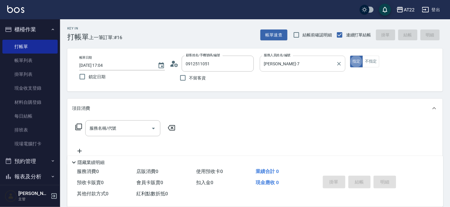
type button "true"
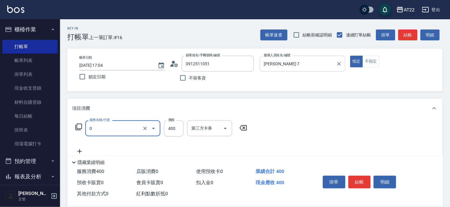
type input "有機洗髮(0)"
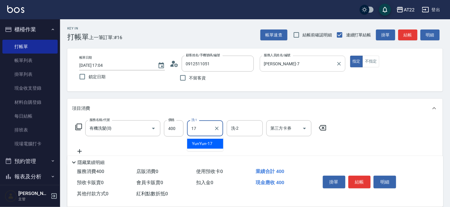
type input "YunYun-17"
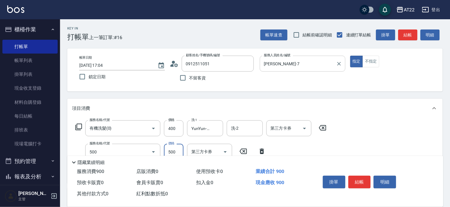
type input "剪髮(500)"
type input "700"
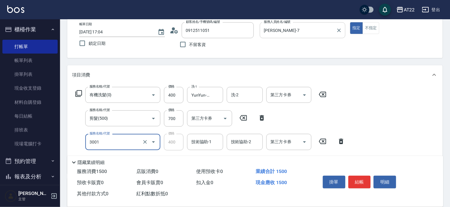
type input "側邊燙貼(3001)"
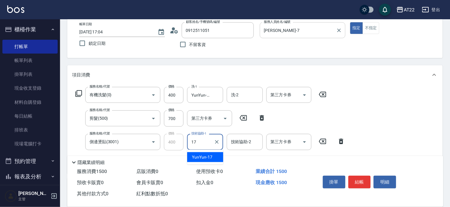
type input "YunYun-17"
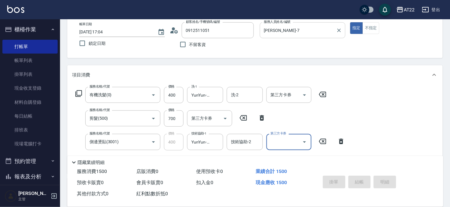
type input "2025/08/14 17:05"
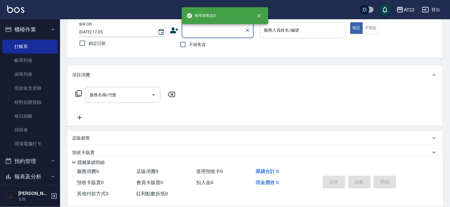
scroll to position [0, 0]
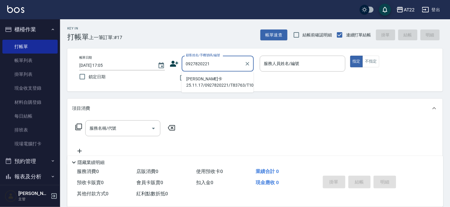
click at [222, 76] on li "陳立勳黑卡25.11.17/0927820221/T83763/T10836" at bounding box center [217, 82] width 72 height 16
type input "陳立勳黑卡25.11.17/0927820221/T83763/T10836"
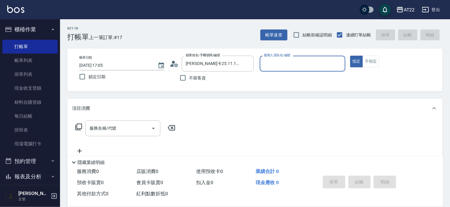
type input "Miu-10"
click at [350, 56] on button "指定" at bounding box center [356, 62] width 13 height 12
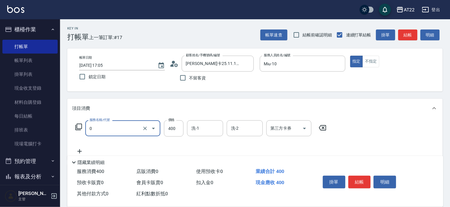
type input "有機洗髮(0)"
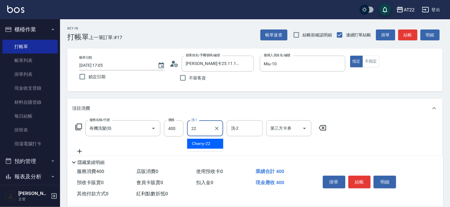
type input "Cherry-22"
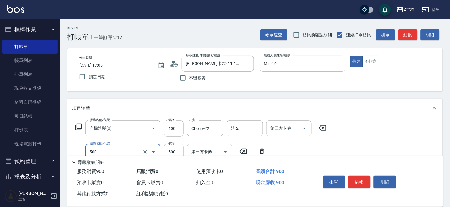
type input "剪髮(500)"
type input "430"
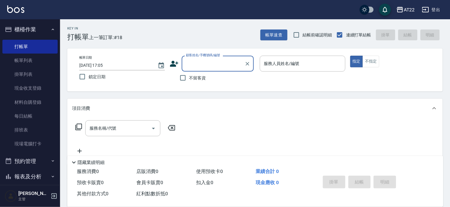
drag, startPoint x: 206, startPoint y: 81, endPoint x: 202, endPoint y: 79, distance: 3.8
click at [203, 80] on div "不留客資" at bounding box center [212, 77] width 84 height 13
click at [202, 79] on span "不留客資" at bounding box center [197, 78] width 17 height 6
click at [189, 79] on input "不留客資" at bounding box center [183, 77] width 13 height 13
checkbox input "true"
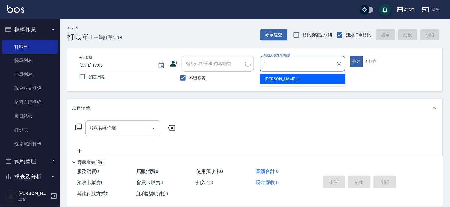
type input "孫一平-1"
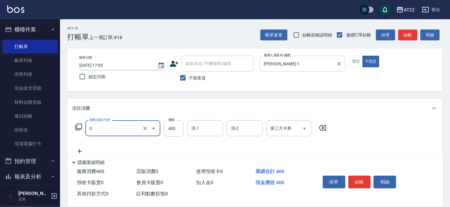
type input "有機洗髮(0)"
type input "450"
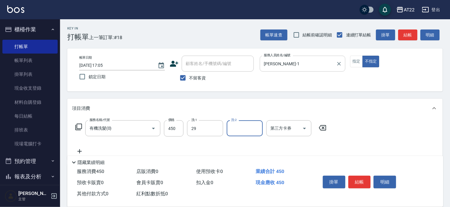
type input "Joyce-29"
click at [172, 125] on input "450" at bounding box center [174, 128] width 20 height 16
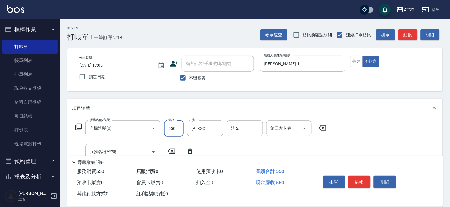
type input "550"
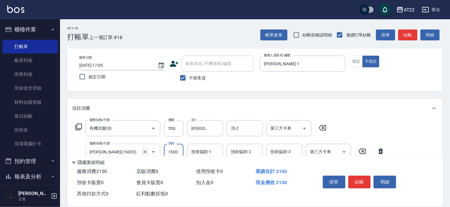
click at [142, 151] on icon "Clear" at bounding box center [145, 152] width 6 height 6
type input "卡碧兒(16003)"
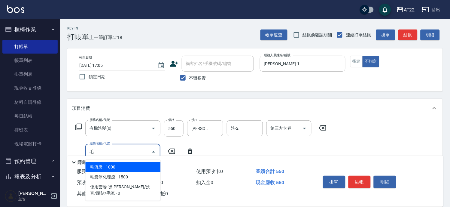
type input "毛流燙"
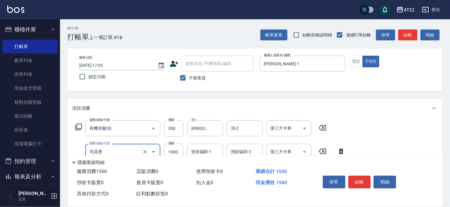
click at [142, 151] on icon "Clear" at bounding box center [145, 152] width 6 height 6
type input "毛囊淨化理療(80041)"
type input "1200"
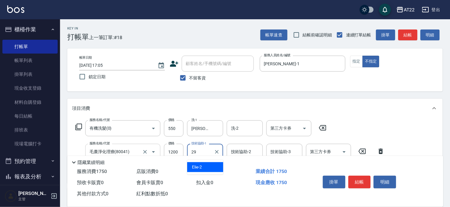
type input "Joyce-29"
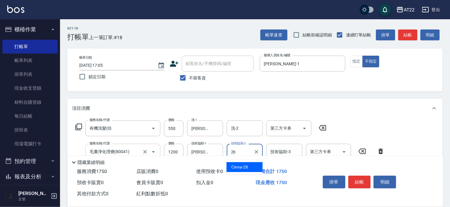
type input "Cinna-26"
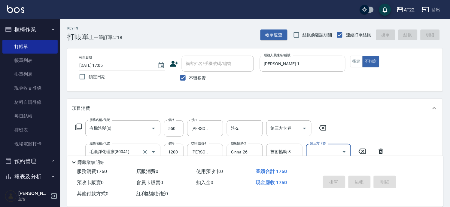
type input "2025/08/14 17:06"
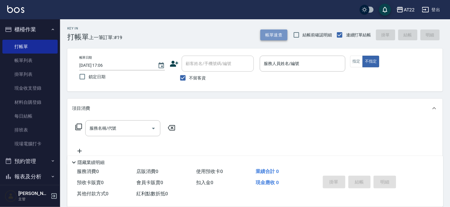
click at [275, 35] on button "帳單速查" at bounding box center [273, 34] width 27 height 11
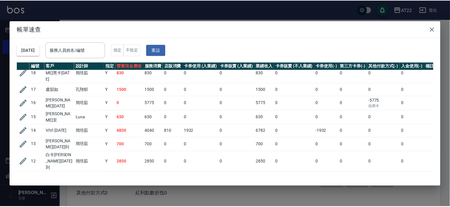
scroll to position [3, 0]
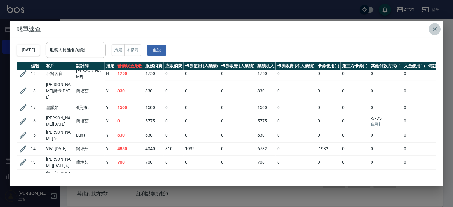
click at [435, 29] on icon "button" at bounding box center [435, 29] width 4 height 4
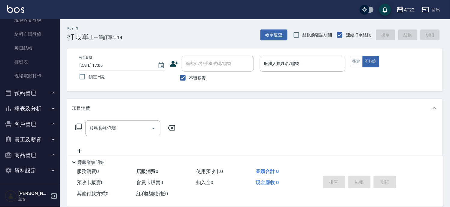
scroll to position [71, 0]
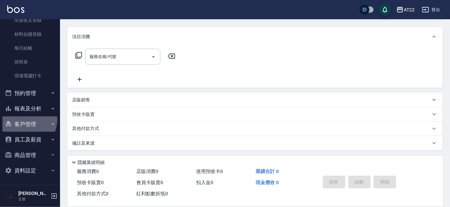
click at [24, 119] on button "客戶管理" at bounding box center [29, 124] width 55 height 16
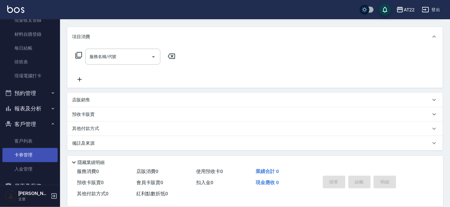
click at [22, 148] on link "卡券管理" at bounding box center [29, 155] width 55 height 14
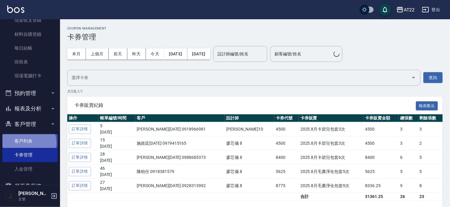
click at [24, 143] on link "客戶列表" at bounding box center [29, 141] width 55 height 14
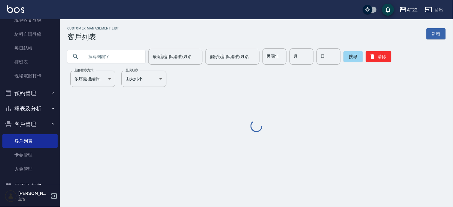
click at [117, 56] on input "text" at bounding box center [112, 56] width 56 height 16
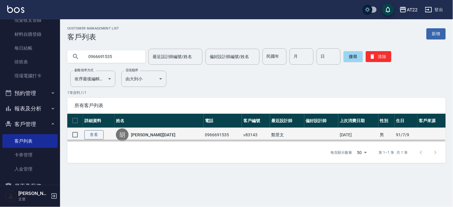
click at [94, 130] on link "查看" at bounding box center [93, 134] width 19 height 9
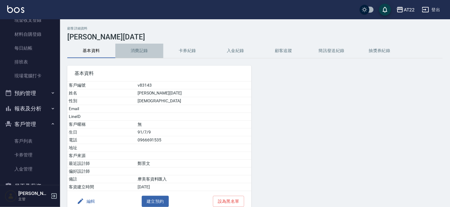
click at [135, 52] on button "消費記錄" at bounding box center [139, 51] width 48 height 14
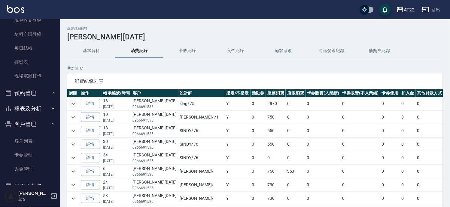
click at [73, 103] on icon "expand row" at bounding box center [73, 103] width 7 height 7
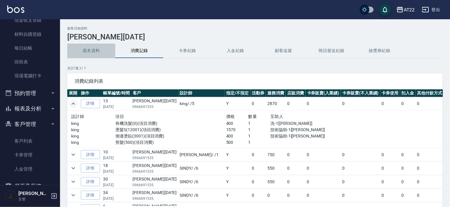
click at [88, 47] on button "基本資料" at bounding box center [91, 51] width 48 height 14
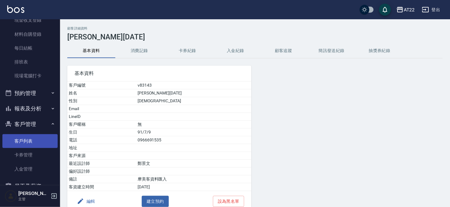
click at [27, 144] on link "客戶列表" at bounding box center [29, 141] width 55 height 14
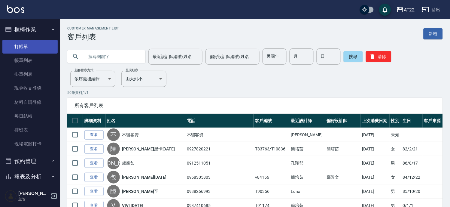
click at [23, 46] on link "打帳單" at bounding box center [29, 47] width 55 height 14
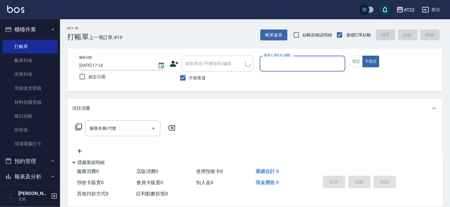
click at [191, 77] on span "不留客資" at bounding box center [197, 78] width 17 height 6
click at [189, 77] on input "不留客資" at bounding box center [183, 77] width 13 height 13
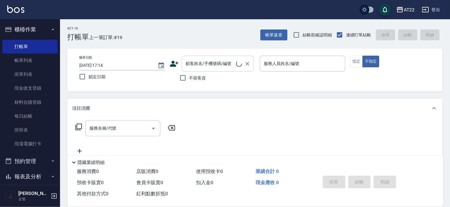
click at [205, 68] on input "顧客姓名/手機號碼/編號" at bounding box center [210, 63] width 52 height 11
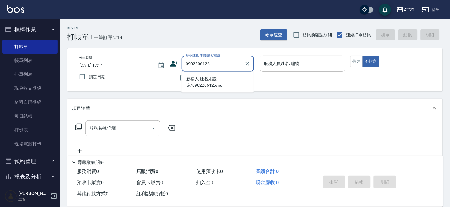
click at [205, 79] on li "新客人 姓名未設定/0902206126/null" at bounding box center [217, 82] width 72 height 16
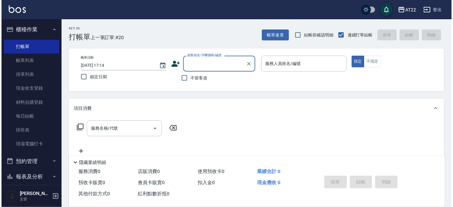
scroll to position [100, 0]
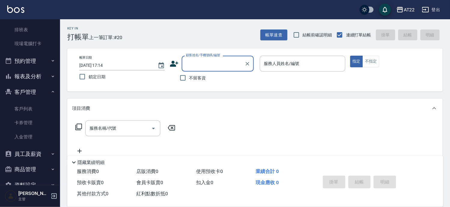
click at [26, 108] on link "客戶列表" at bounding box center [29, 109] width 55 height 14
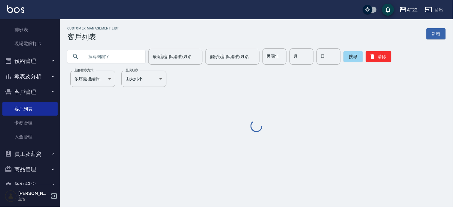
click at [112, 53] on input "text" at bounding box center [112, 56] width 56 height 16
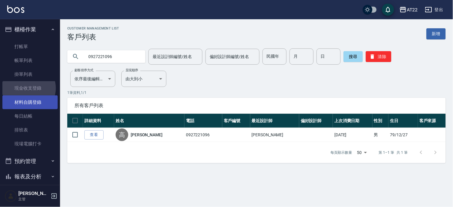
drag, startPoint x: 28, startPoint y: 88, endPoint x: 29, endPoint y: 96, distance: 7.5
click at [28, 88] on link "現金收支登錄" at bounding box center [29, 88] width 55 height 14
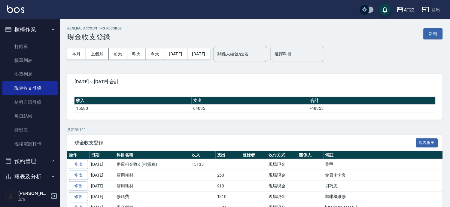
click at [309, 58] on input "選擇科目" at bounding box center [297, 54] width 49 height 11
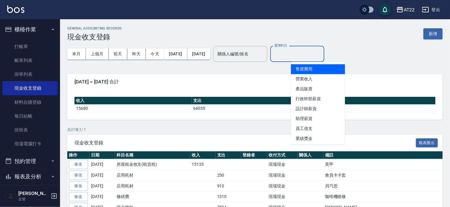
click at [309, 58] on input "選擇科目" at bounding box center [297, 54] width 49 height 11
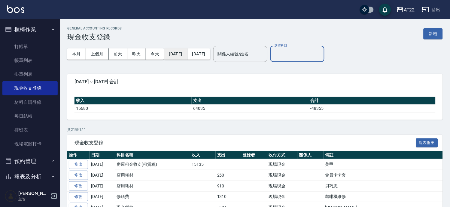
click at [187, 50] on button "[DATE]" at bounding box center [175, 53] width 23 height 11
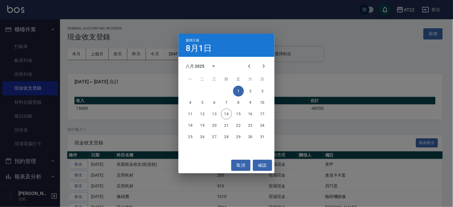
click at [205, 66] on div "八月 2025" at bounding box center [196, 66] width 21 height 6
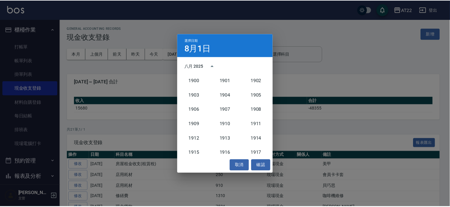
scroll to position [556, 0]
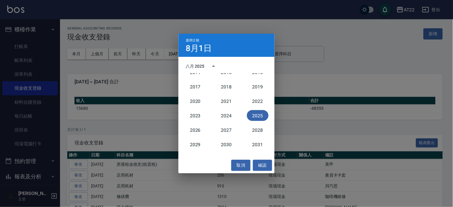
click at [266, 116] on div "2025" at bounding box center [257, 115] width 31 height 14
click at [253, 114] on button "2025" at bounding box center [258, 115] width 22 height 11
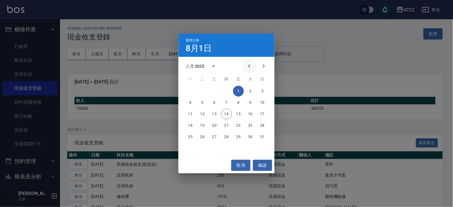
click at [250, 67] on icon "Previous month" at bounding box center [249, 66] width 2 height 4
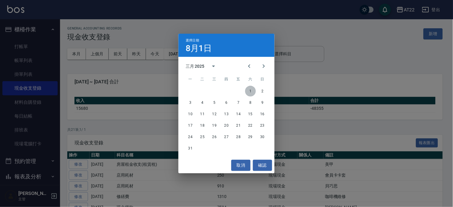
click at [253, 91] on button "1" at bounding box center [250, 91] width 11 height 11
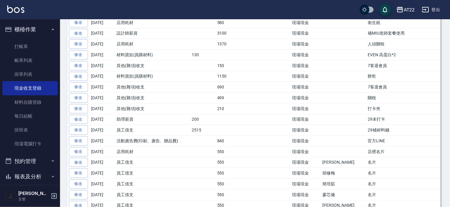
scroll to position [3063, 0]
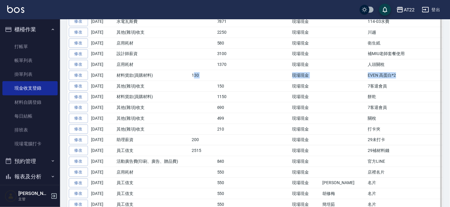
drag, startPoint x: 363, startPoint y: 106, endPoint x: 194, endPoint y: 107, distance: 168.8
click at [194, 81] on tr "修改 2025-03-20 材料貨款(員購材料) 130 現場現金 EVEN 高蛋白*2" at bounding box center [262, 75] width 391 height 11
drag, startPoint x: 193, startPoint y: 111, endPoint x: 199, endPoint y: 108, distance: 6.7
click at [198, 81] on td "130" at bounding box center [203, 75] width 26 height 11
click at [366, 81] on td "EVEN 高蛋白*2" at bounding box center [411, 75] width 91 height 11
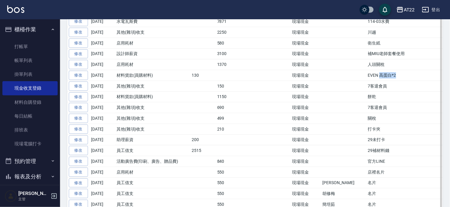
copy td "高蛋白*2"
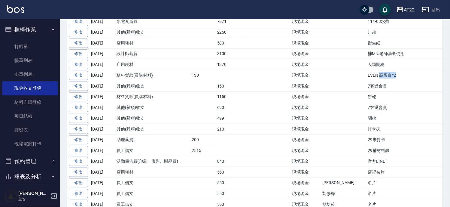
scroll to position [0, 0]
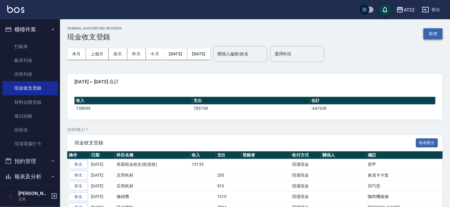
click at [432, 35] on button "新增" at bounding box center [433, 33] width 19 height 11
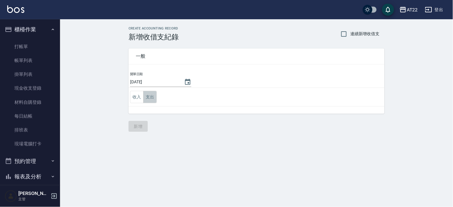
click at [146, 97] on button "支出" at bounding box center [150, 97] width 14 height 12
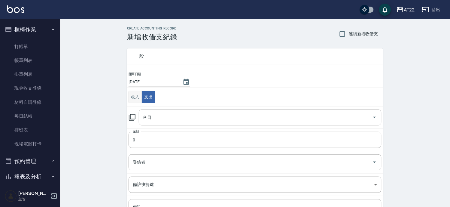
click at [139, 97] on button "收入" at bounding box center [136, 97] width 14 height 12
drag, startPoint x: 150, startPoint y: 110, endPoint x: 152, endPoint y: 116, distance: 6.5
click at [150, 110] on div "科目" at bounding box center [260, 117] width 243 height 16
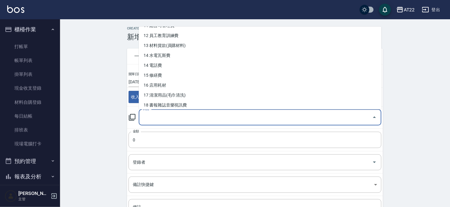
scroll to position [133, 0]
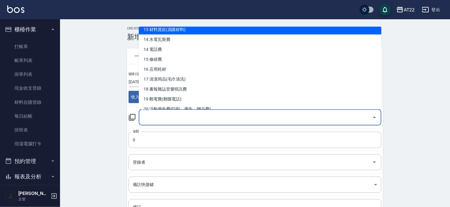
click at [171, 29] on li "13 材料貨款(員購材料)" at bounding box center [260, 29] width 243 height 10
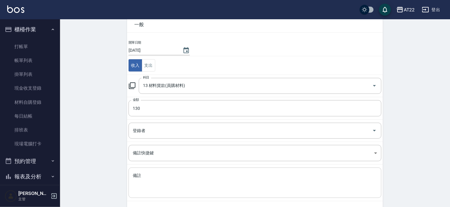
scroll to position [58, 0]
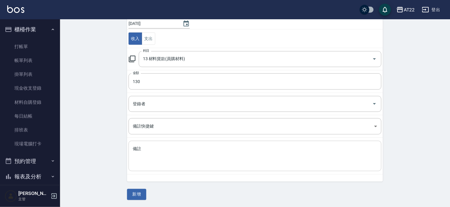
click at [187, 151] on textarea "備註" at bounding box center [255, 156] width 245 height 20
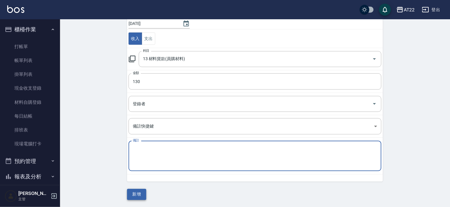
paste textarea "高蛋白*2"
click at [138, 194] on button "新增" at bounding box center [136, 194] width 19 height 11
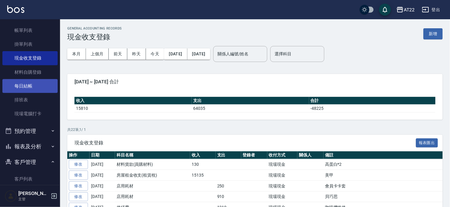
scroll to position [114, 0]
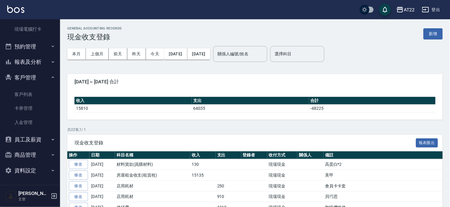
click at [38, 71] on button "客戶管理" at bounding box center [29, 78] width 55 height 16
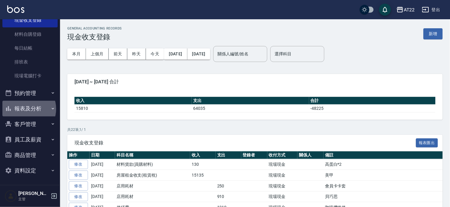
click at [25, 108] on button "報表及分析" at bounding box center [29, 109] width 55 height 16
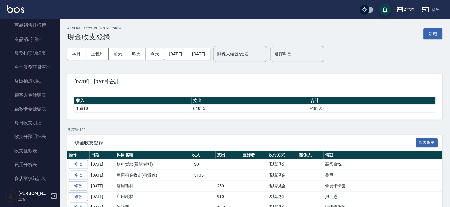
scroll to position [368, 0]
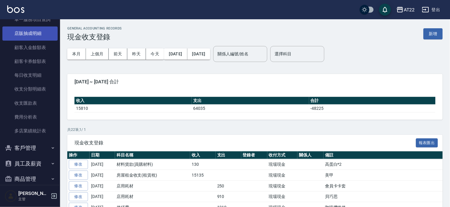
click at [40, 31] on link "店販抽成明細" at bounding box center [29, 33] width 55 height 14
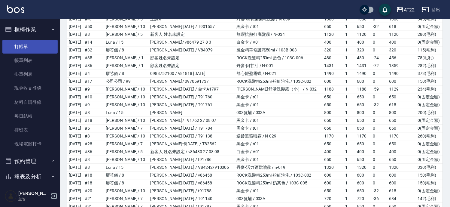
click at [32, 41] on link "打帳單" at bounding box center [29, 47] width 55 height 14
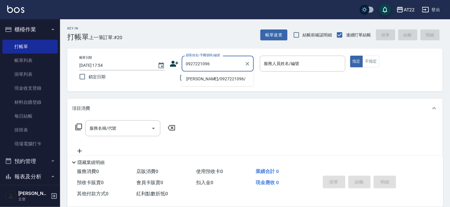
click at [208, 84] on ul "高宇涵/0927221096/" at bounding box center [217, 78] width 72 height 15
click at [187, 75] on li "高宇涵/0927221096/" at bounding box center [217, 79] width 72 height 10
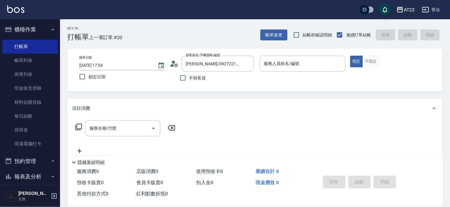
click at [175, 64] on icon at bounding box center [174, 63] width 9 height 9
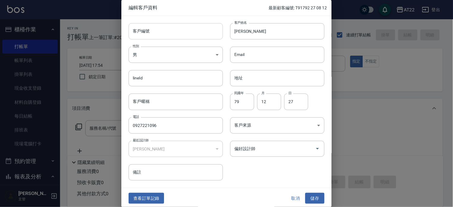
click at [157, 25] on input "客戶編號" at bounding box center [176, 31] width 94 height 16
click at [285, 35] on input "高宇涵" at bounding box center [277, 31] width 94 height 16
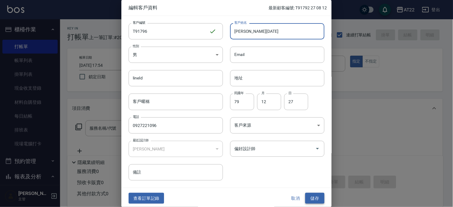
click at [314, 196] on button "儲存" at bounding box center [314, 198] width 19 height 11
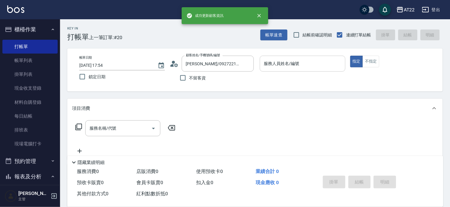
click at [278, 71] on div "服務人員姓名/編號" at bounding box center [303, 64] width 86 height 16
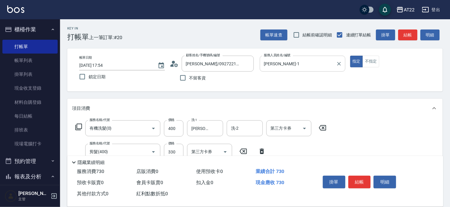
scroll to position [100, 0]
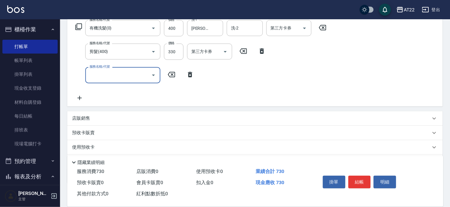
click at [137, 115] on div "店販銷售" at bounding box center [251, 118] width 359 height 6
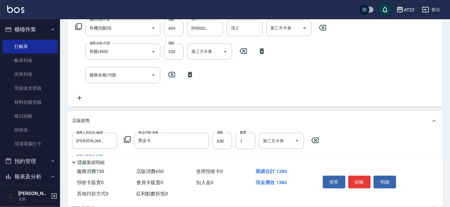
scroll to position [0, 0]
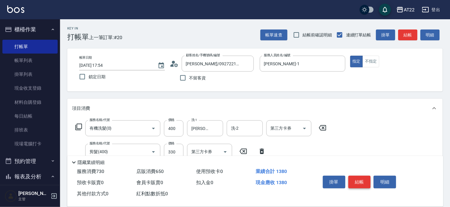
click at [359, 179] on button "結帳" at bounding box center [359, 181] width 23 height 13
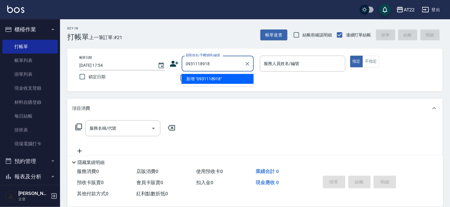
click at [220, 82] on li "新增 "0931118918"" at bounding box center [217, 79] width 72 height 10
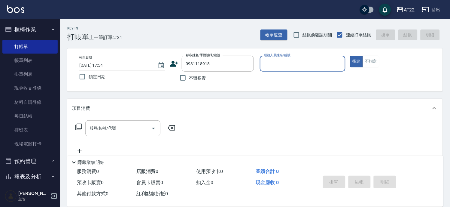
click at [175, 66] on icon at bounding box center [174, 64] width 8 height 6
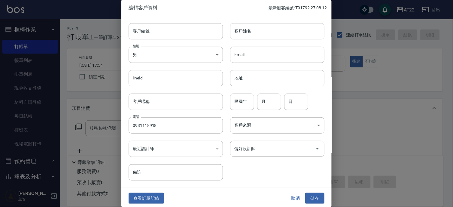
click at [260, 27] on input "客戶姓名" at bounding box center [277, 31] width 94 height 16
click at [241, 104] on input "民國年" at bounding box center [242, 101] width 24 height 16
click at [312, 198] on button "儲存" at bounding box center [314, 198] width 19 height 11
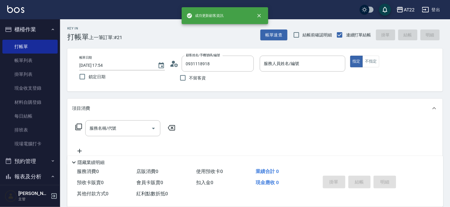
click at [298, 76] on p at bounding box center [303, 74] width 86 height 6
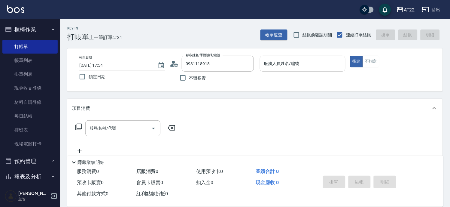
click at [300, 69] on div "服務人員姓名/編號" at bounding box center [303, 64] width 86 height 16
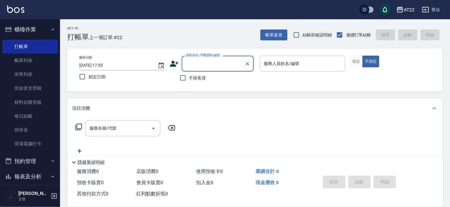
click at [202, 60] on input "顧客姓名/手機號碼/編號" at bounding box center [213, 63] width 58 height 11
click at [203, 42] on div "Key In 打帳單 上一筆訂單:#22 帳單速查 結帳前確認明細 連續打單結帳 掛單 結帳 明細 帳單日期 2025/08/14 17:55 鎖定日期 顧客…" at bounding box center [255, 156] width 390 height 274
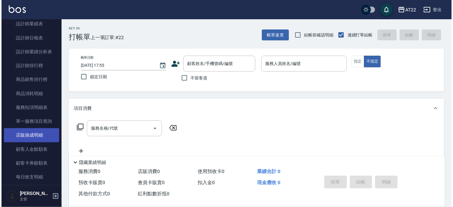
scroll to position [133, 0]
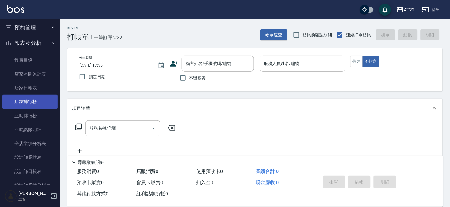
click at [20, 101] on link "店家排行榜" at bounding box center [29, 102] width 55 height 14
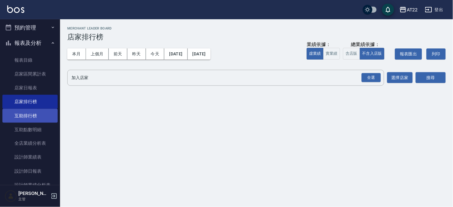
click at [31, 120] on link "互助排行榜" at bounding box center [29, 116] width 55 height 14
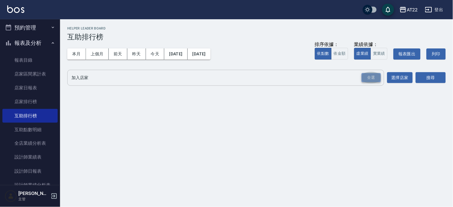
click at [376, 79] on div "全選" at bounding box center [371, 77] width 19 height 9
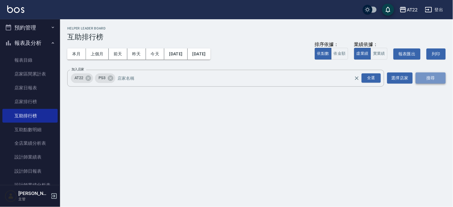
click at [434, 79] on button "搜尋" at bounding box center [431, 77] width 30 height 11
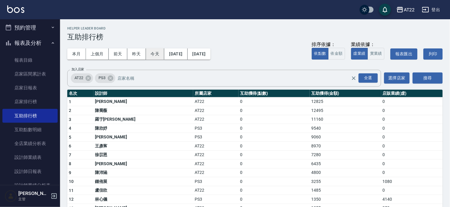
click at [156, 54] on button "今天" at bounding box center [155, 53] width 19 height 11
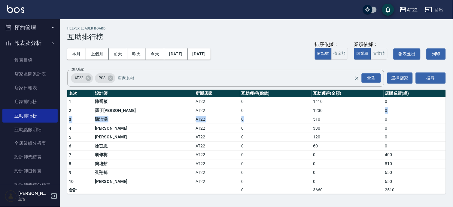
drag, startPoint x: 295, startPoint y: 109, endPoint x: 268, endPoint y: 118, distance: 29.1
click at [268, 118] on tbody "1 陳喬薇 AT22 0 1410 0 2 羅于喬 AT22 0 1230 0 3 陳沛涵 AT22 0 510 0 4 戴雲蕓 AT22 0 330 0 5…" at bounding box center [256, 145] width 379 height 96
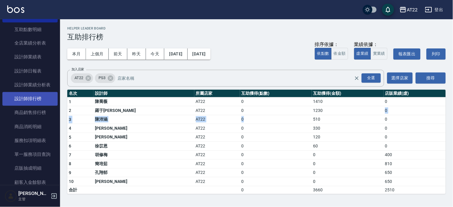
scroll to position [367, 0]
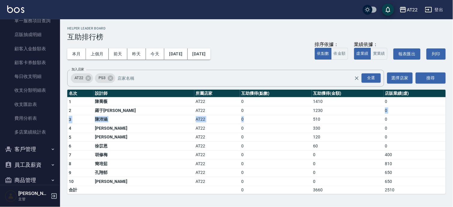
click at [35, 145] on button "客戶管理" at bounding box center [29, 149] width 55 height 16
click at [34, 160] on link "客戶列表" at bounding box center [29, 166] width 55 height 14
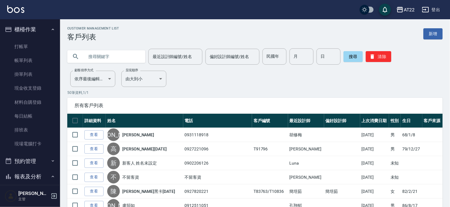
click at [50, 175] on icon "button" at bounding box center [52, 176] width 5 height 5
click at [111, 49] on input "text" at bounding box center [112, 56] width 56 height 16
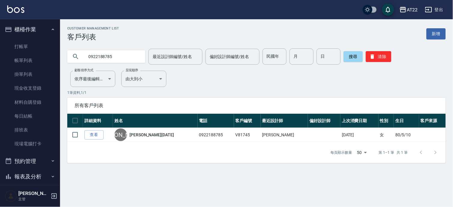
click at [111, 49] on input "0922188785" at bounding box center [112, 56] width 56 height 16
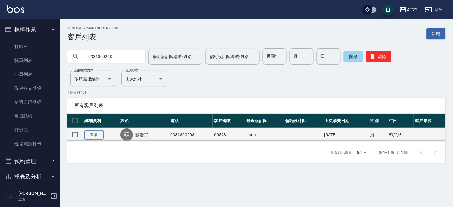
click at [96, 134] on link "查看" at bounding box center [93, 134] width 19 height 9
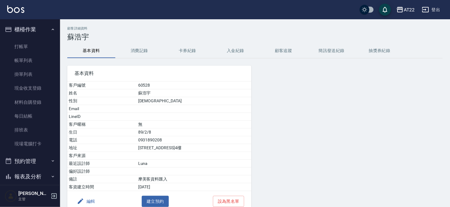
click at [139, 42] on div "顧客詳細資料 蘇浩宇 基本資料 消費記錄 卡券紀錄 入金紀錄 顧客追蹤 簡訊發送紀錄 抽獎券紀錄 基本資料 客戶編號 60528 姓名 蘇浩宇 性別 MALE…" at bounding box center [255, 127] width 390 height 203
click at [136, 51] on button "消費記錄" at bounding box center [139, 51] width 48 height 14
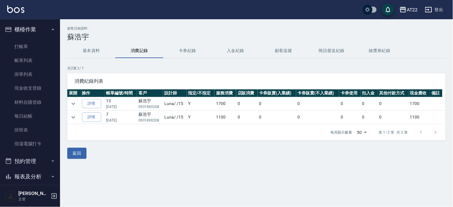
click at [240, 134] on div "每頁顯示數量 50 50 第 1–2 筆 共 2 筆" at bounding box center [256, 132] width 379 height 16
click at [71, 102] on icon "expand row" at bounding box center [73, 103] width 7 height 7
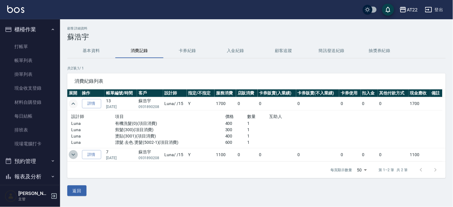
click at [73, 155] on icon "expand row" at bounding box center [73, 155] width 4 height 2
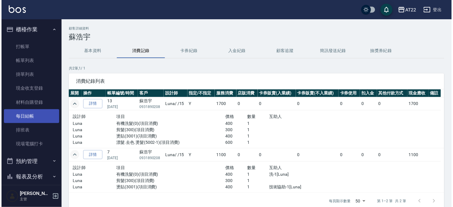
scroll to position [114, 0]
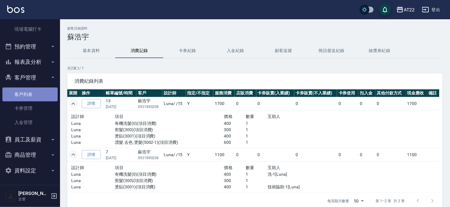
click at [37, 96] on link "客戶列表" at bounding box center [29, 94] width 55 height 14
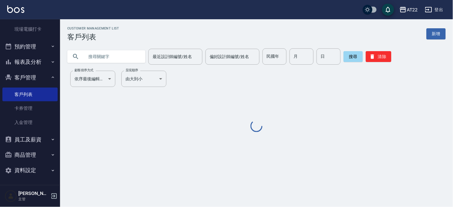
click at [136, 50] on input "text" at bounding box center [112, 56] width 56 height 16
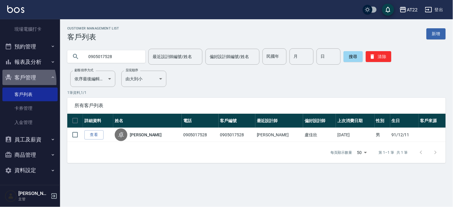
click at [10, 81] on button "客戶管理" at bounding box center [29, 78] width 55 height 16
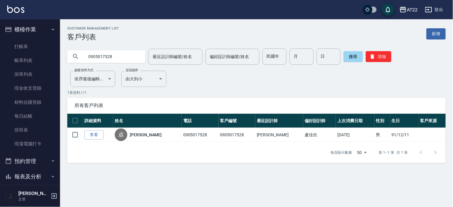
click at [29, 28] on button "櫃檯作業" at bounding box center [29, 30] width 55 height 16
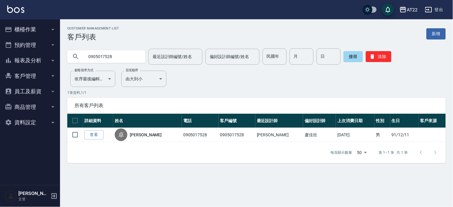
click at [33, 32] on button "櫃檯作業" at bounding box center [29, 30] width 55 height 16
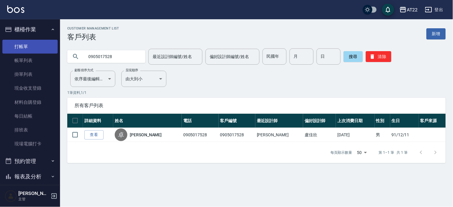
click at [27, 45] on link "打帳單" at bounding box center [29, 47] width 55 height 14
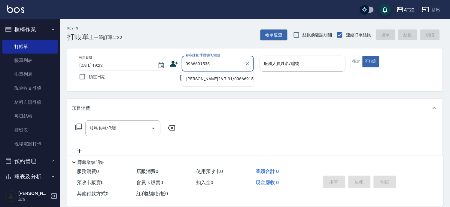
click at [212, 79] on li "胡冠辰26.7.31/0966691535/v83143" at bounding box center [217, 79] width 72 height 10
click at [224, 80] on li "樂逢棋金卡27.6.12/0934287007/T91226" at bounding box center [217, 82] width 72 height 16
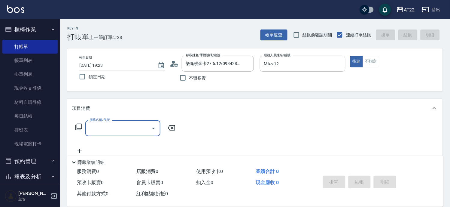
scroll to position [88, 0]
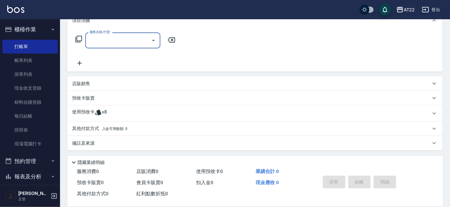
click at [92, 113] on p "使用預收卡" at bounding box center [83, 113] width 23 height 9
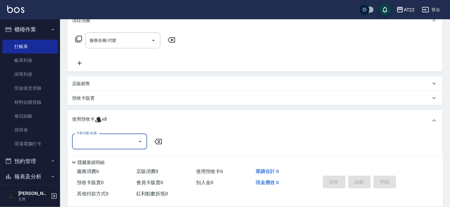
scroll to position [0, 0]
click at [86, 133] on label "卡券代號/名稱" at bounding box center [86, 133] width 20 height 5
click at [86, 136] on input "卡券代號/名稱" at bounding box center [105, 141] width 61 height 11
click at [88, 141] on input "卡券代號/名稱" at bounding box center [105, 141] width 61 height 11
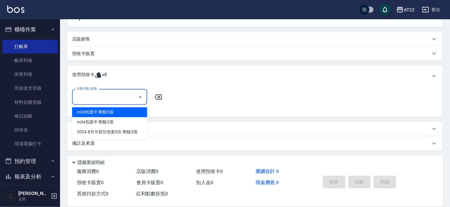
scroll to position [132, 0]
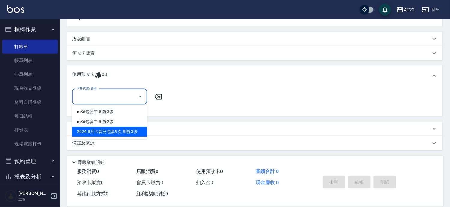
click at [108, 136] on div "2024.8月卡碧兒包套9次 剩餘3張" at bounding box center [109, 132] width 75 height 10
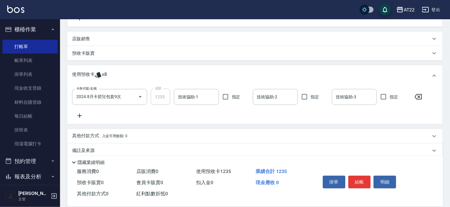
click at [91, 37] on div "店販銷售" at bounding box center [251, 39] width 359 height 6
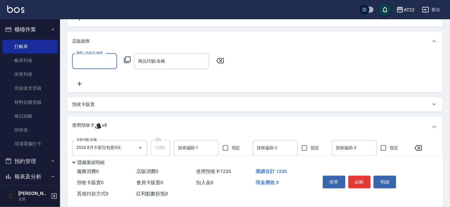
scroll to position [0, 0]
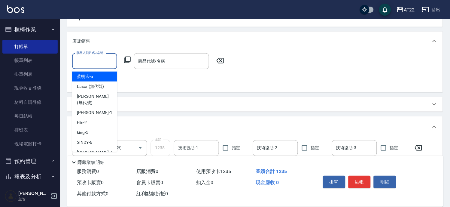
click at [95, 59] on input "服務人員姓名/編號" at bounding box center [95, 61] width 40 height 11
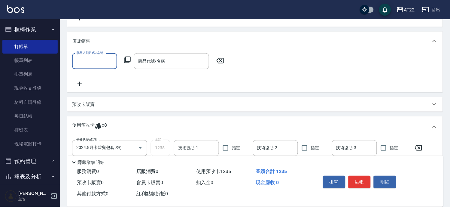
click at [95, 59] on input "服務人員姓名/編號" at bounding box center [95, 61] width 40 height 11
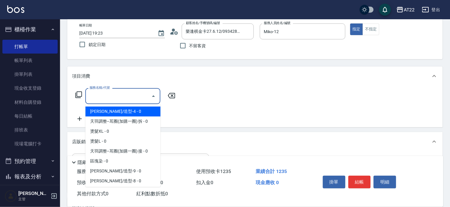
click at [95, 92] on div "服務名稱/代號 服務名稱/代號" at bounding box center [122, 96] width 75 height 16
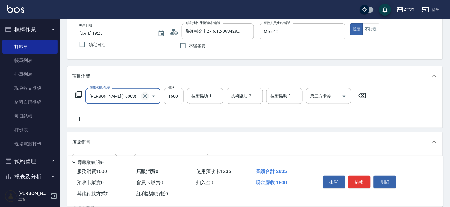
click at [147, 96] on icon "Clear" at bounding box center [145, 96] width 6 height 6
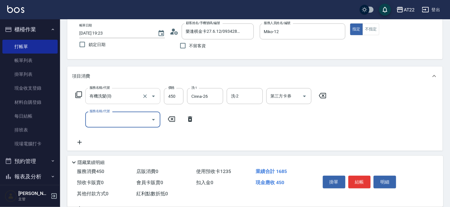
scroll to position [199, 0]
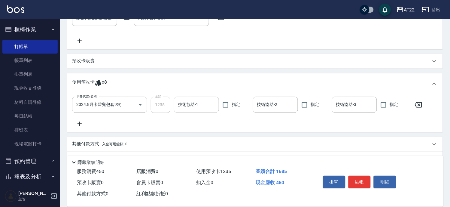
click at [202, 105] on input "技術協助-1" at bounding box center [197, 104] width 40 height 11
click at [118, 60] on div "預收卡販賣" at bounding box center [251, 61] width 359 height 6
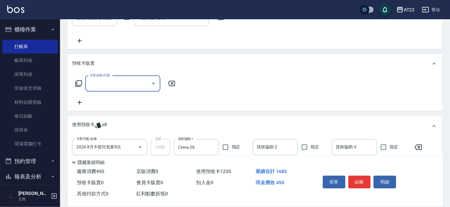
scroll to position [0, 0]
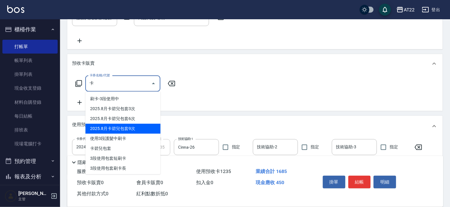
click at [124, 128] on span "2025.8月卡碧兒包套9次" at bounding box center [122, 129] width 75 height 10
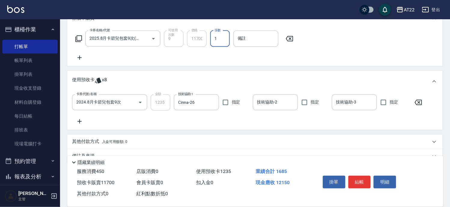
scroll to position [257, 0]
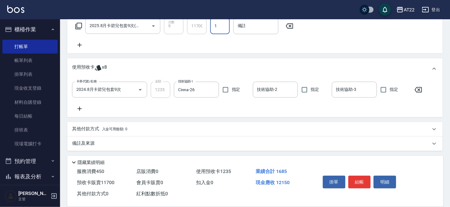
click at [134, 123] on div "其他付款方式 入金可用餘額: 0" at bounding box center [255, 129] width 376 height 14
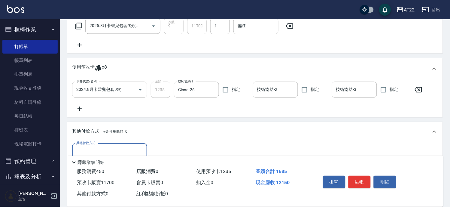
scroll to position [0, 0]
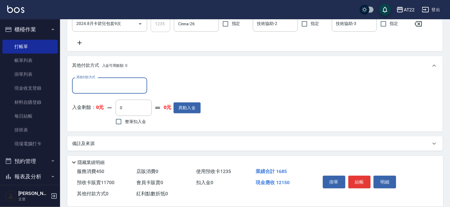
click at [103, 70] on div "其他付款方式 入金可用餘額: 0" at bounding box center [255, 65] width 376 height 19
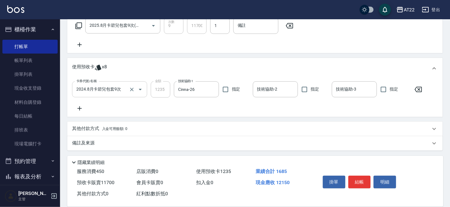
click at [105, 82] on div "2024.8月卡碧兒包套9次 卡券代號/名稱" at bounding box center [109, 89] width 75 height 16
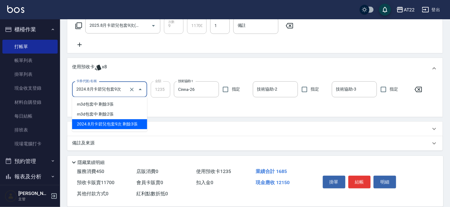
scroll to position [257, 0]
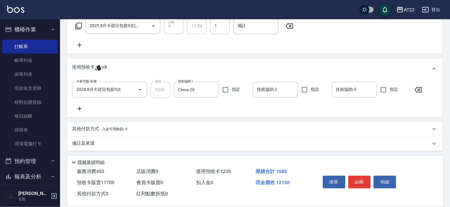
click at [175, 114] on div "卡券代號/名稱 2024.8月卡碧兒包套9次 卡券代號/名稱 金額 1235 金額 技術協助-1 Cinna-26 技術協助-1 指定 技術協助-2 技術協助…" at bounding box center [255, 98] width 376 height 38
click at [192, 116] on div "卡券代號/名稱 2024.8月卡碧兒包套9次 卡券代號/名稱 金額 1235 金額 技術協助-1 Cinna-26 技術協助-1 指定 技術協助-2 技術協助…" at bounding box center [255, 98] width 376 height 38
click at [137, 122] on div "其他付款方式 入金可用餘額: 0" at bounding box center [255, 129] width 376 height 14
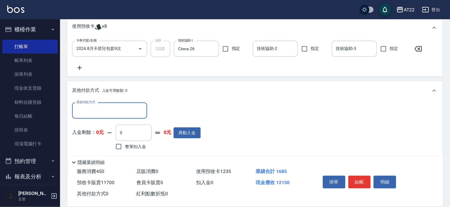
scroll to position [323, 0]
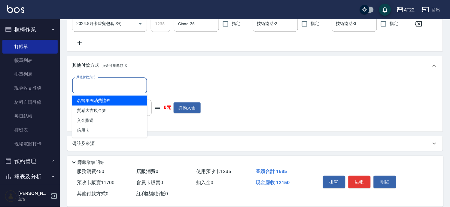
click at [117, 87] on input "其他付款方式" at bounding box center [110, 85] width 70 height 11
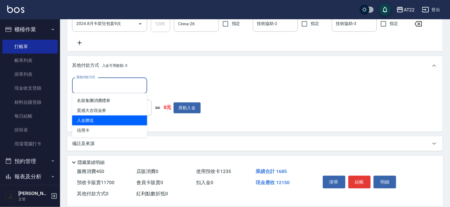
click at [106, 125] on span "信用卡" at bounding box center [109, 130] width 75 height 10
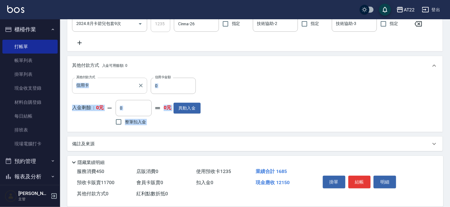
drag, startPoint x: 170, startPoint y: 94, endPoint x: 146, endPoint y: 90, distance: 24.1
click at [146, 90] on div "其他付款方式 信用卡 其他付款方式 信用卡金額 0 信用卡金額 入金剩餘： 0元 0 ​ 整筆扣入金 0元 異動入金" at bounding box center [136, 102] width 129 height 49
click at [160, 88] on input "0" at bounding box center [173, 86] width 45 height 16
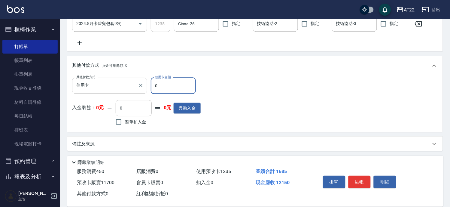
drag, startPoint x: 162, startPoint y: 85, endPoint x: 145, endPoint y: 90, distance: 17.3
click at [145, 90] on div "其他付款方式 信用卡 其他付款方式 信用卡金額 0 信用卡金額" at bounding box center [136, 86] width 129 height 16
click at [365, 180] on button "結帳" at bounding box center [359, 181] width 23 height 13
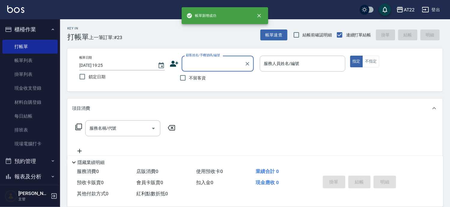
scroll to position [0, 0]
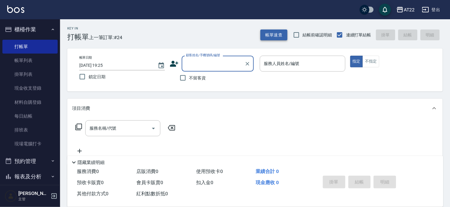
click at [271, 33] on button "帳單速查" at bounding box center [273, 34] width 27 height 11
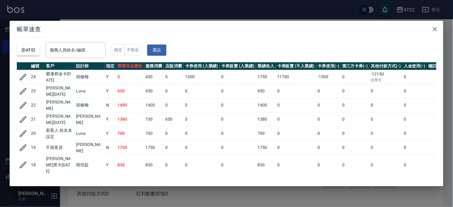
click at [226, 20] on div "帳單速查 2025/08/14 服務人員姓名/編號 服務人員姓名/編號 指定 不指定 重設 編號 客戶 設計師 指定 營業現金應收 服務消費 店販消費 卡券使…" at bounding box center [226, 103] width 453 height 207
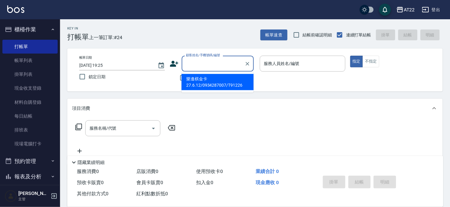
click at [199, 66] on input "顧客姓名/手機號碼/編號" at bounding box center [213, 63] width 58 height 11
click at [202, 78] on li "樂逢棋金卡27.6.12/0934287007/T91226" at bounding box center [217, 82] width 72 height 16
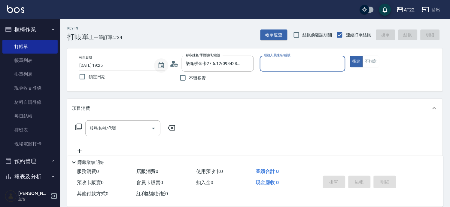
click at [163, 64] on icon "Choose date, selected date is 2025-08-14" at bounding box center [161, 65] width 5 height 6
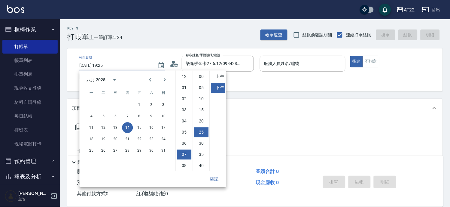
scroll to position [33, 0]
click at [105, 81] on div "八月 2025" at bounding box center [96, 80] width 19 height 6
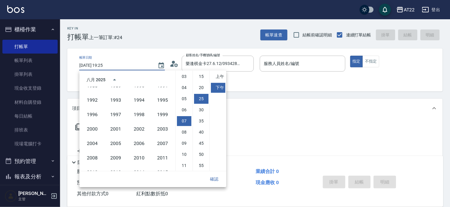
scroll to position [345, 0]
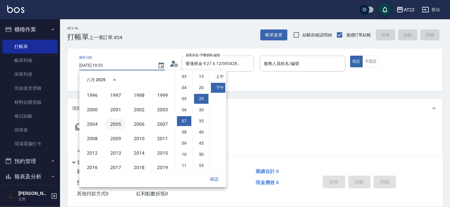
click at [109, 124] on button "2005" at bounding box center [116, 123] width 22 height 11
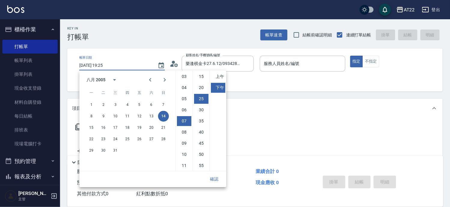
click at [217, 178] on button "確認" at bounding box center [214, 178] width 19 height 11
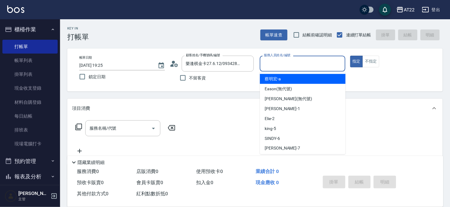
click at [295, 62] on input "服務人員姓名/編號" at bounding box center [303, 63] width 80 height 11
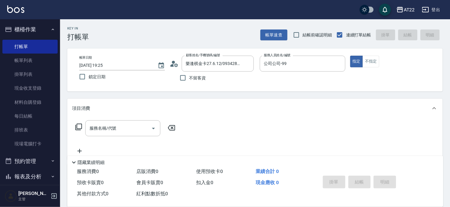
scroll to position [88, 0]
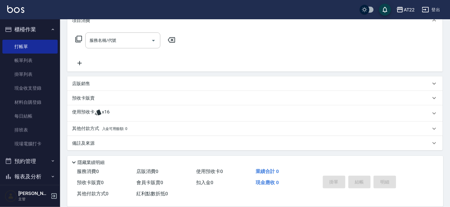
click at [168, 110] on div "使用預收卡 x16" at bounding box center [251, 113] width 359 height 9
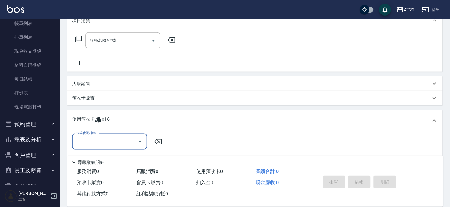
scroll to position [68, 0]
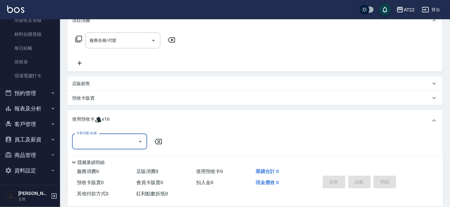
click at [97, 135] on div "卡券代號/名稱" at bounding box center [109, 141] width 75 height 16
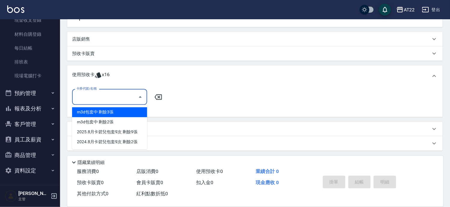
scroll to position [132, 0]
click at [127, 113] on div "m3d包套中 剩餘3張" at bounding box center [109, 112] width 75 height 10
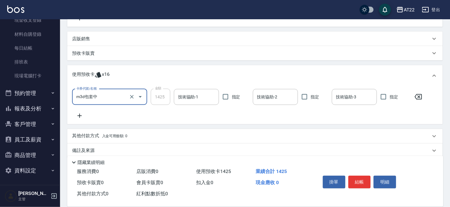
click at [79, 115] on icon at bounding box center [79, 115] width 15 height 7
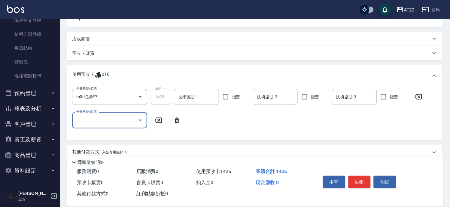
click at [91, 121] on input "卡券代號/名稱" at bounding box center [105, 120] width 61 height 11
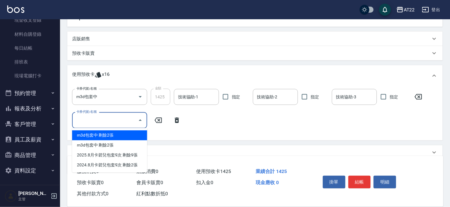
click at [92, 135] on div "m3d包套中 剩餘2張" at bounding box center [109, 135] width 75 height 10
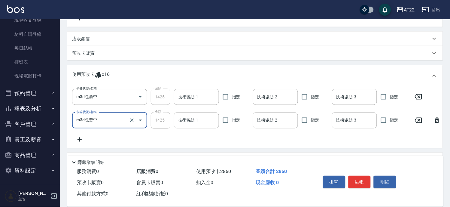
click at [93, 132] on div "卡券代號/名稱 m3d包套中 卡券代號/名稱 金額 1425 金額 技術協助-1 技術協助-1 指定 技術協助-2 技術協助-2 指定 技術協助-3 技術協助…" at bounding box center [255, 116] width 366 height 54
click at [78, 136] on icon at bounding box center [79, 139] width 15 height 7
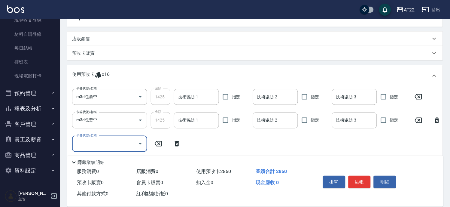
click at [101, 139] on input "卡券代號/名稱" at bounding box center [105, 143] width 61 height 11
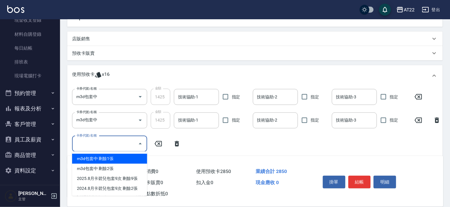
click at [94, 158] on div "m3d包套中 剩餘1張" at bounding box center [109, 159] width 75 height 10
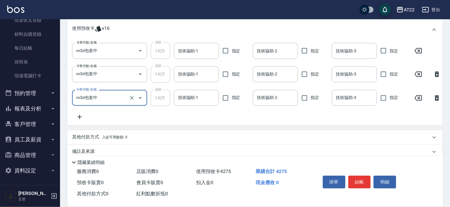
scroll to position [192, 0]
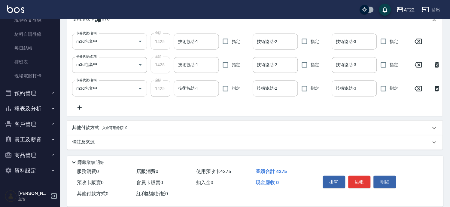
click at [78, 104] on icon at bounding box center [79, 107] width 15 height 7
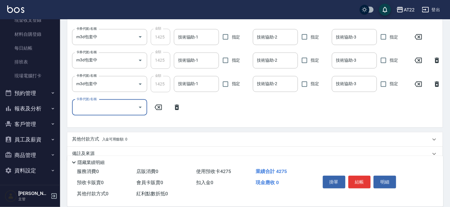
click at [94, 108] on input "卡券代號/名稱" at bounding box center [105, 107] width 61 height 11
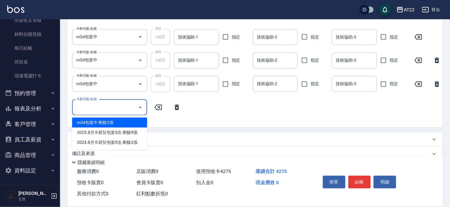
click at [98, 124] on div "m3d包套中 剩餘2張" at bounding box center [109, 122] width 75 height 10
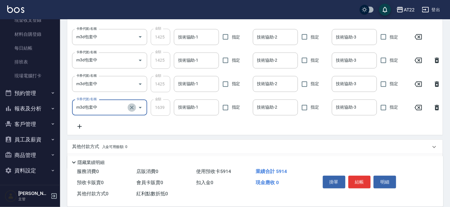
click at [133, 107] on icon "Clear" at bounding box center [132, 108] width 6 height 6
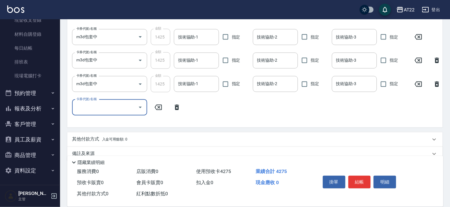
click at [106, 107] on input "卡券代號/名稱" at bounding box center [105, 107] width 61 height 11
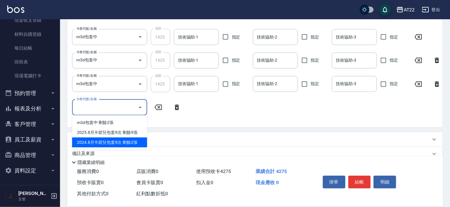
click at [106, 143] on div "2024.8月卡碧兒包套9次 剩餘2張" at bounding box center [109, 142] width 75 height 10
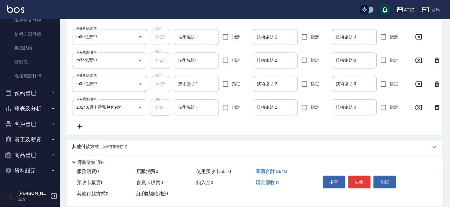
click at [77, 124] on icon at bounding box center [79, 126] width 15 height 7
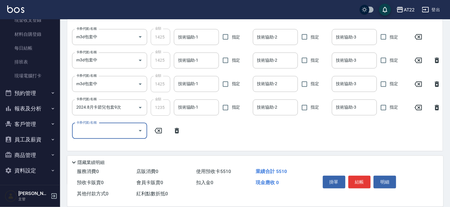
click at [97, 133] on input "卡券代號/名稱" at bounding box center [105, 131] width 61 height 11
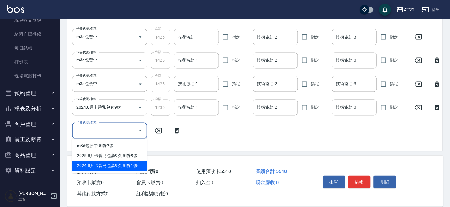
click at [100, 164] on div "2024.8月卡碧兒包套9次 剩餘1張" at bounding box center [109, 166] width 75 height 10
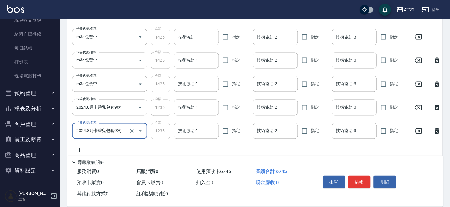
click at [82, 146] on icon at bounding box center [79, 149] width 15 height 7
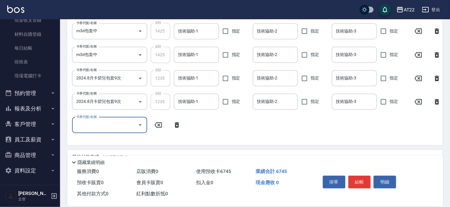
scroll to position [255, 0]
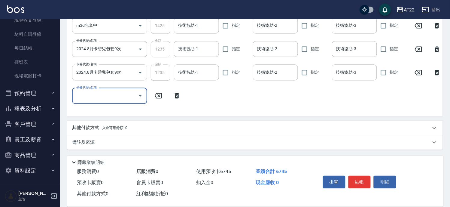
click at [102, 96] on input "卡券代號/名稱" at bounding box center [105, 96] width 61 height 11
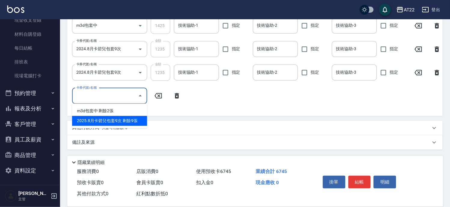
click at [104, 116] on div "2025.8月卡碧兒包套9次 剩餘9張" at bounding box center [109, 121] width 75 height 10
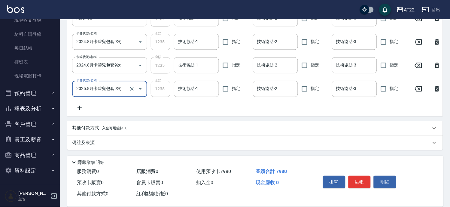
scroll to position [262, 0]
click at [354, 180] on button "結帳" at bounding box center [359, 181] width 23 height 13
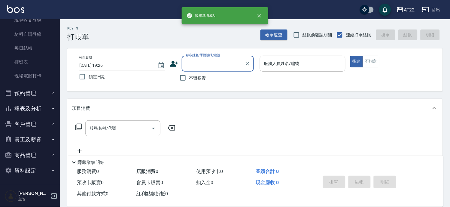
scroll to position [0, 0]
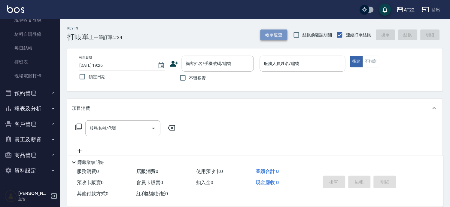
click at [263, 38] on button "帳單速查" at bounding box center [273, 34] width 27 height 11
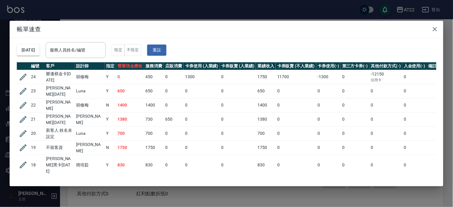
click at [172, 17] on div "帳單速查 2025/08/14 服務人員姓名/編號 服務人員姓名/編號 指定 不指定 重設 編號 客戶 設計師 指定 營業現金應收 服務消費 店販消費 卡券使…" at bounding box center [226, 103] width 453 height 207
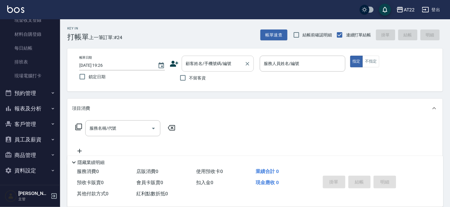
click at [211, 62] on input "顧客姓名/手機號碼/編號" at bounding box center [213, 63] width 58 height 11
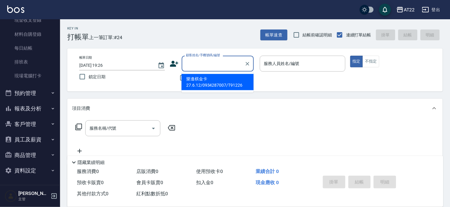
drag, startPoint x: 205, startPoint y: 77, endPoint x: 198, endPoint y: 88, distance: 12.9
click at [205, 78] on li "樂逢棋金卡27.6.12/0934287007/T91226" at bounding box center [217, 82] width 72 height 16
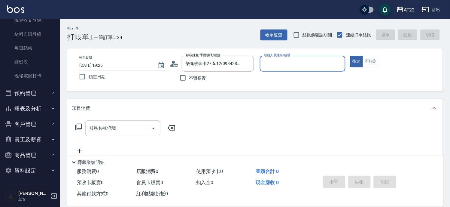
click at [120, 127] on input "服務名稱/代號" at bounding box center [118, 128] width 61 height 11
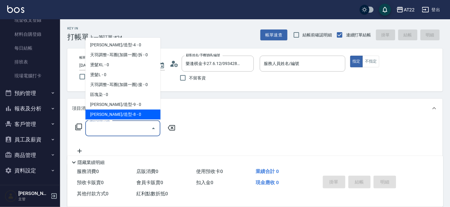
click at [123, 124] on input "服務名稱/代號" at bounding box center [118, 128] width 61 height 11
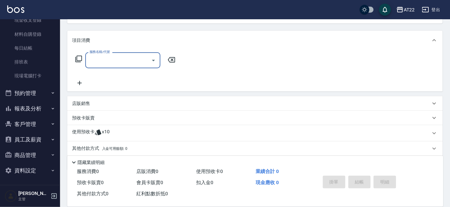
scroll to position [88, 0]
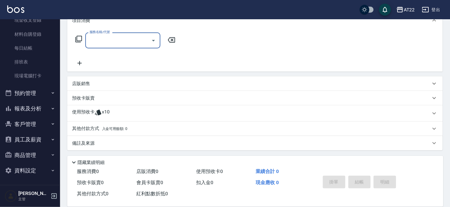
click at [124, 114] on div "使用預收卡 x10" at bounding box center [251, 113] width 359 height 9
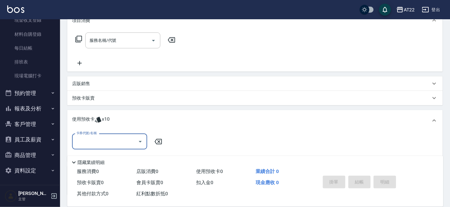
scroll to position [0, 0]
click at [121, 138] on input "卡券代號/名稱" at bounding box center [105, 141] width 61 height 11
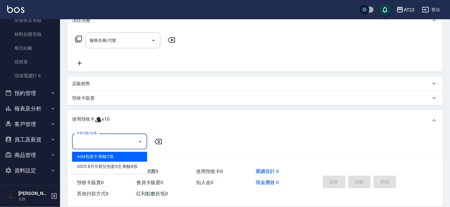
click at [143, 106] on div "項目消費 服務名稱/代號 服務名稱/代號 店販銷售 服務人員姓名/編號 服務人員姓名/編號 商品代號/名稱 商品代號/名稱 預收卡販賣 卡券名稱/代號 卡券名…" at bounding box center [255, 103] width 376 height 184
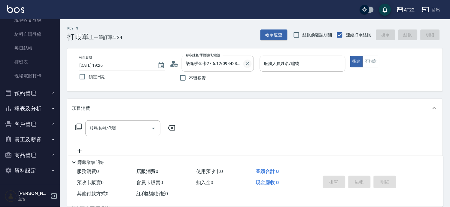
click at [245, 62] on icon "Clear" at bounding box center [248, 64] width 6 height 6
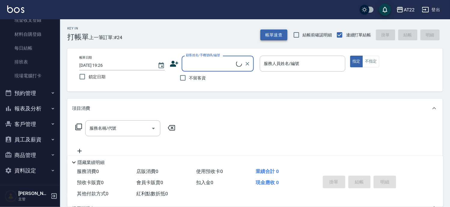
click at [276, 30] on button "帳單速查" at bounding box center [273, 34] width 27 height 11
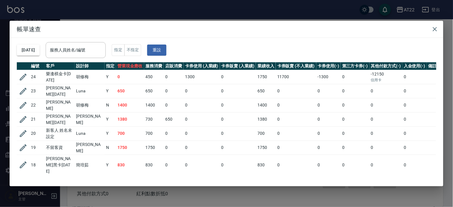
click at [239, 10] on div "帳單速查 2025/08/14 服務人員姓名/編號 服務人員姓名/編號 指定 不指定 重設 編號 客戶 設計師 指定 營業現金應收 服務消費 店販消費 卡券使…" at bounding box center [226, 103] width 453 height 207
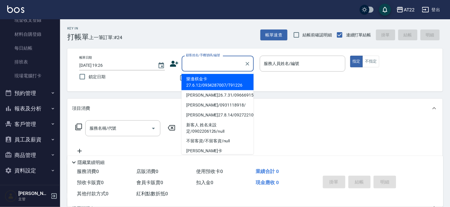
click at [239, 64] on input "顧客姓名/手機號碼/編號" at bounding box center [213, 63] width 58 height 11
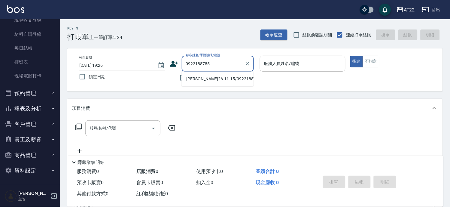
click at [193, 80] on li "楊佳蓁26.11.15/0922188785/V81745" at bounding box center [217, 79] width 72 height 10
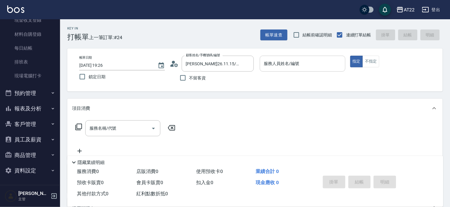
click at [286, 65] on input "服務人員姓名/編號" at bounding box center [303, 63] width 80 height 11
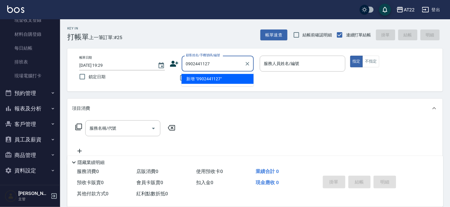
click at [200, 81] on li "新增 "0902441127"" at bounding box center [217, 79] width 72 height 10
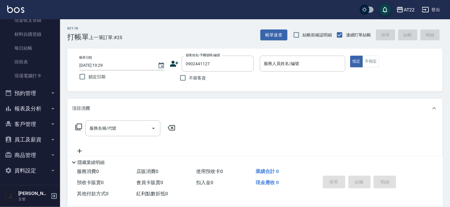
click at [175, 63] on icon at bounding box center [174, 63] width 9 height 9
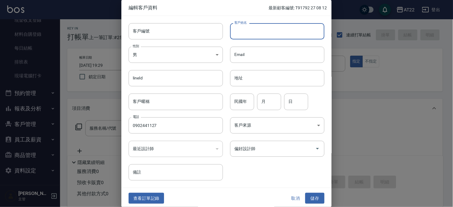
click at [250, 32] on input "客戶姓名" at bounding box center [277, 31] width 94 height 16
paste input "鄭允翔"
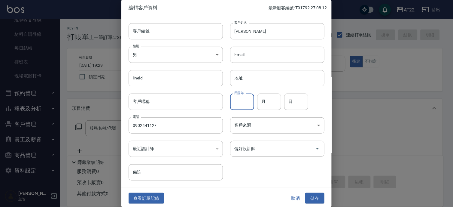
click at [251, 100] on input "民國年" at bounding box center [242, 101] width 24 height 16
click at [312, 199] on button "儲存" at bounding box center [314, 198] width 19 height 11
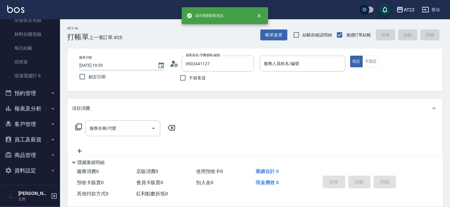
click at [172, 61] on icon at bounding box center [174, 63] width 9 height 9
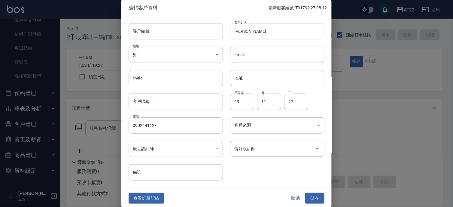
click at [304, 28] on input "鄭允翔" at bounding box center [277, 31] width 94 height 16
click at [162, 36] on input "客戶編號" at bounding box center [176, 31] width 94 height 16
click at [312, 197] on button "儲存" at bounding box center [314, 198] width 19 height 11
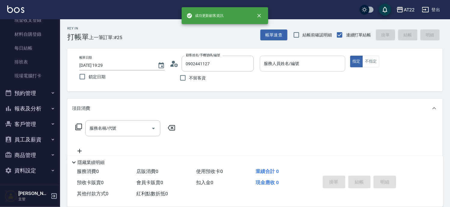
click at [323, 57] on div "服務人員姓名/編號" at bounding box center [303, 64] width 86 height 16
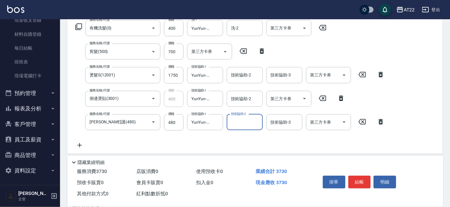
scroll to position [180, 0]
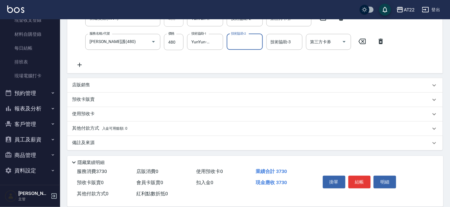
click at [129, 91] on div "店販銷售" at bounding box center [255, 85] width 376 height 14
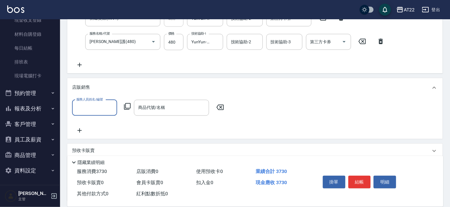
scroll to position [0, 0]
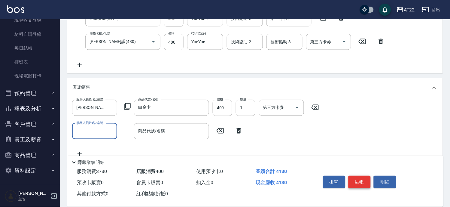
click at [366, 178] on button "結帳" at bounding box center [359, 181] width 23 height 13
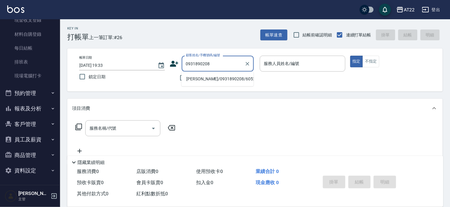
click at [196, 80] on li "蘇浩宇/0931890208/60528" at bounding box center [217, 79] width 72 height 10
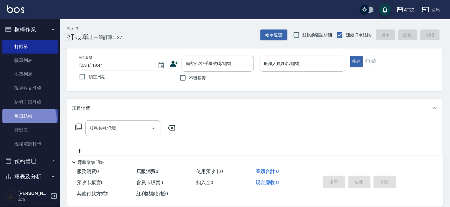
click at [27, 119] on link "每日結帳" at bounding box center [29, 116] width 55 height 14
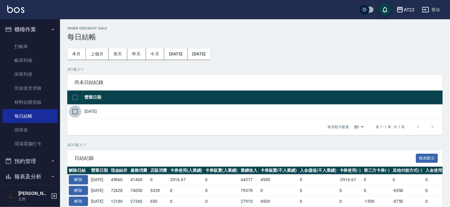
click at [75, 112] on input "checkbox" at bounding box center [75, 111] width 13 height 13
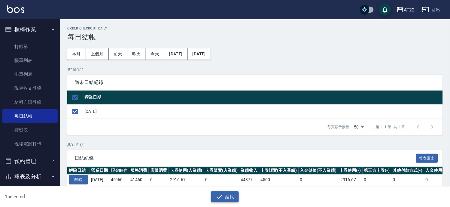
click at [230, 194] on button "結帳" at bounding box center [225, 196] width 28 height 11
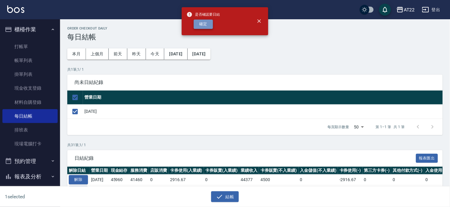
click at [212, 21] on button "確定" at bounding box center [203, 24] width 19 height 9
